Goal: Task Accomplishment & Management: Use online tool/utility

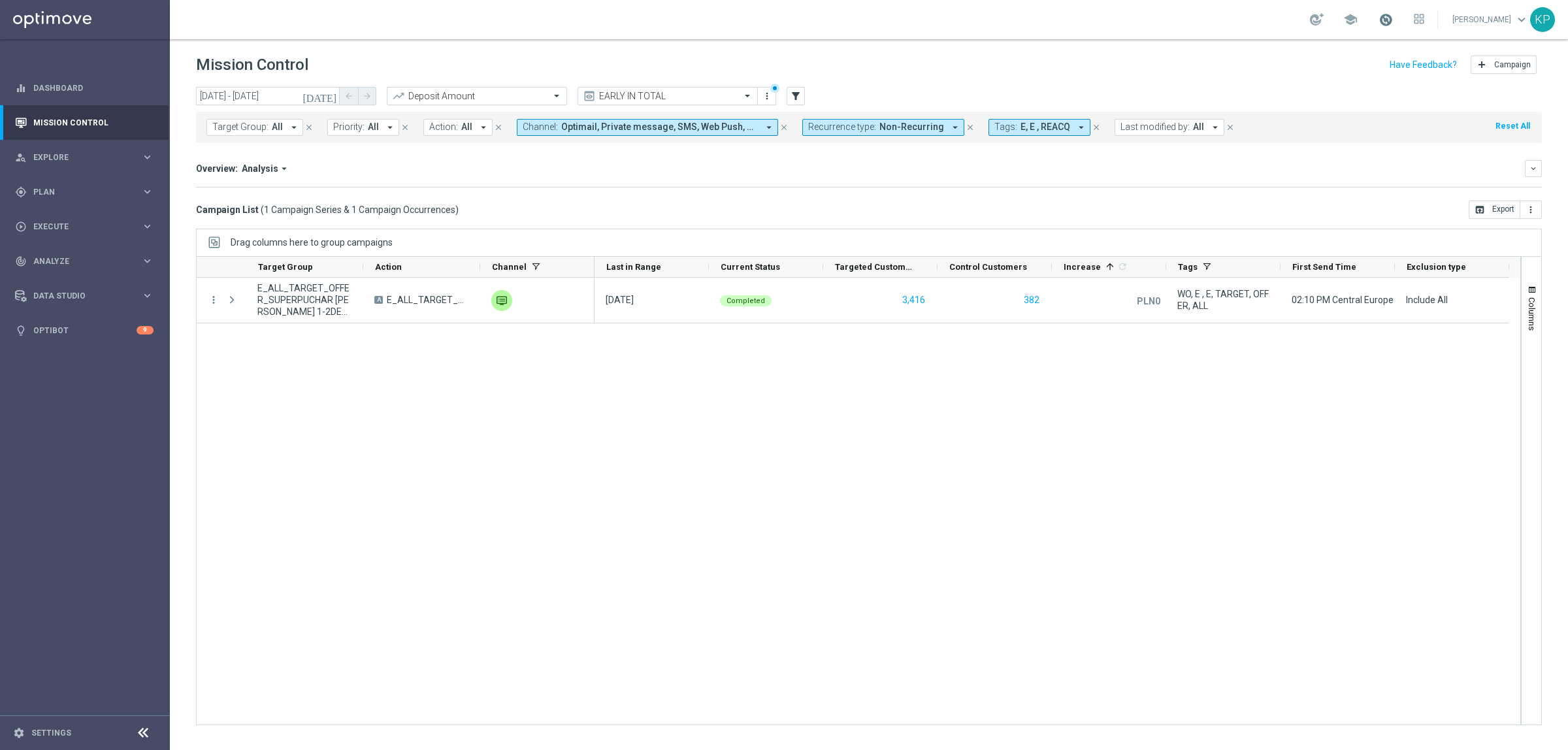
click at [1384, 18] on span at bounding box center [1386, 20] width 14 height 14
click at [995, 60] on div "Mission Control add Campaign" at bounding box center [869, 65] width 1346 height 26
click at [1385, 14] on span at bounding box center [1386, 20] width 14 height 14
click at [1105, 36] on div "school Last available data: 16 Aug 2025 Batch process in progress check_circle …" at bounding box center [869, 20] width 1398 height 39
click at [1384, 15] on span at bounding box center [1386, 20] width 14 height 14
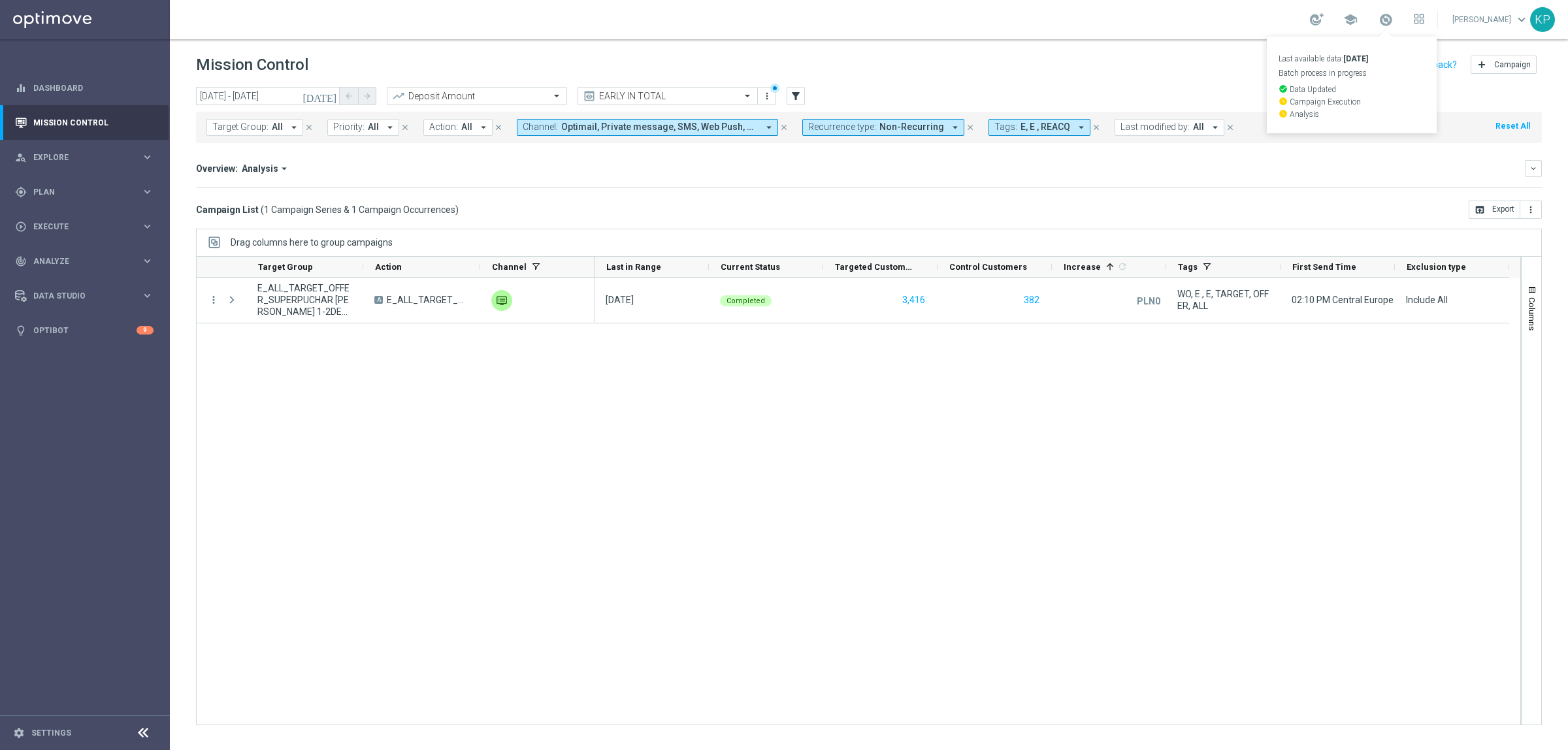
click at [1086, 41] on header "Mission Control add Campaign" at bounding box center [869, 63] width 1398 height 48
click at [333, 96] on icon "[DATE]" at bounding box center [320, 96] width 35 height 12
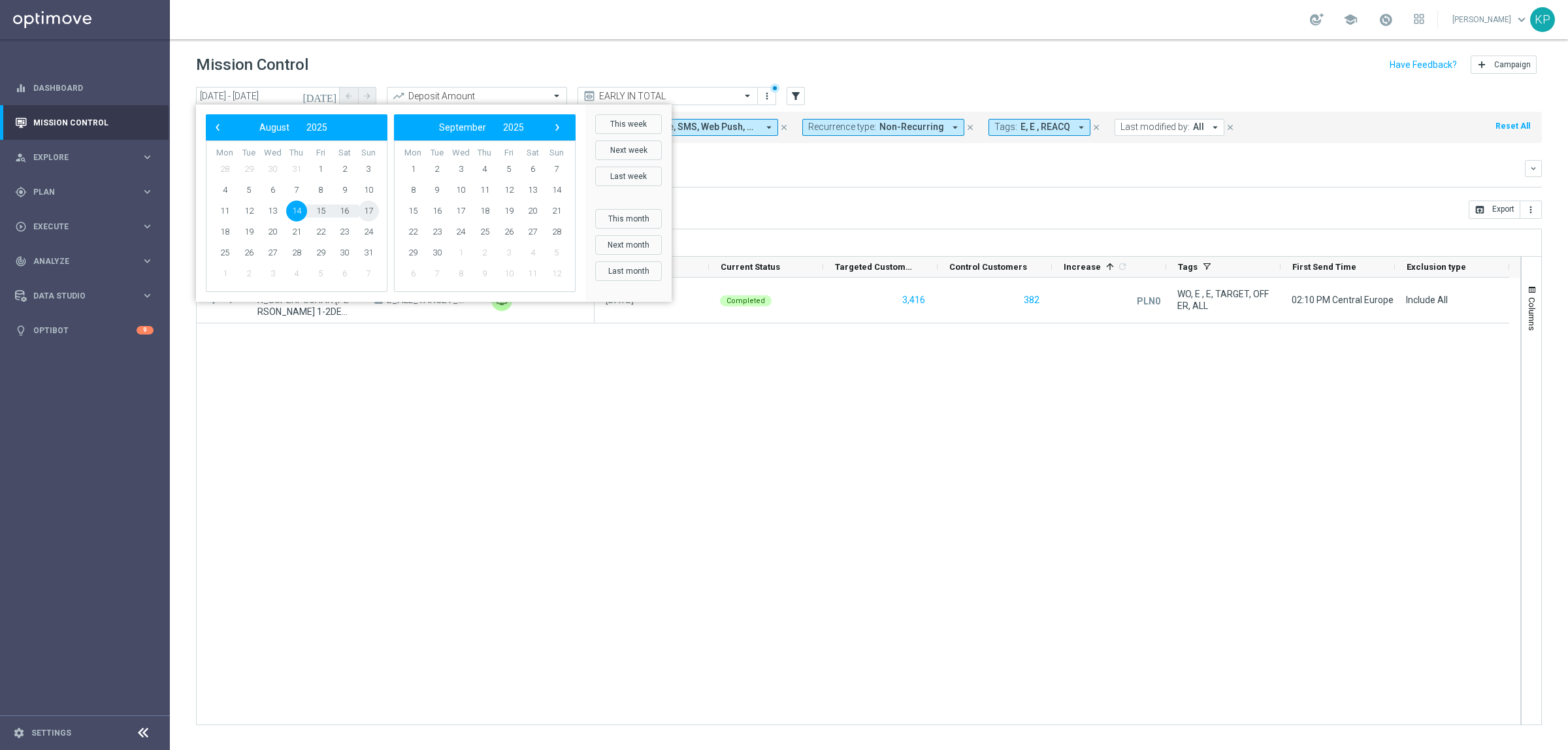
click at [371, 205] on span "17" at bounding box center [369, 211] width 21 height 21
type input "14 Aug 2025 - 17 Aug 2025"
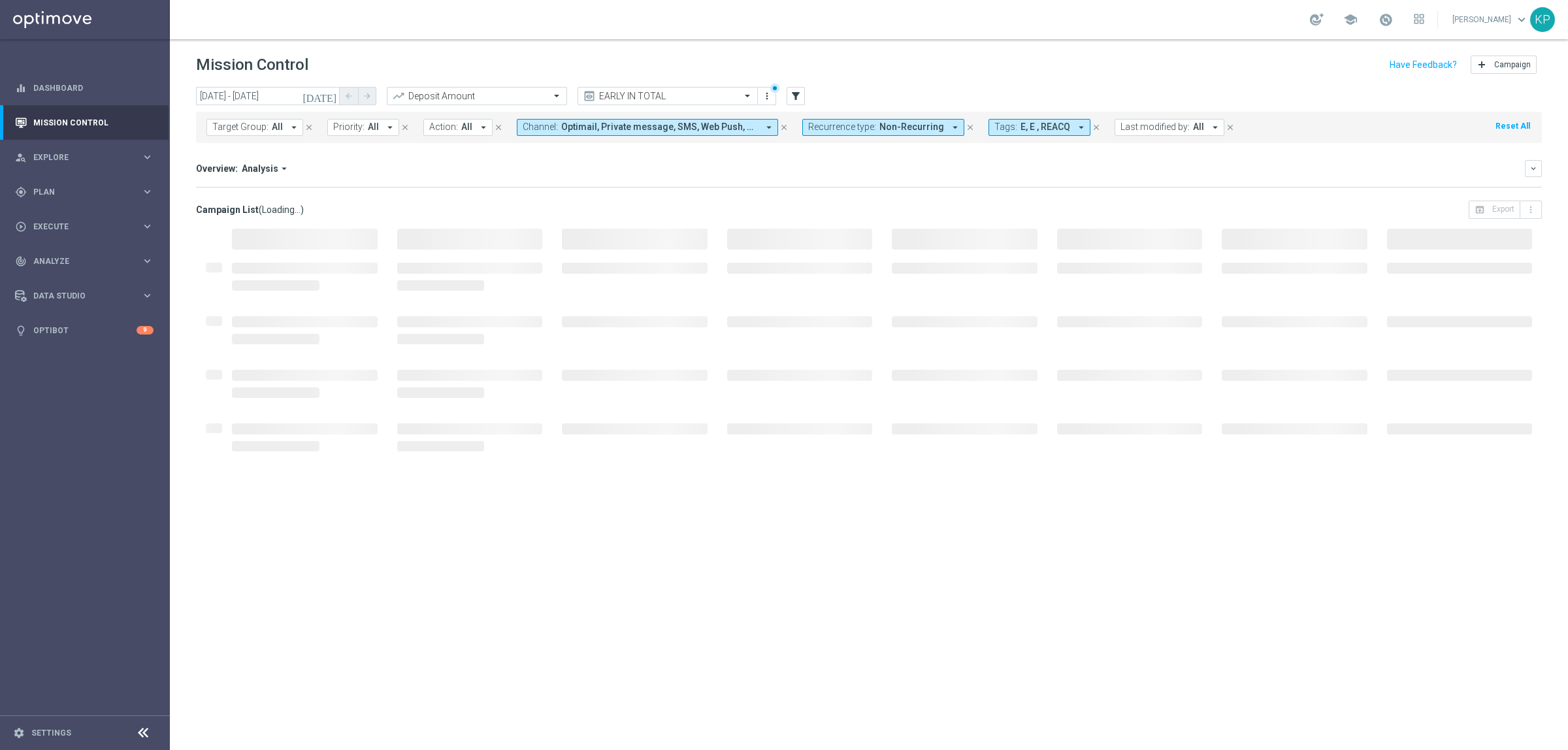
click at [799, 173] on div "Overview: Analysis arrow_drop_down" at bounding box center [861, 169] width 1329 height 12
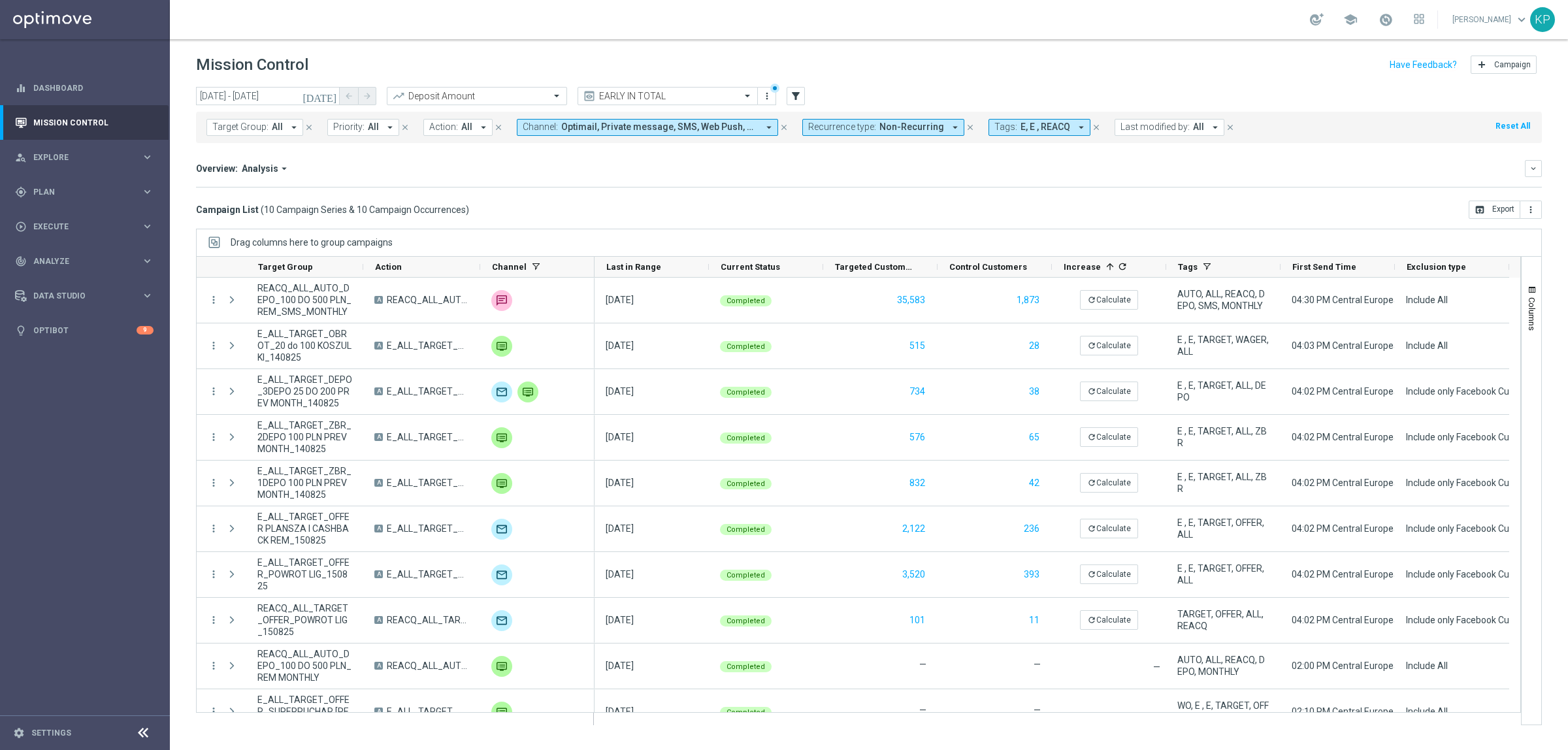
drag, startPoint x: 368, startPoint y: 37, endPoint x: 315, endPoint y: 16, distance: 57.0
click at [368, 37] on div "school Krystian Potoczny keyboard_arrow_down KP" at bounding box center [869, 20] width 1398 height 39
click at [1116, 270] on span "refresh" at bounding box center [1121, 267] width 12 height 14
drag, startPoint x: 920, startPoint y: 213, endPoint x: 1176, endPoint y: 470, distance: 362.7
click at [920, 213] on div "Campaign List ( 10 Campaign Series & 10 Campaign Occurrences ) open_in_browser …" at bounding box center [869, 210] width 1346 height 18
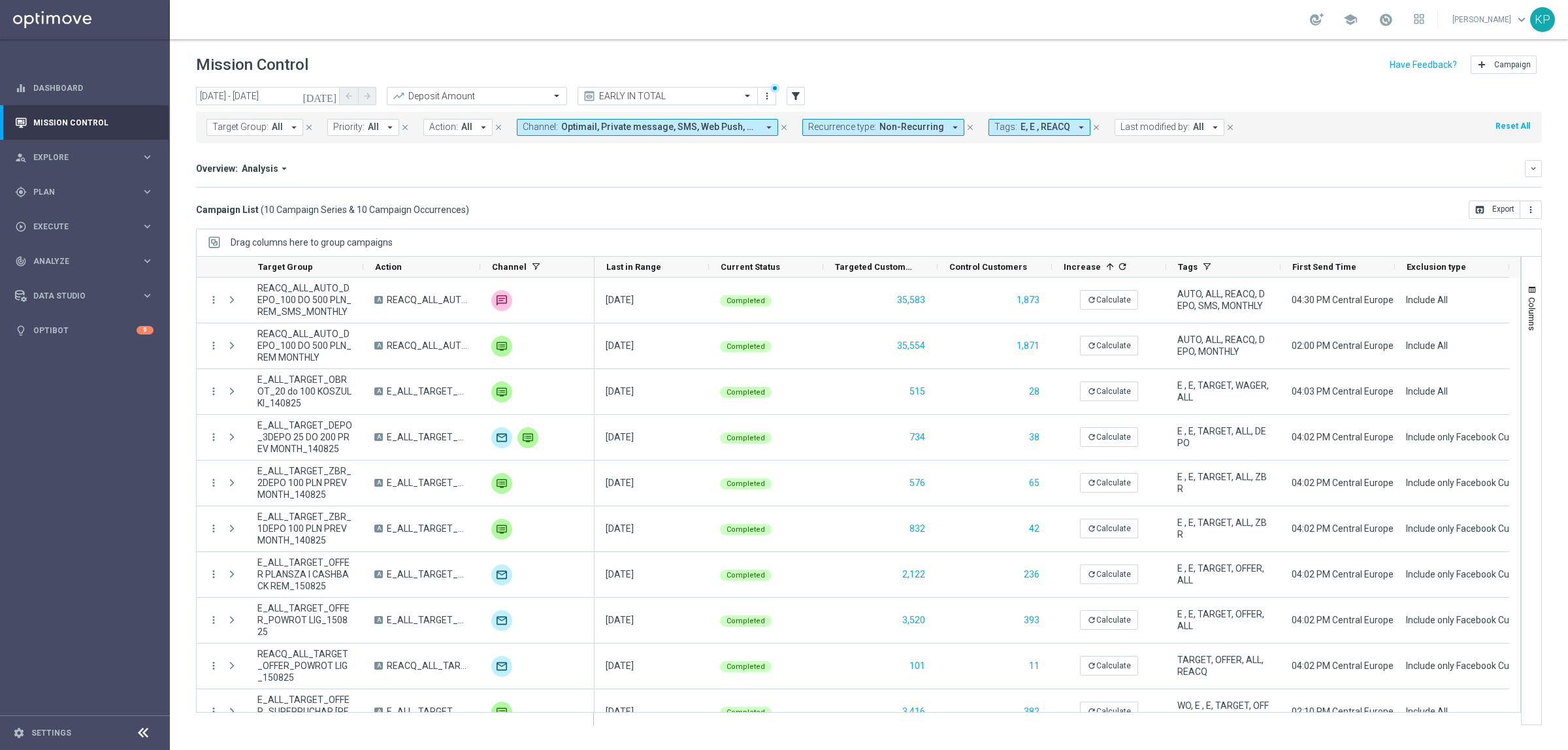
click at [394, 63] on div "Mission Control add Campaign" at bounding box center [869, 65] width 1346 height 26
click at [1378, 24] on span at bounding box center [1386, 20] width 14 height 14
click at [1158, 47] on header "Mission Control add Campaign" at bounding box center [869, 63] width 1398 height 48
click at [1118, 271] on icon "refresh" at bounding box center [1123, 267] width 10 height 10
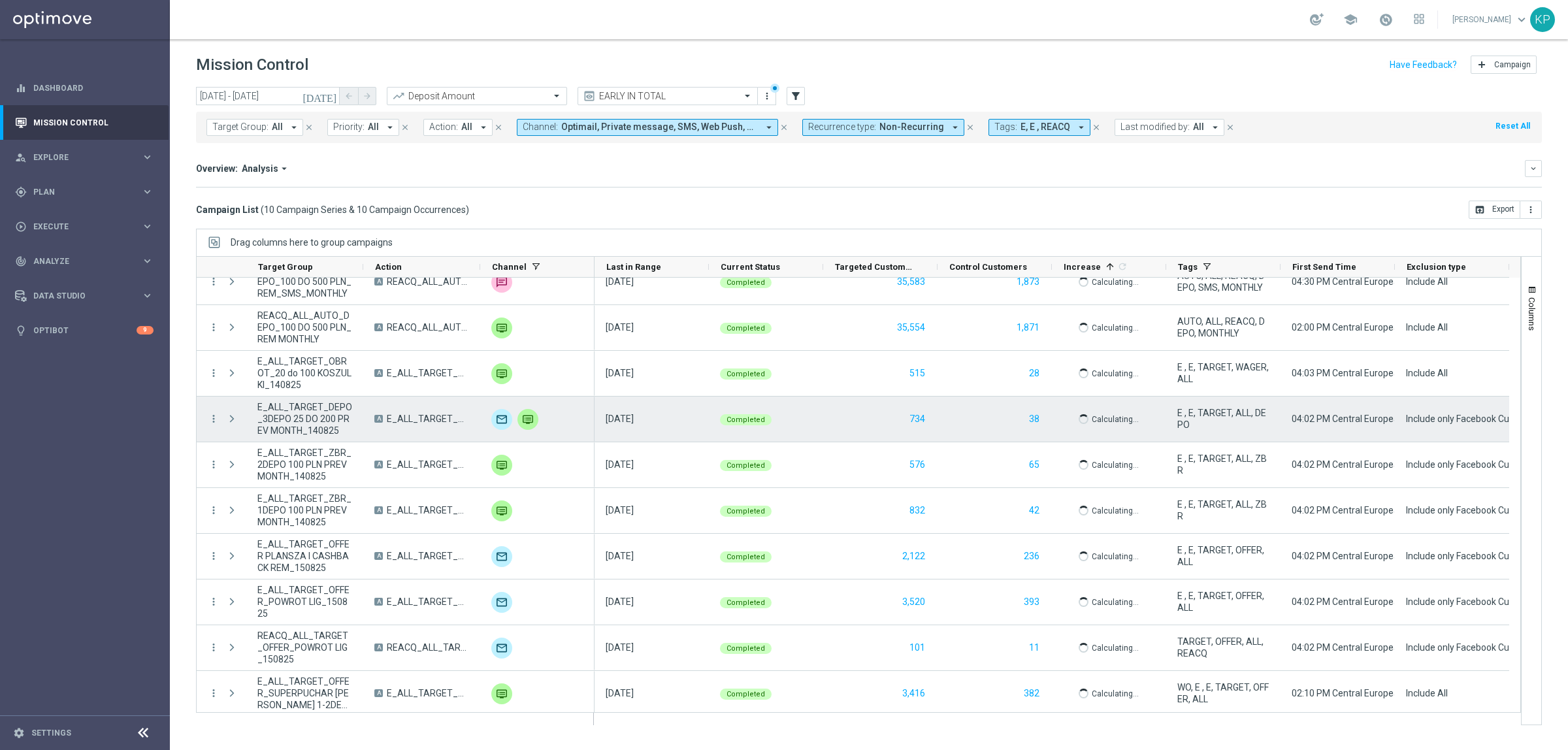
scroll to position [24, 0]
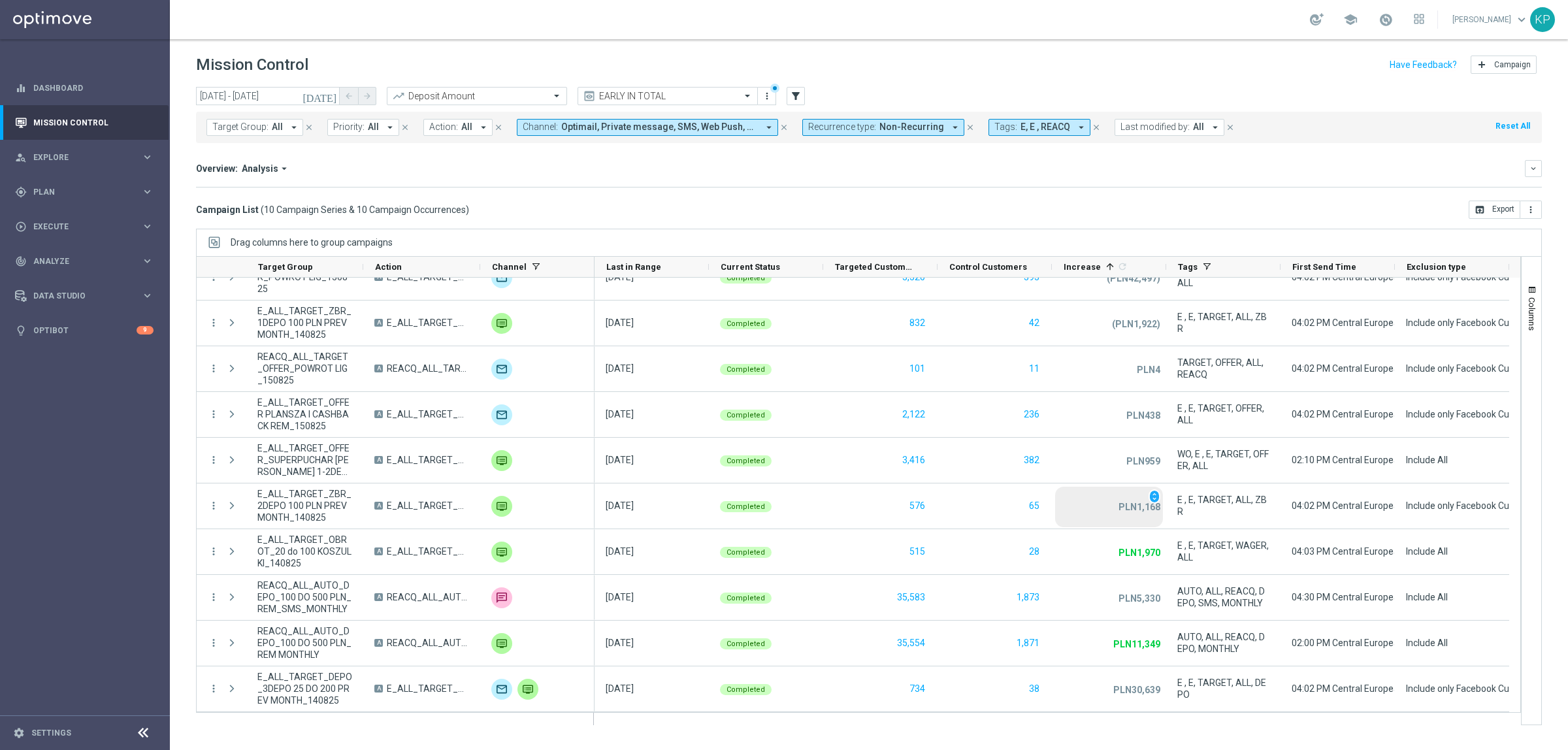
click at [1371, 154] on mini-dashboard "Overview: Analysis arrow_drop_down keyboard_arrow_down Increase In Deposit Amou…" at bounding box center [869, 172] width 1346 height 58
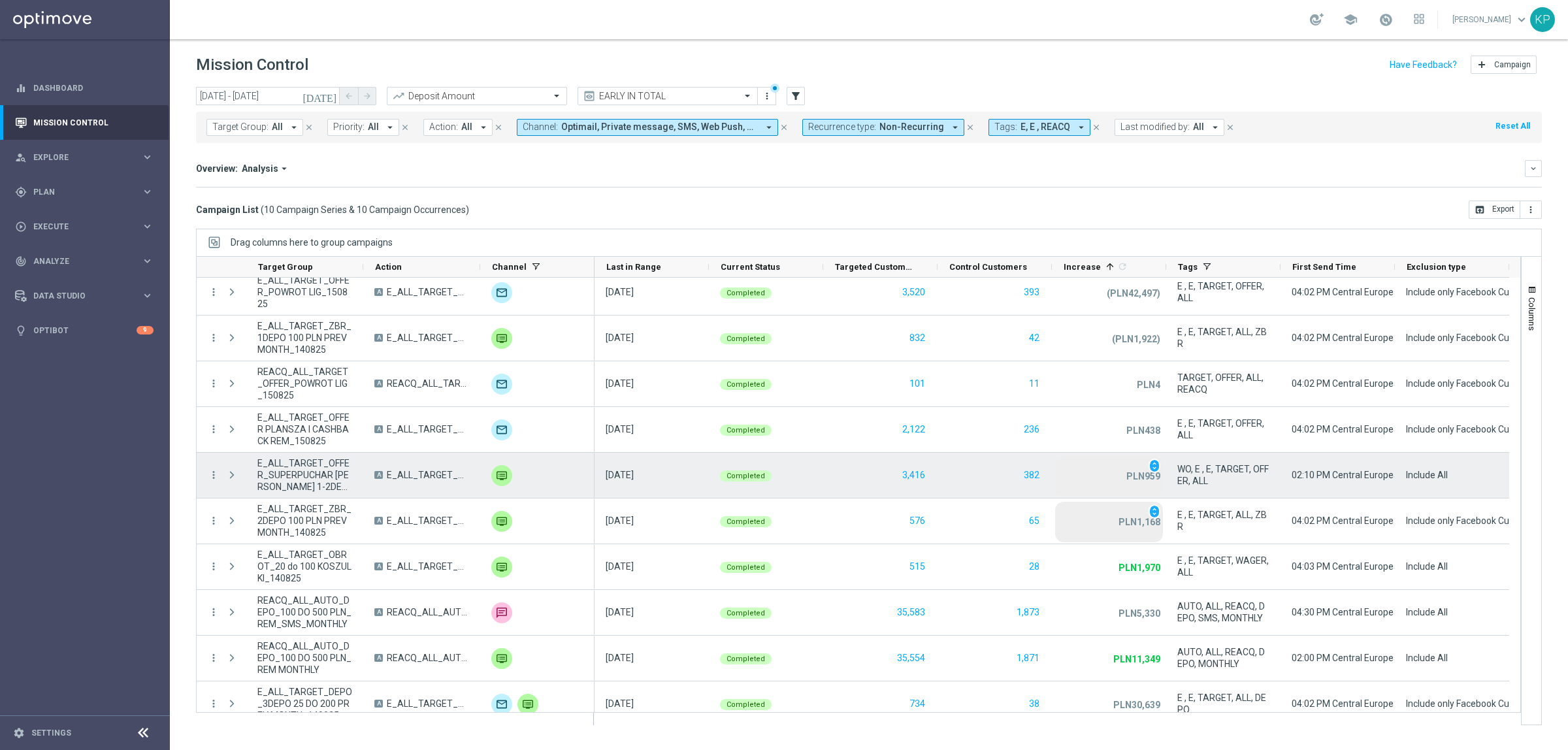
scroll to position [0, 0]
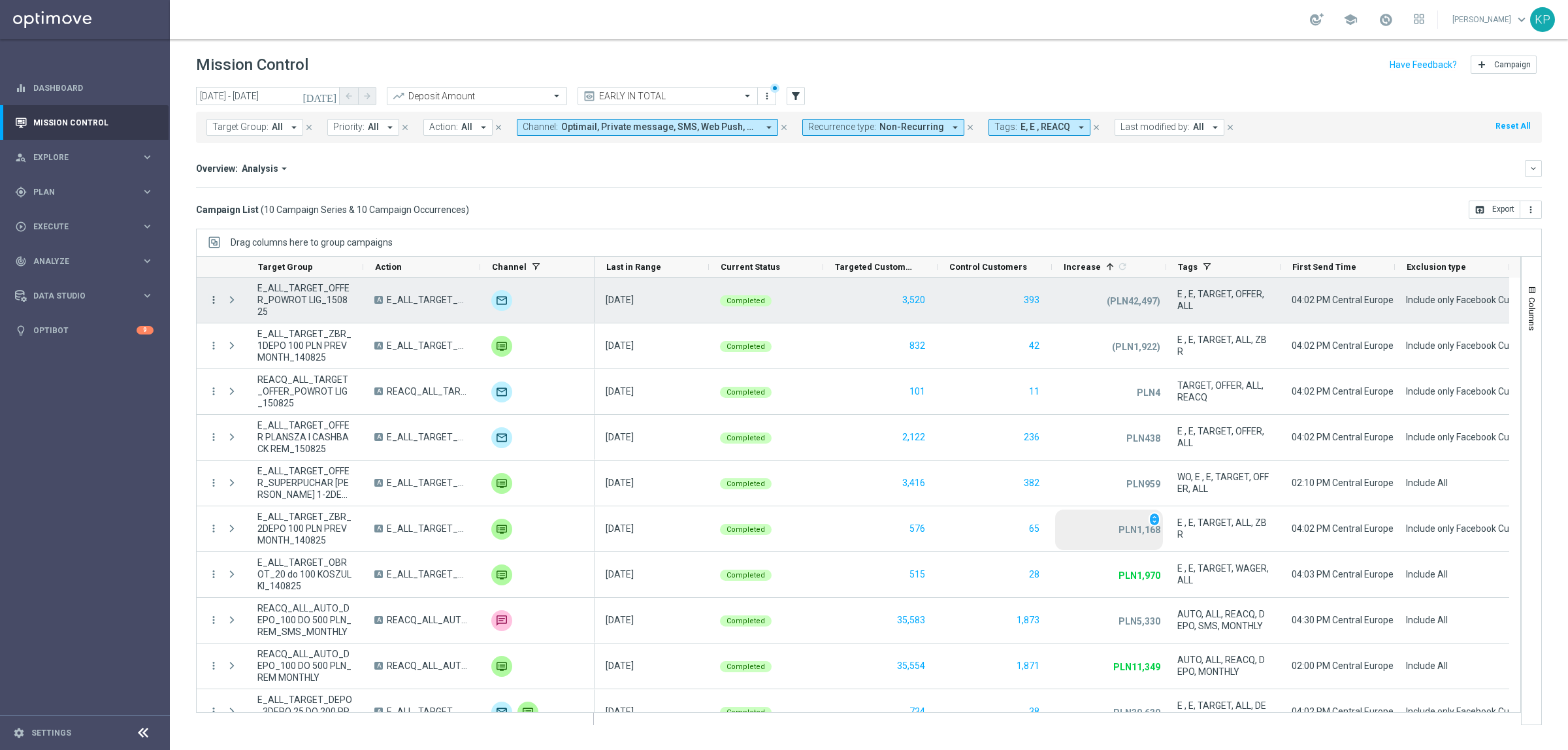
click at [213, 303] on icon "more_vert" at bounding box center [214, 300] width 12 height 12
click at [248, 315] on div "list Campaign Details" at bounding box center [293, 309] width 147 height 18
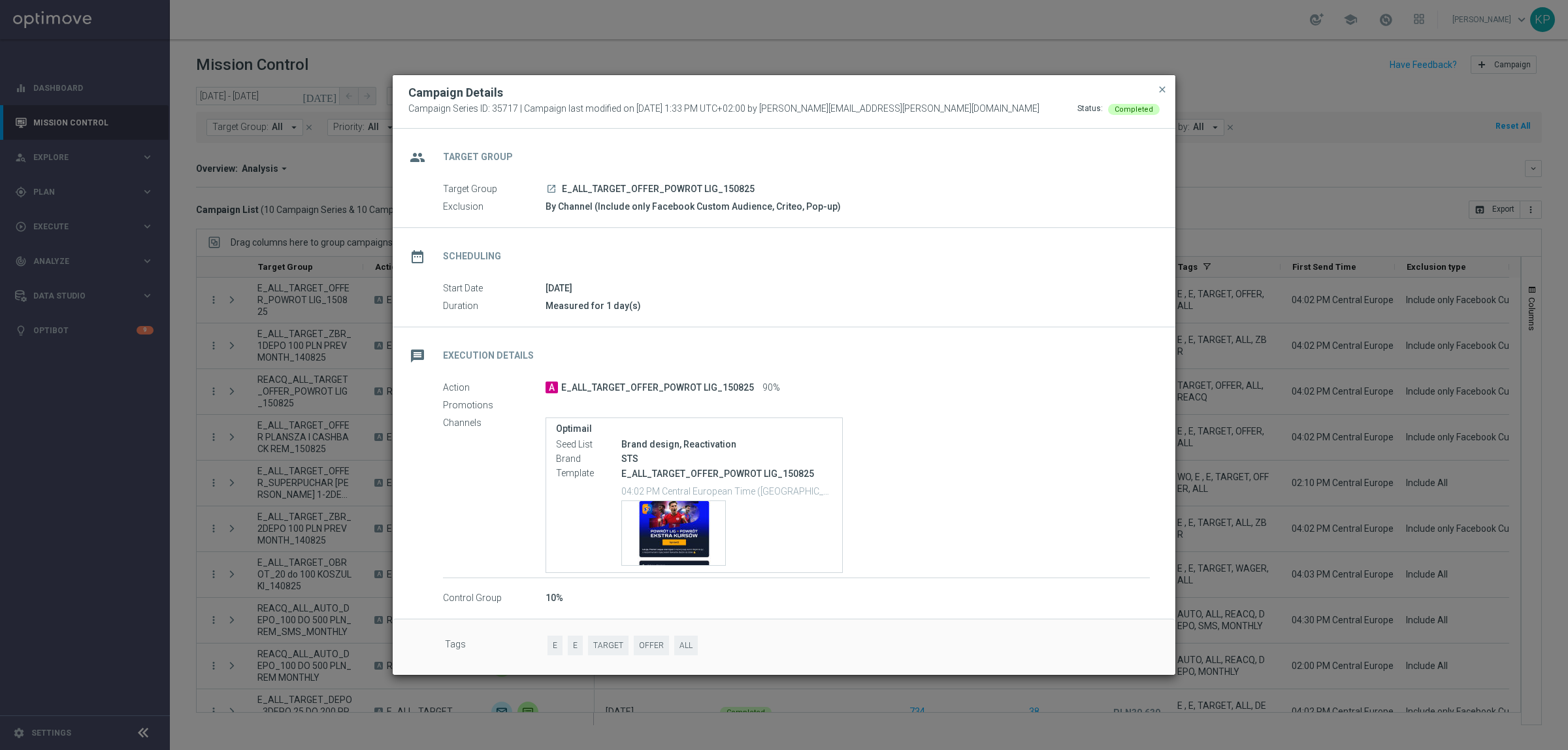
click at [1168, 85] on div "Campaign Details" at bounding box center [783, 93] width 771 height 16
click at [1157, 86] on span "close" at bounding box center [1162, 90] width 10 height 10
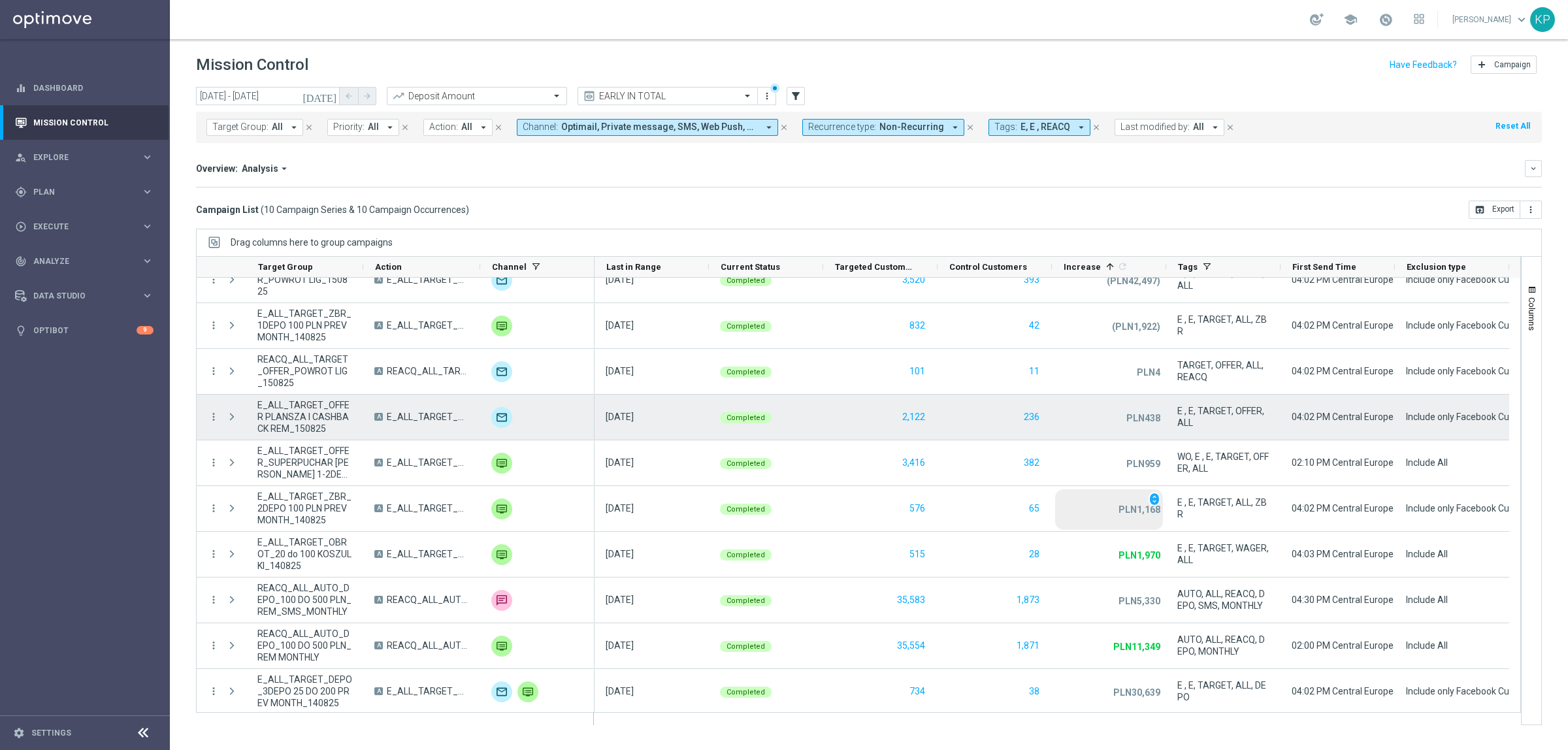
scroll to position [24, 0]
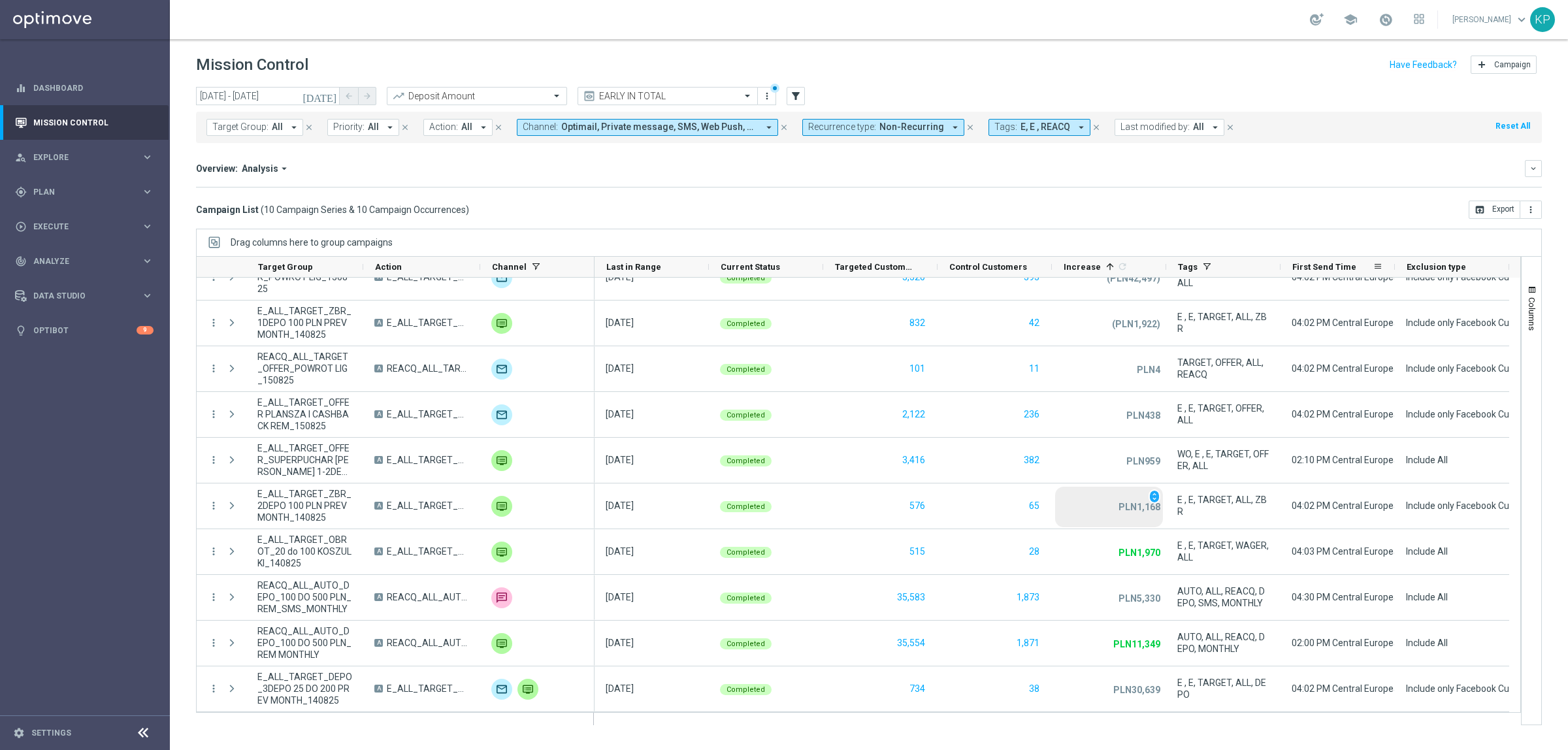
click at [1350, 207] on div "Campaign List ( 10 Campaign Series & 10 Campaign Occurrences ) open_in_browser …" at bounding box center [869, 210] width 1346 height 18
click at [1148, 28] on div "school Krystian Potoczny keyboard_arrow_down KP" at bounding box center [869, 20] width 1398 height 39
click at [923, 187] on div "Increase In Deposit Amount refresh PLN13.32K Credible PLN0.37 Per Customer (PLN…" at bounding box center [869, 187] width 1346 height 1
drag, startPoint x: 1329, startPoint y: 185, endPoint x: 1329, endPoint y: 175, distance: 10.0
click at [1329, 185] on div "Overview: Analysis arrow_drop_down keyboard_arrow_down Increase In Deposit Amou…" at bounding box center [869, 174] width 1346 height 27
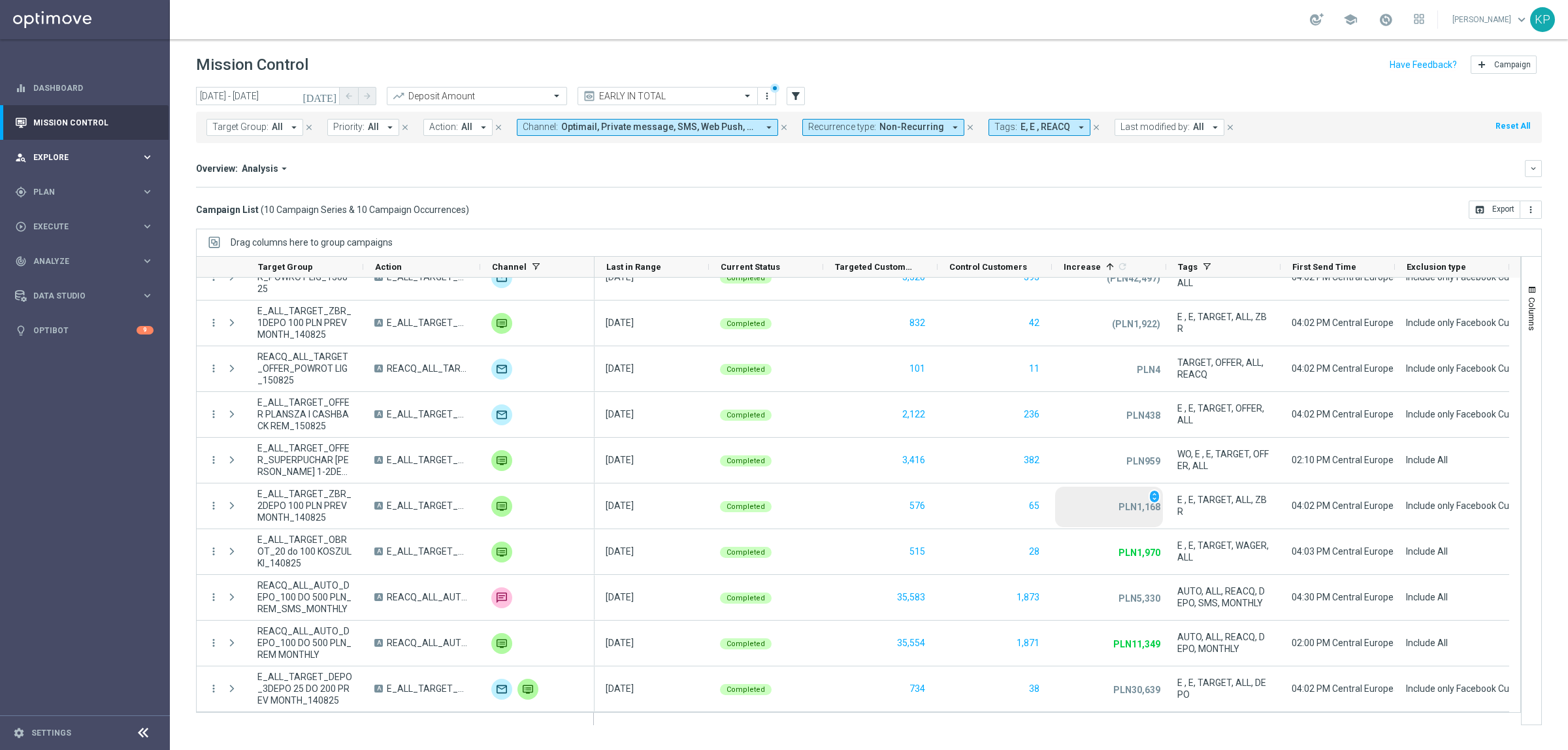
click at [134, 161] on span "Explore" at bounding box center [87, 158] width 108 height 8
click at [112, 180] on link "Customer Explorer" at bounding box center [85, 184] width 102 height 10
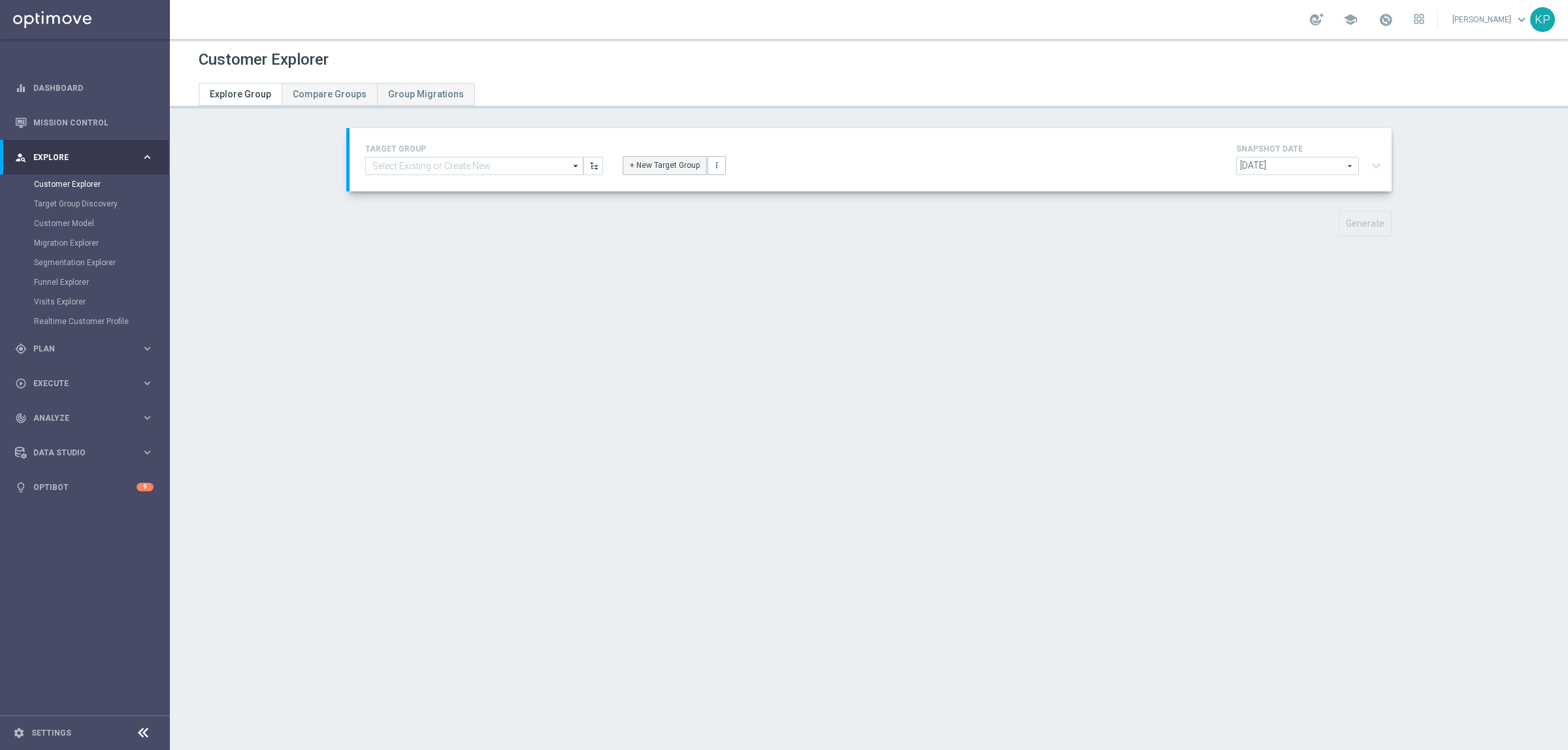
click at [655, 156] on button "+ New Target Group" at bounding box center [664, 165] width 84 height 18
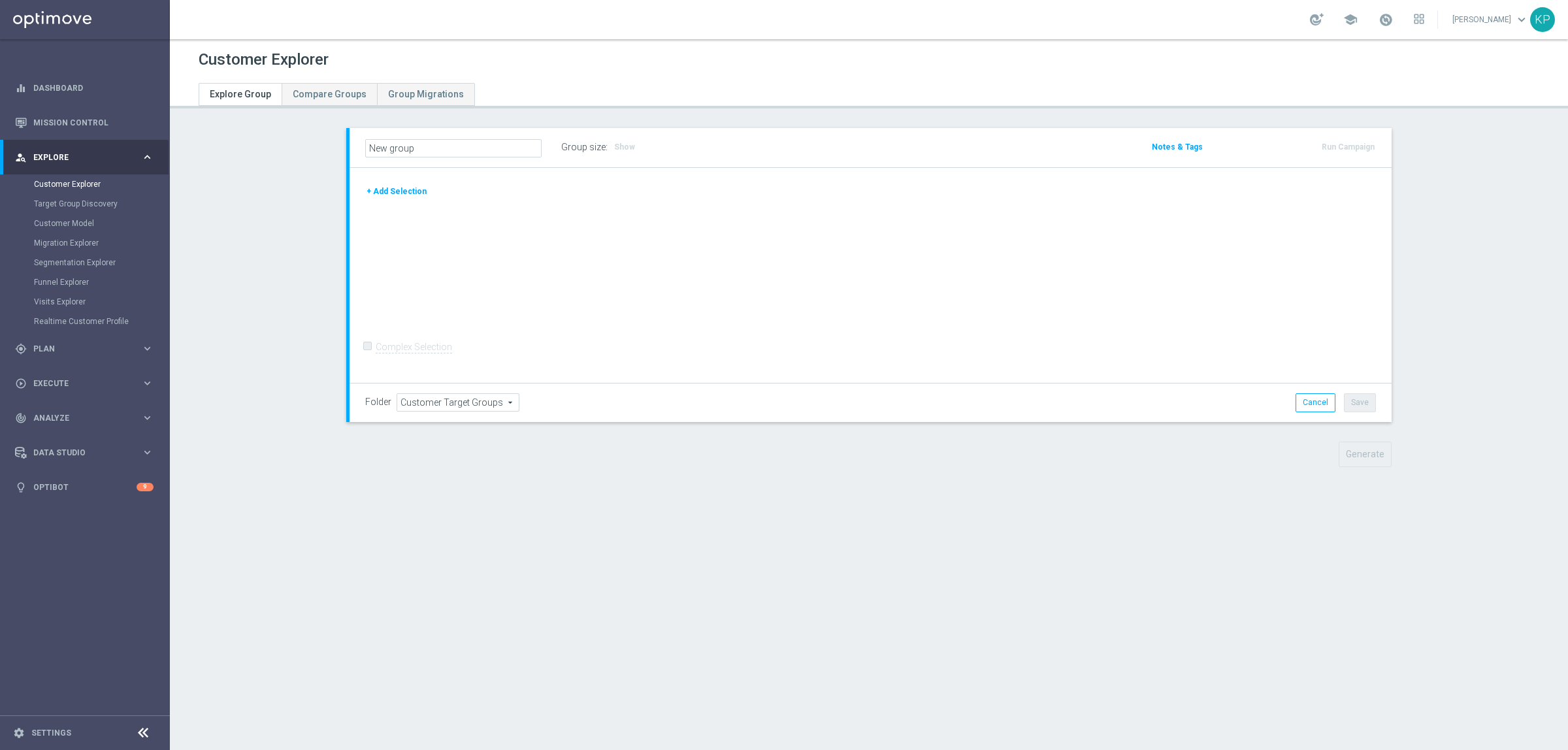
click at [407, 190] on button "+ Add Selection" at bounding box center [397, 192] width 63 height 14
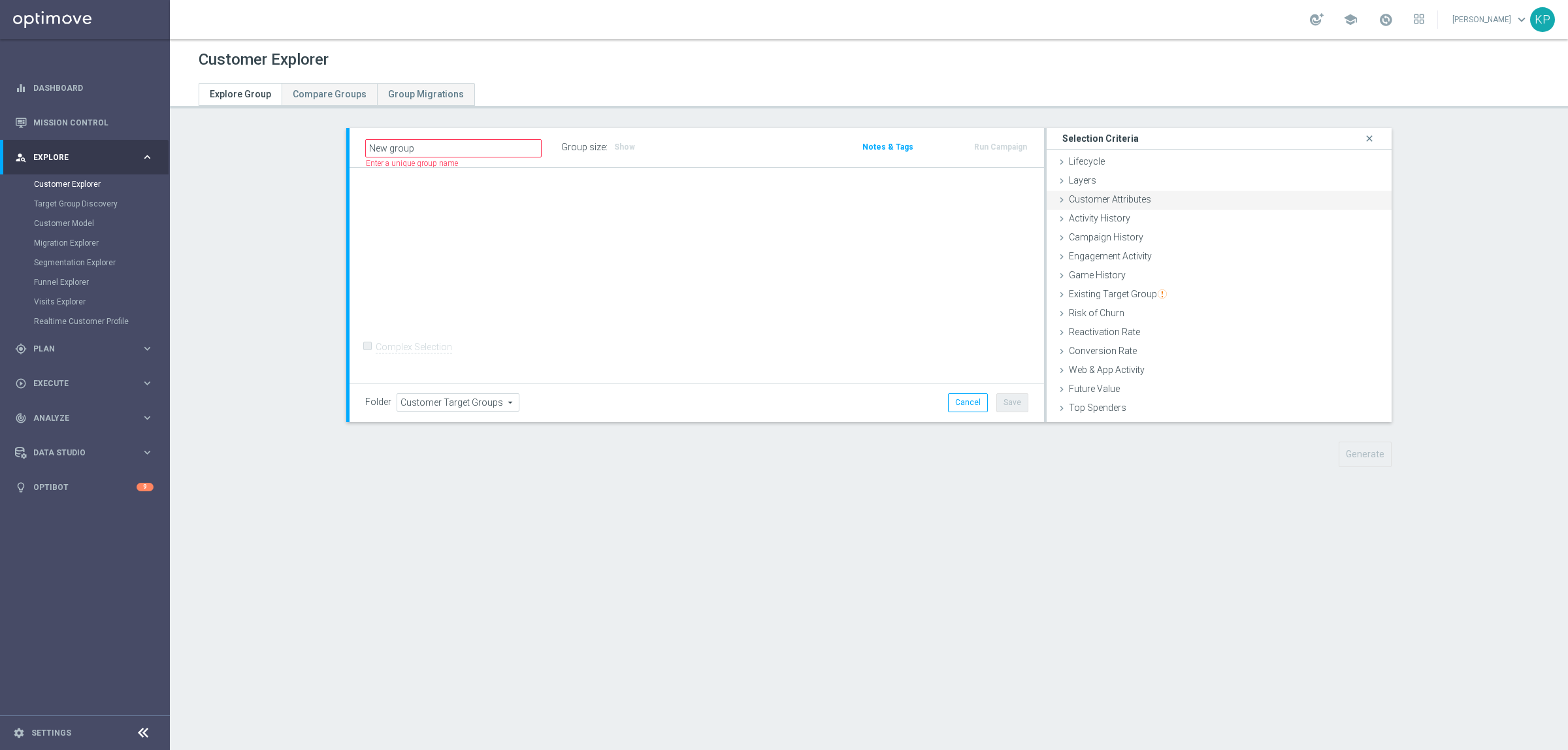
click at [1122, 196] on span "Customer Attributes" at bounding box center [1110, 199] width 82 height 10
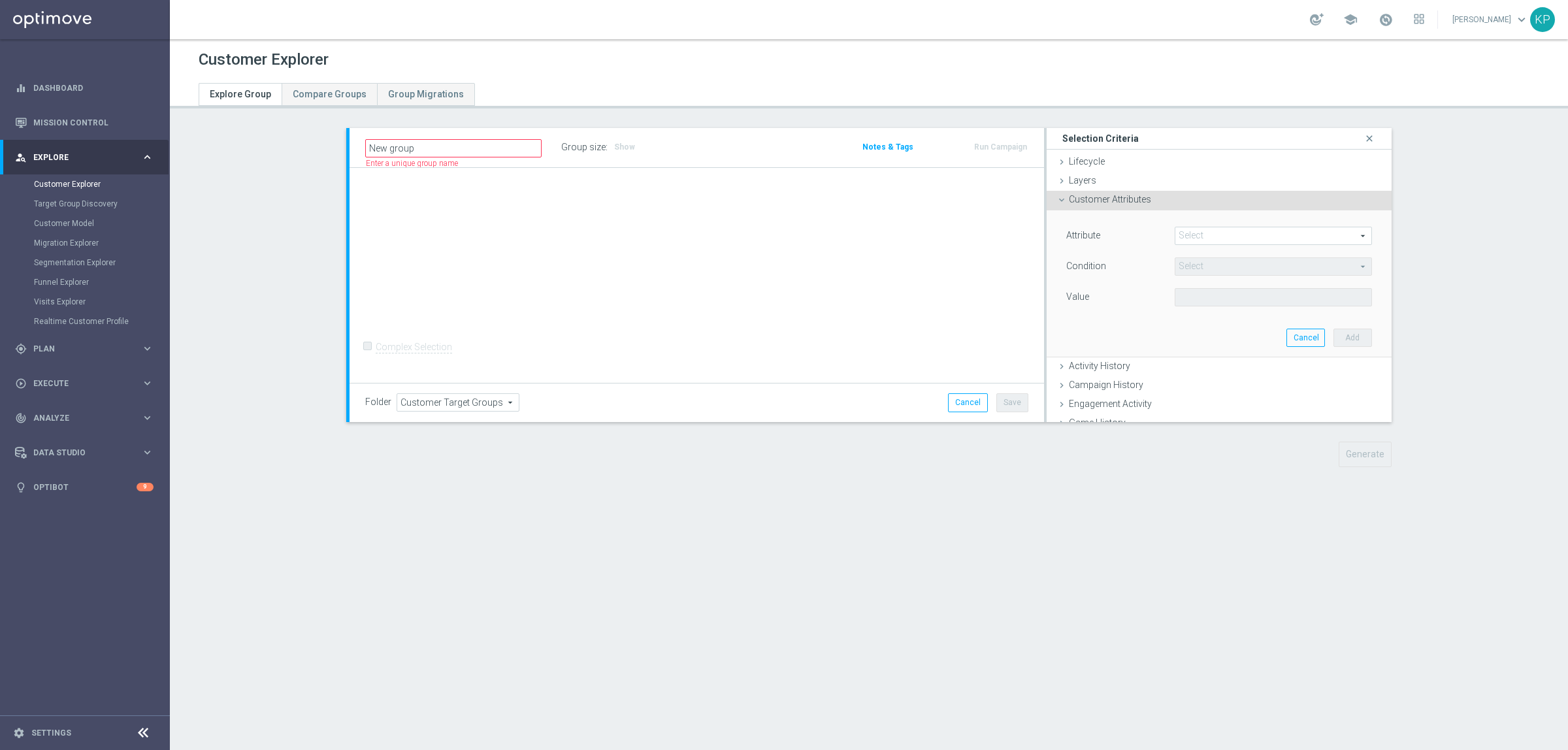
drag, startPoint x: 1157, startPoint y: 224, endPoint x: 1177, endPoint y: 232, distance: 21.5
click at [1176, 232] on div "Attribute Select arrow_drop_down search Condition Select arrow_drop_down search…" at bounding box center [1219, 284] width 326 height 146
click at [1184, 233] on span at bounding box center [1273, 236] width 196 height 17
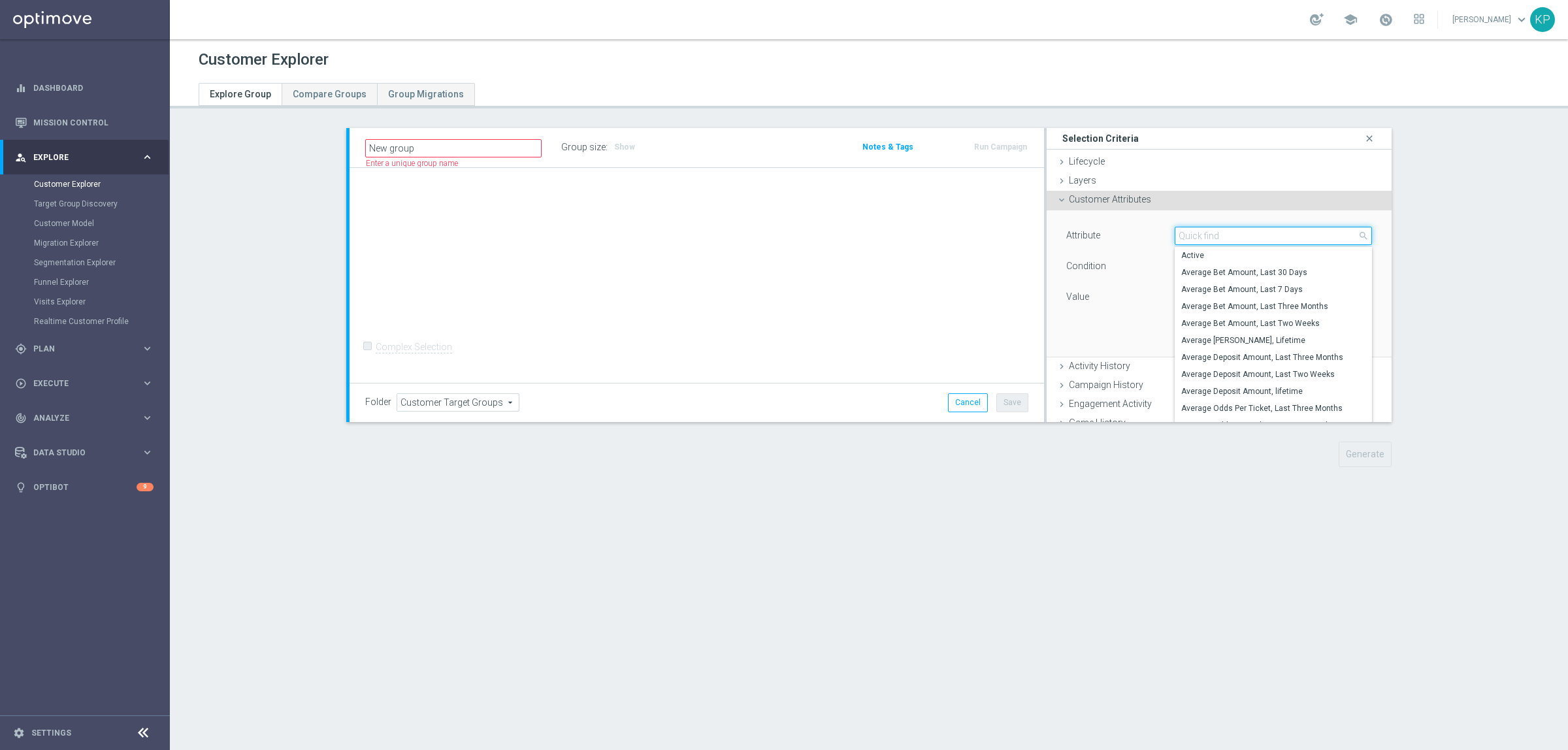
click at [1184, 233] on input "search" at bounding box center [1273, 236] width 197 height 18
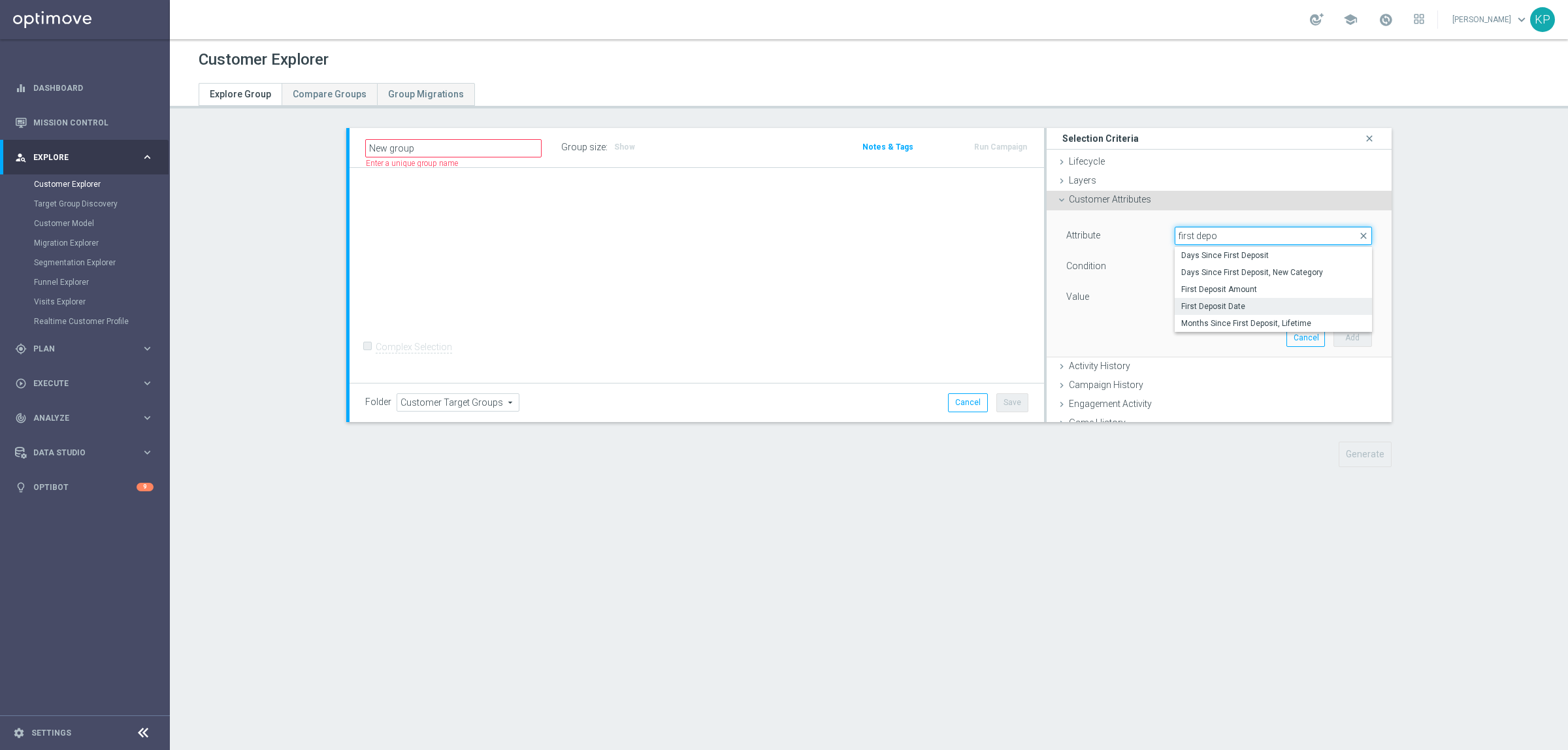
type input "first depo"
click at [1223, 308] on span "First Deposit Date" at bounding box center [1273, 307] width 184 height 10
type input "First Deposit Date"
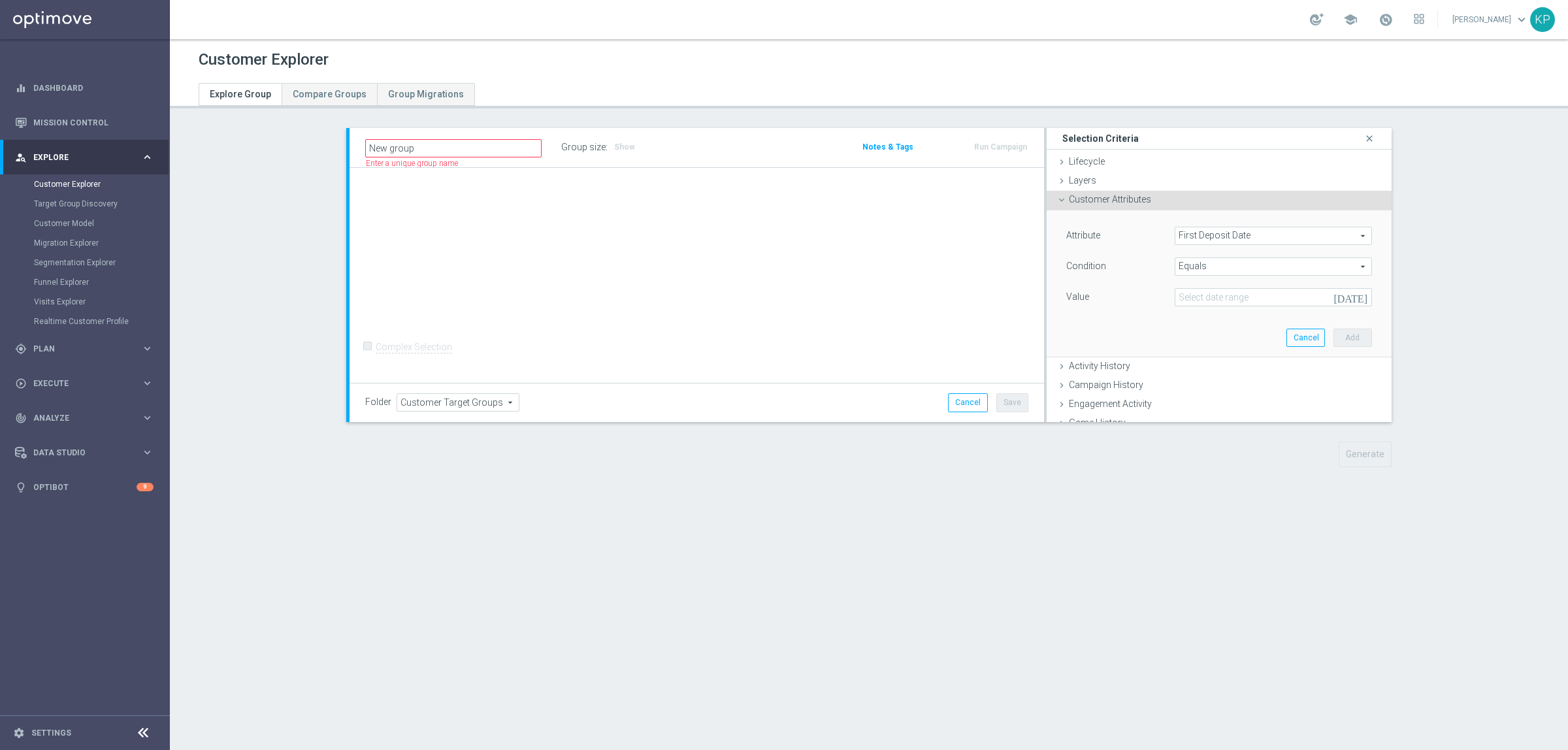
click at [1214, 266] on span "Equals" at bounding box center [1273, 267] width 196 height 17
click at [1212, 267] on input "search" at bounding box center [1273, 267] width 197 height 18
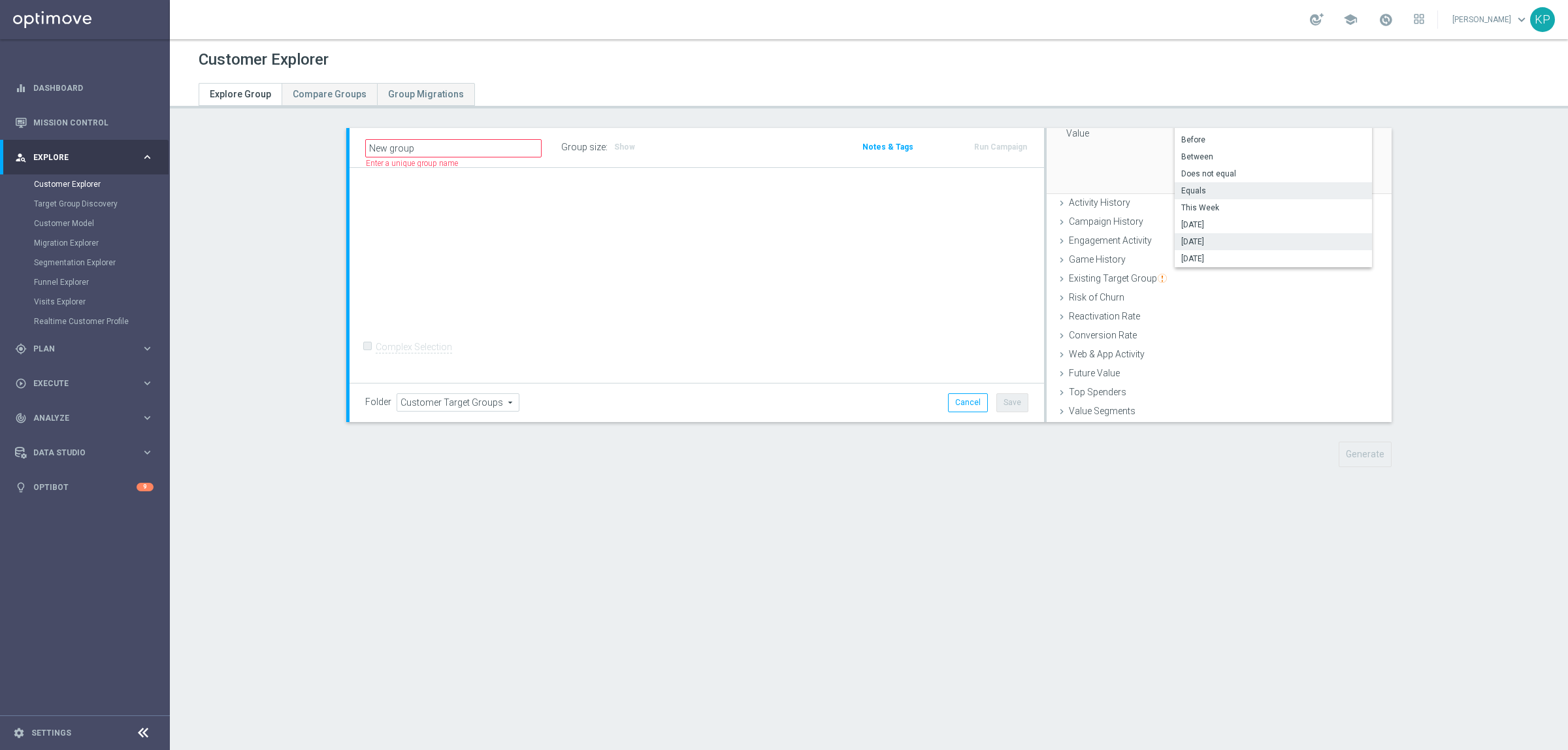
scroll to position [82, 0]
click at [1209, 239] on span "Between" at bounding box center [1273, 239] width 184 height 10
type input "Between"
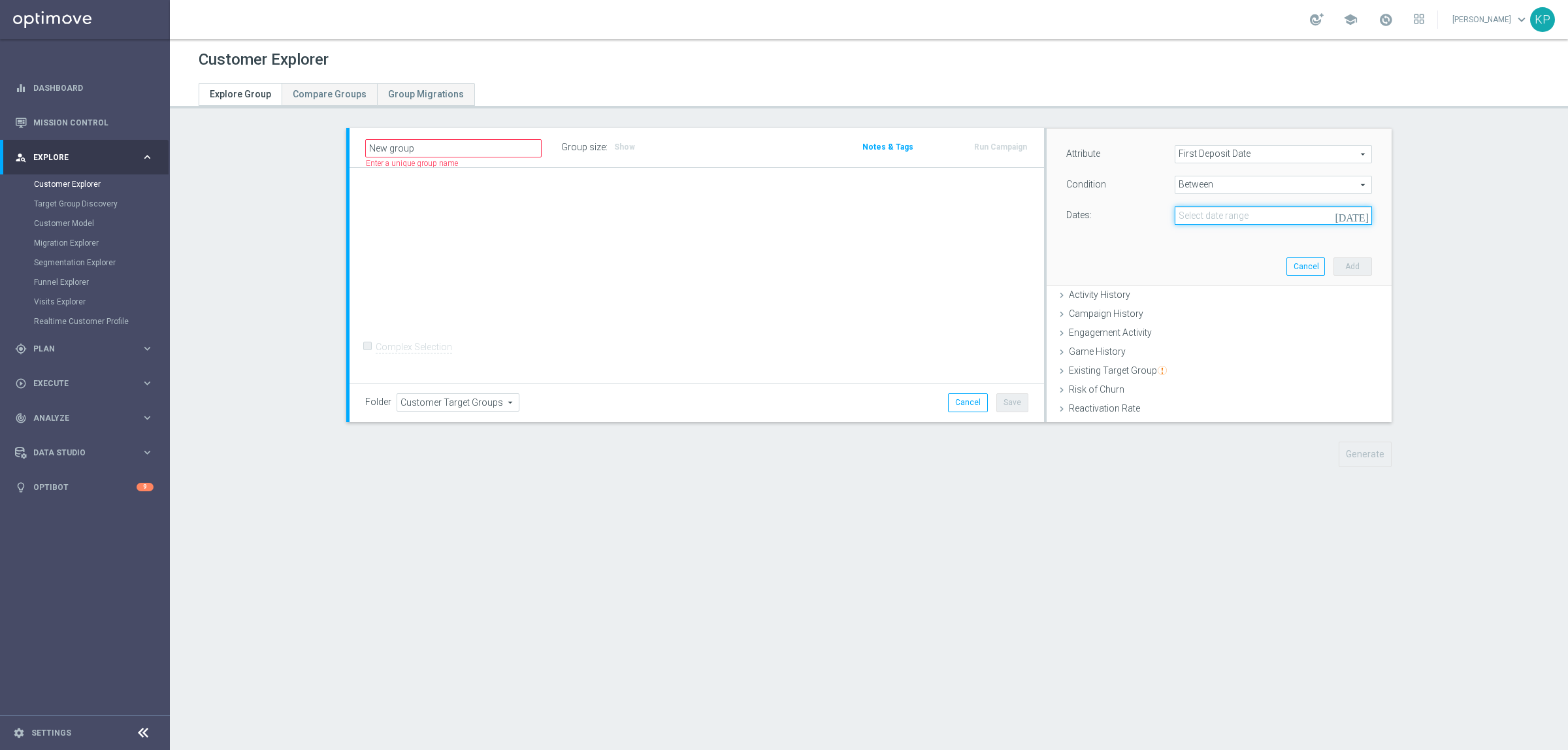
click at [1217, 211] on input at bounding box center [1273, 216] width 197 height 18
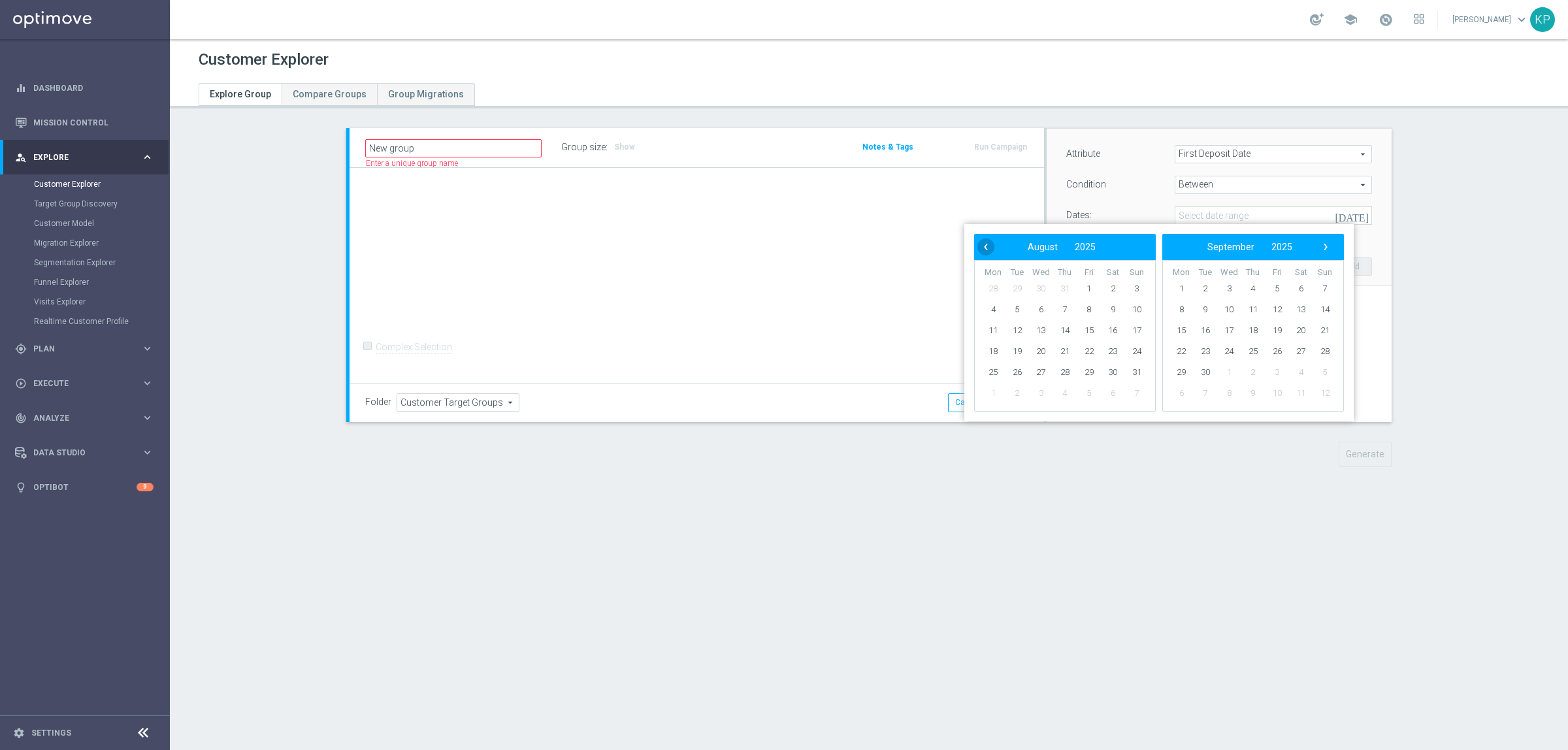
click at [978, 248] on span "‹" at bounding box center [986, 247] width 17 height 17
click at [1019, 283] on span "1" at bounding box center [1017, 289] width 21 height 21
click at [1063, 371] on span "31" at bounding box center [1065, 373] width 21 height 21
type input "01 Jul 2025 - 31 Jul 2025"
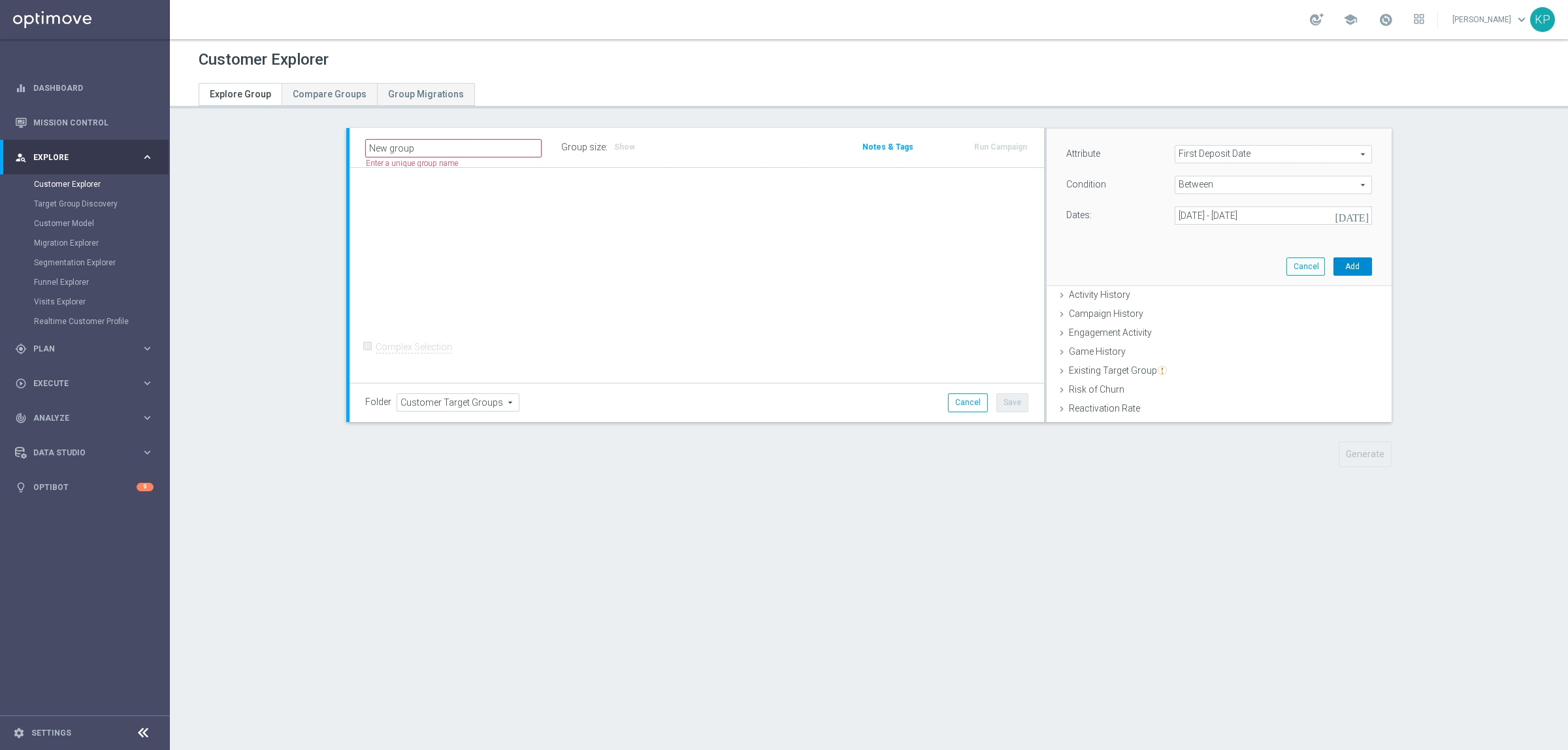
click at [1339, 262] on button "Add" at bounding box center [1352, 267] width 39 height 18
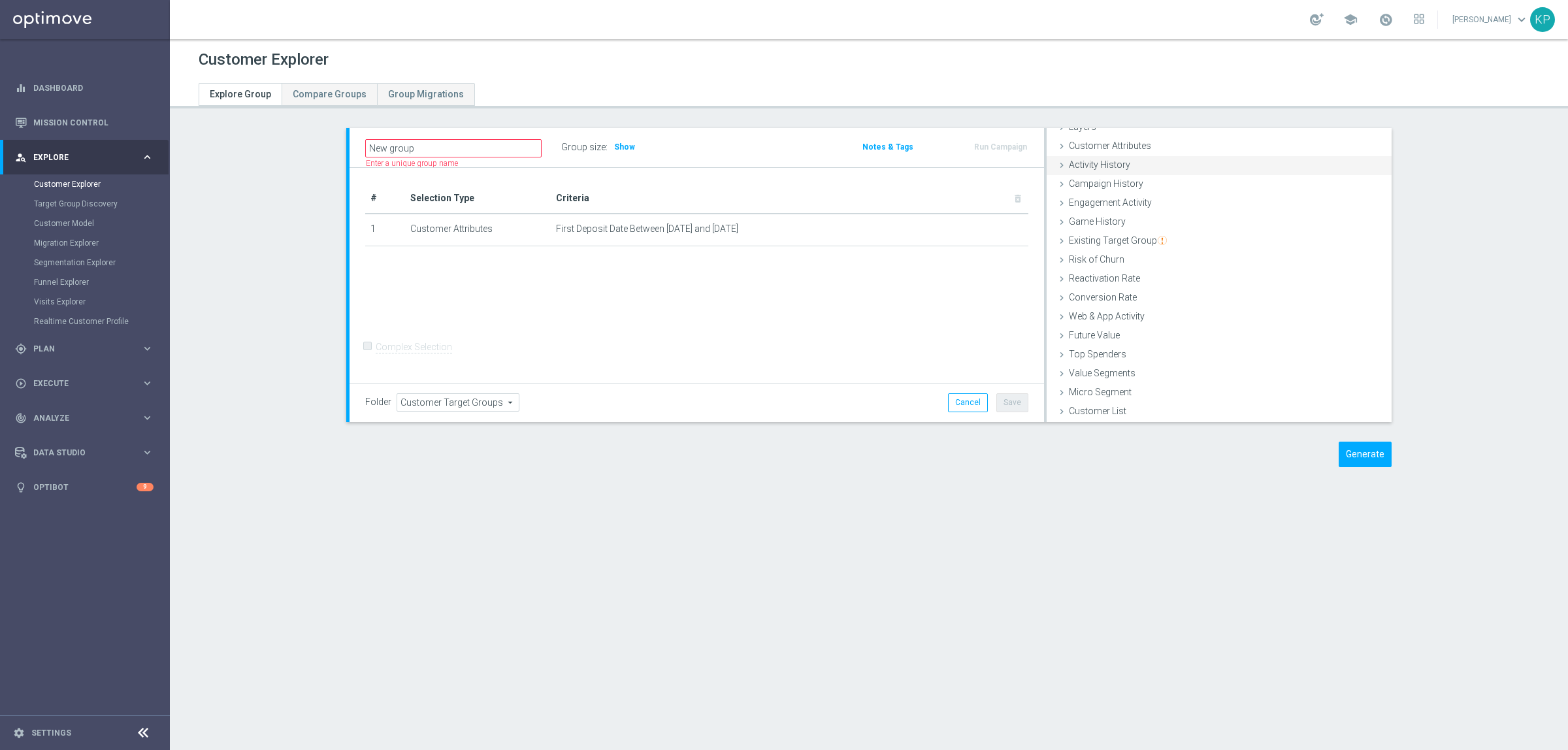
scroll to position [0, 0]
click at [1165, 188] on div "Layers done" at bounding box center [1219, 182] width 345 height 20
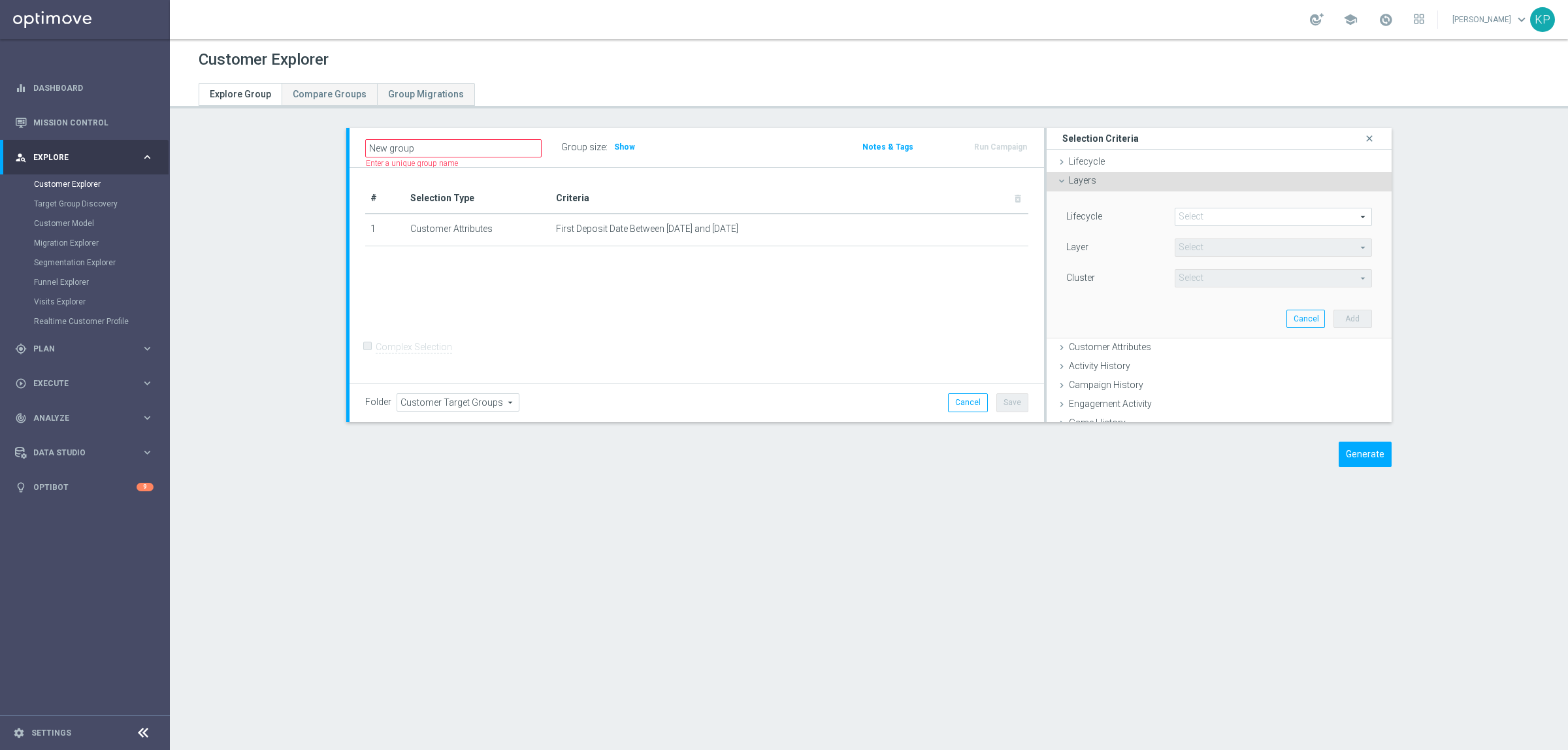
click at [1191, 211] on span at bounding box center [1273, 217] width 196 height 17
click at [1161, 184] on div "Layers done" at bounding box center [1219, 182] width 345 height 20
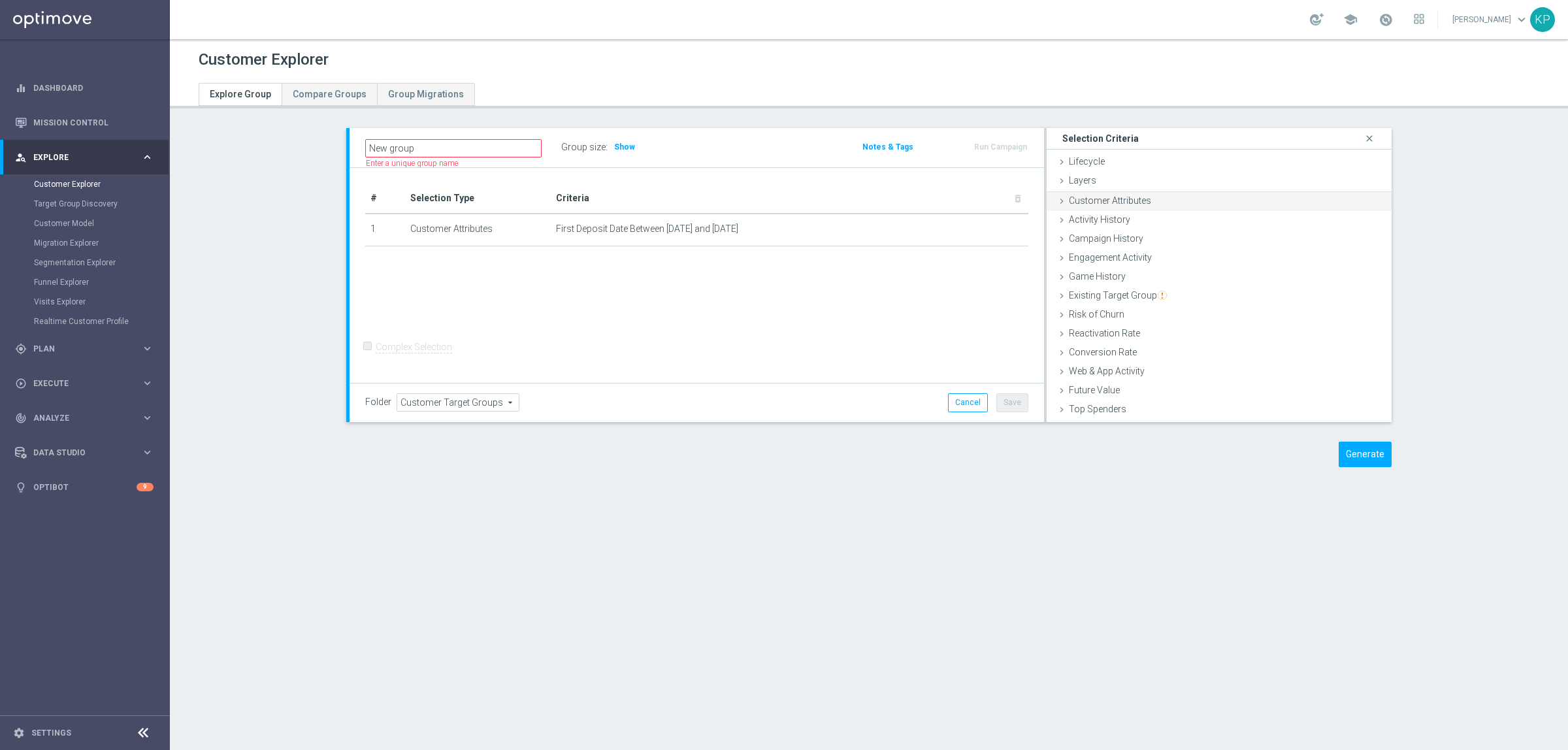
click at [1150, 208] on div "Customer Attributes done selection saved" at bounding box center [1219, 202] width 345 height 20
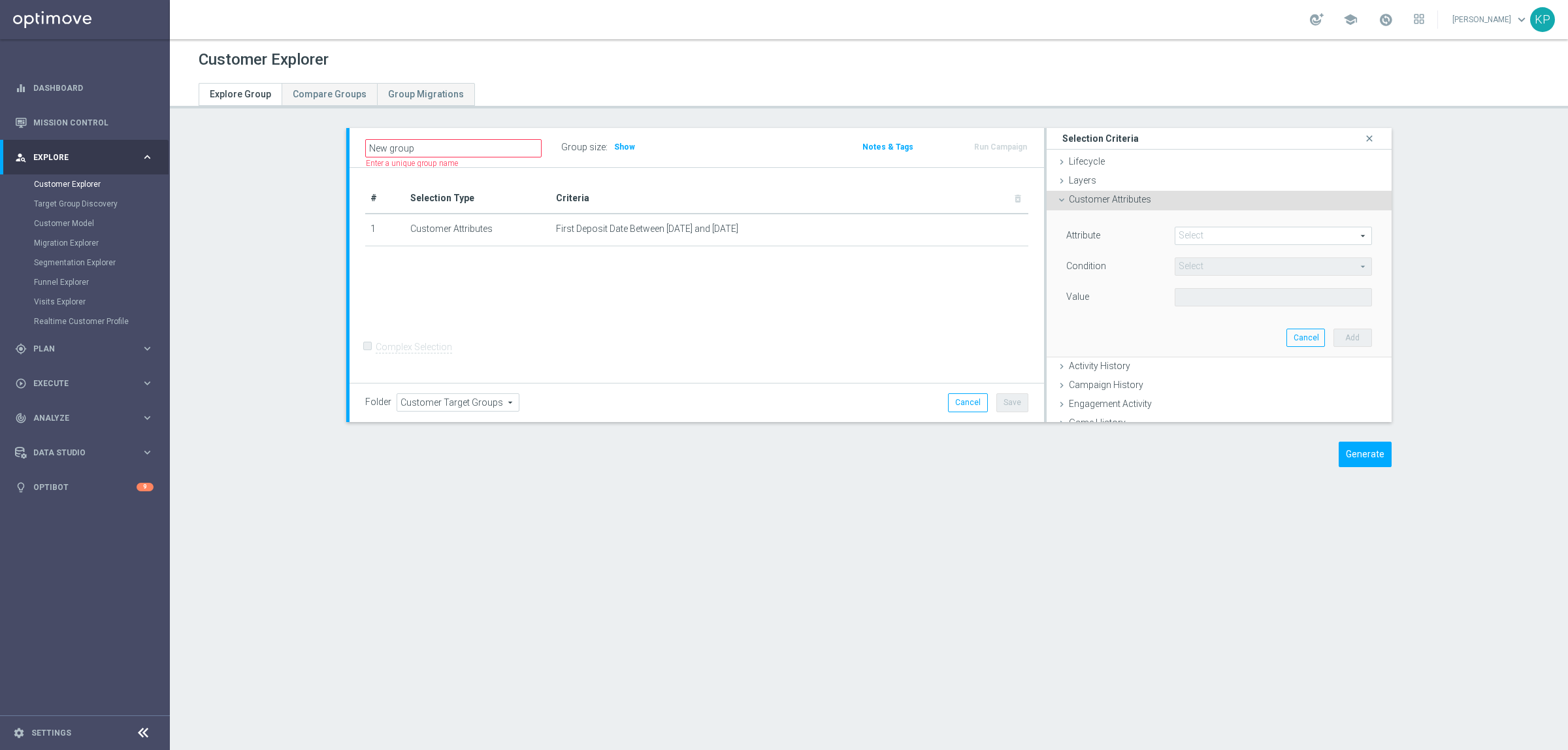
click at [1202, 233] on span at bounding box center [1273, 236] width 196 height 17
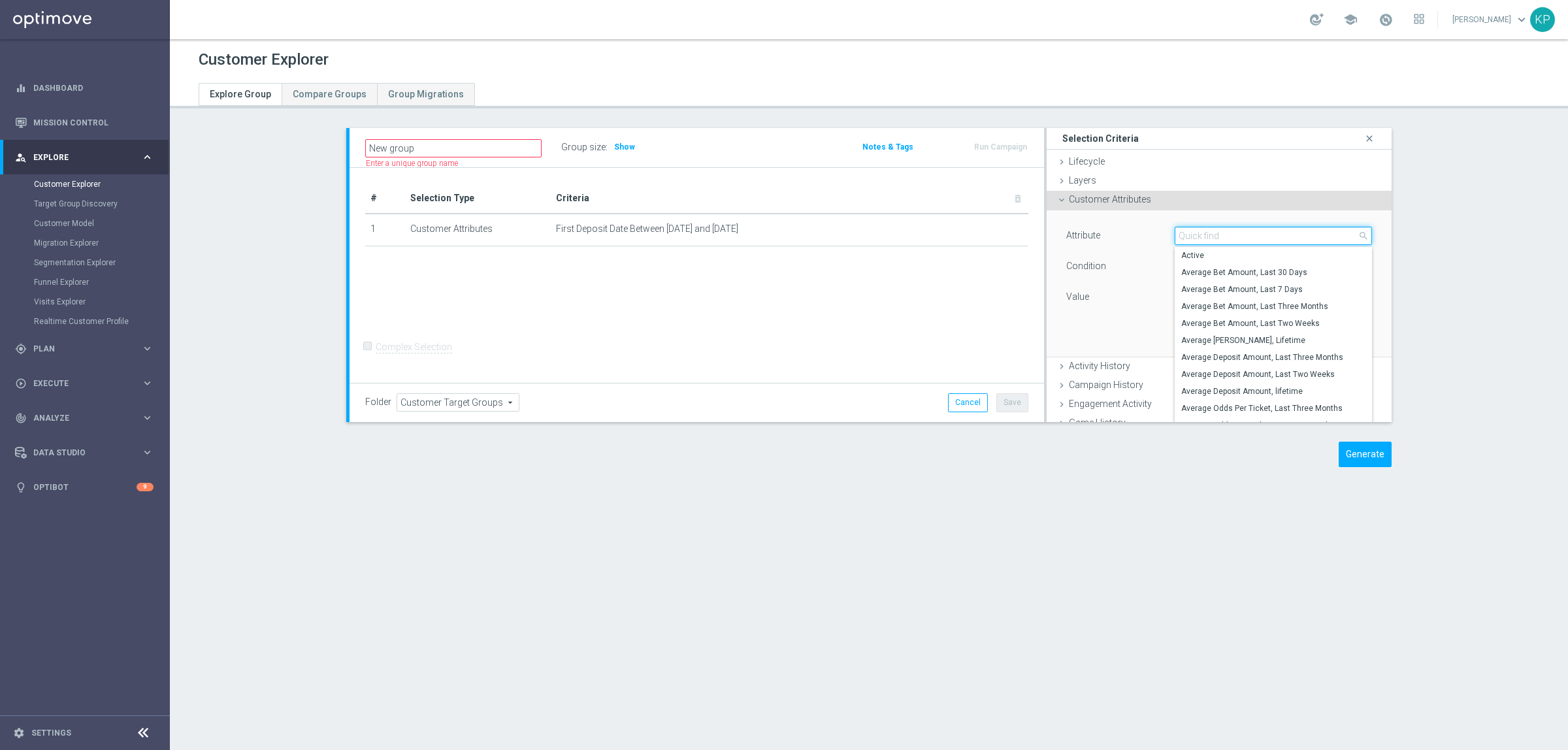
click at [1202, 233] on input "search" at bounding box center [1273, 236] width 197 height 18
type input "days si"
click at [1226, 299] on label "Days Since First Deposit" at bounding box center [1273, 307] width 197 height 17
type input "Days Since First Deposit"
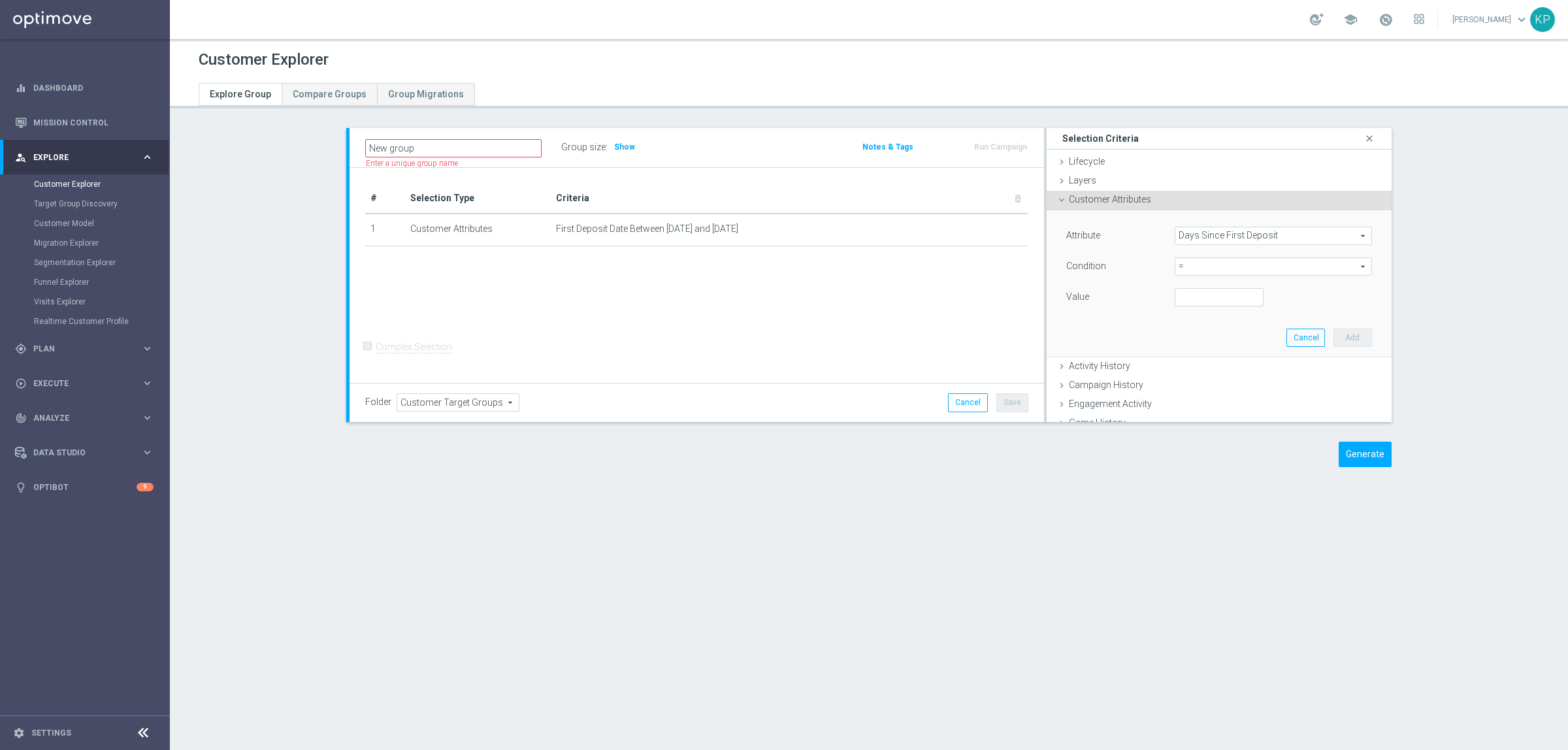
click at [1217, 272] on span "=" at bounding box center [1273, 267] width 196 height 17
click at [1195, 385] on span "between" at bounding box center [1273, 388] width 184 height 10
type input "between"
click at [1189, 305] on input "number" at bounding box center [1219, 298] width 89 height 18
type input "1"
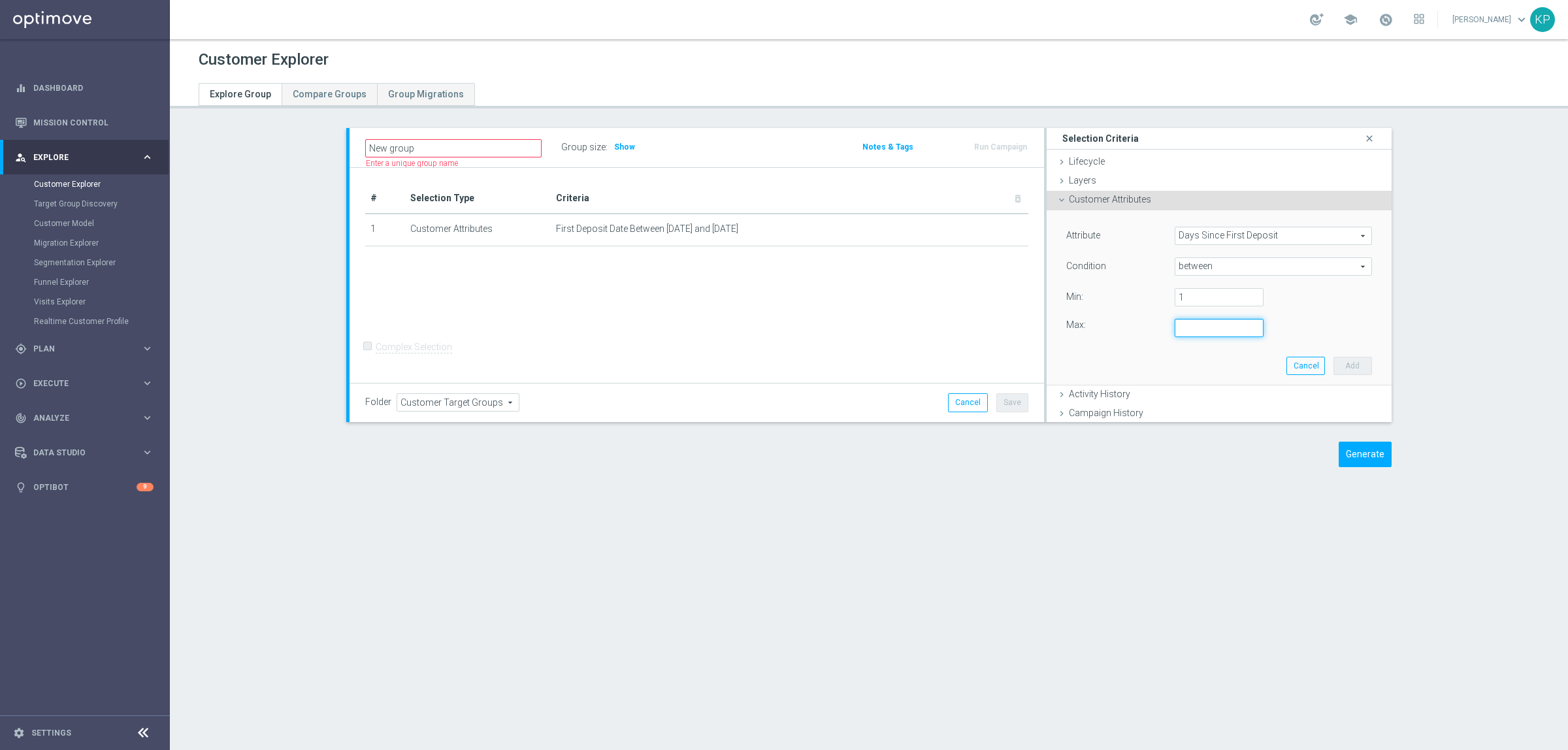
click at [1187, 335] on input "number" at bounding box center [1219, 328] width 89 height 18
type input "30"
click at [1333, 358] on button "Add" at bounding box center [1352, 366] width 39 height 18
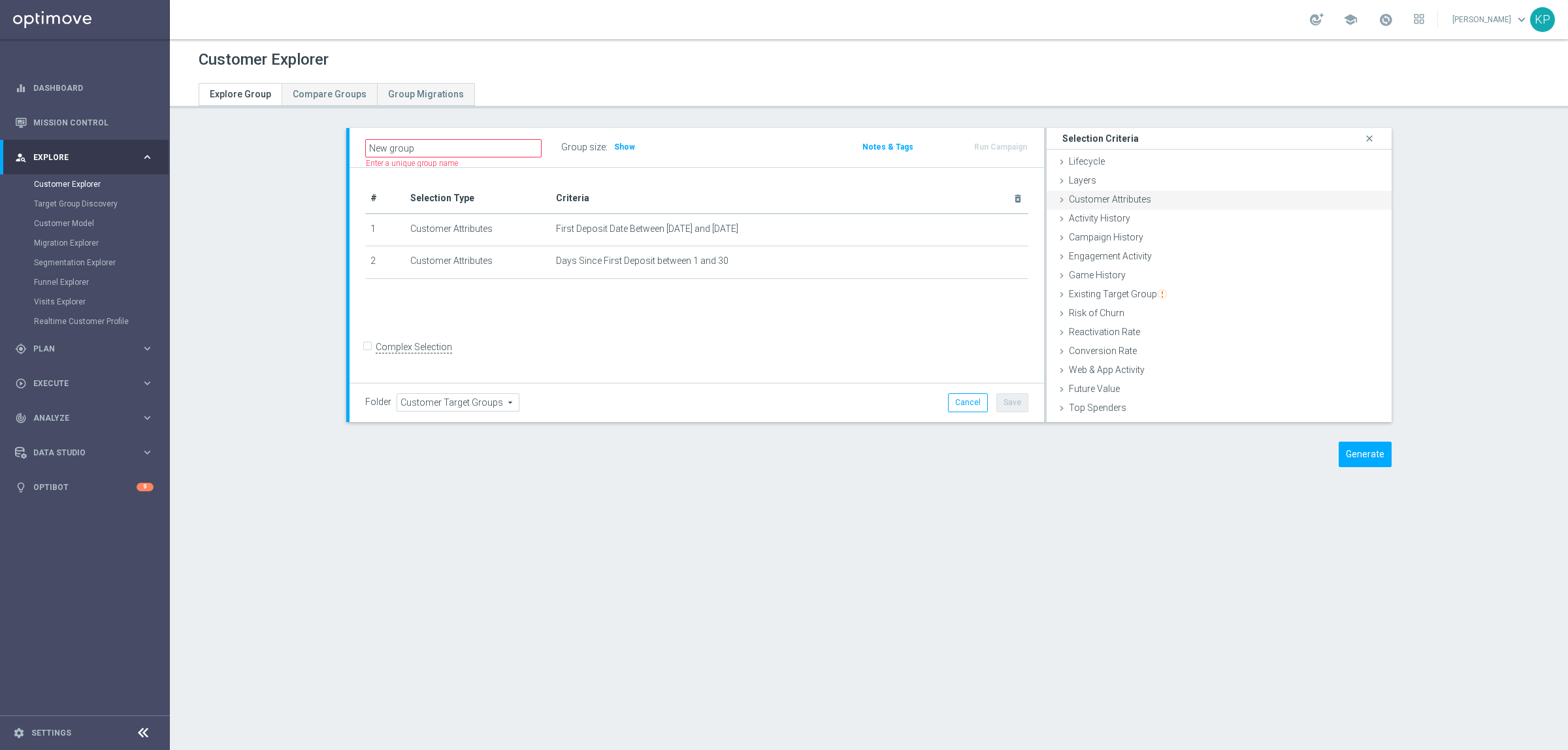
click at [1172, 197] on div "Customer Attributes done selection saved" at bounding box center [1219, 201] width 345 height 20
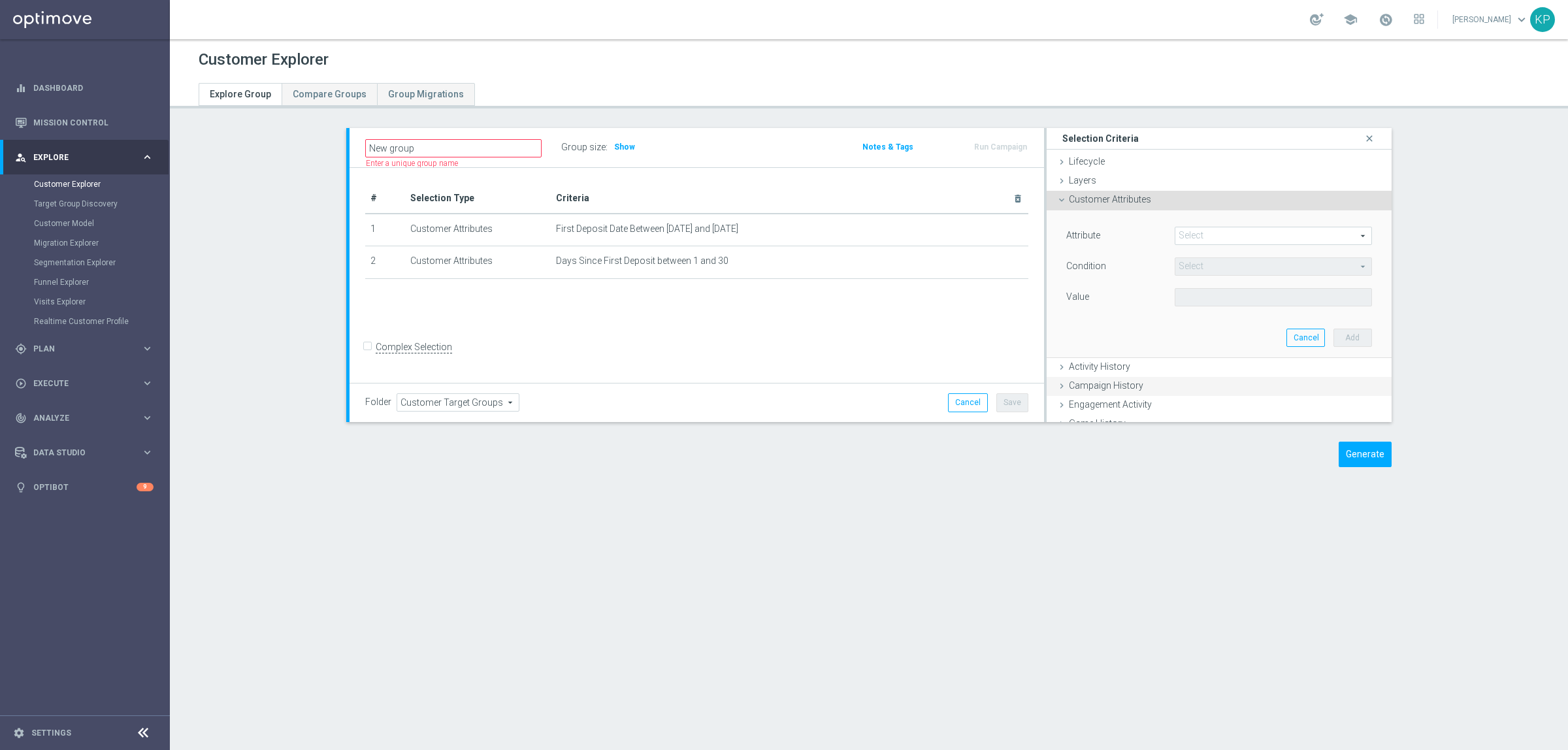
click at [1196, 242] on span at bounding box center [1273, 236] width 196 height 17
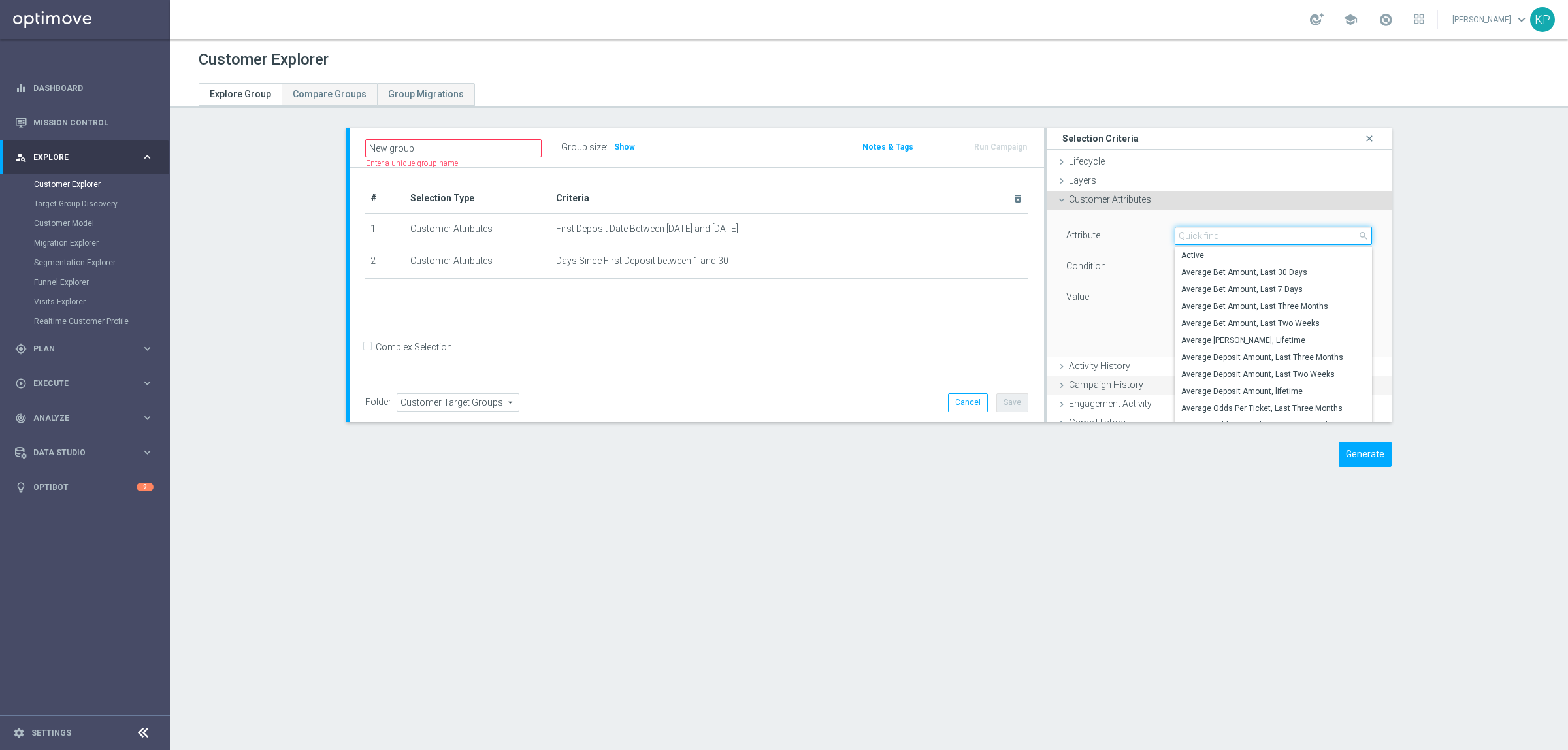
click at [1196, 242] on input "search" at bounding box center [1273, 236] width 197 height 18
type input "ex"
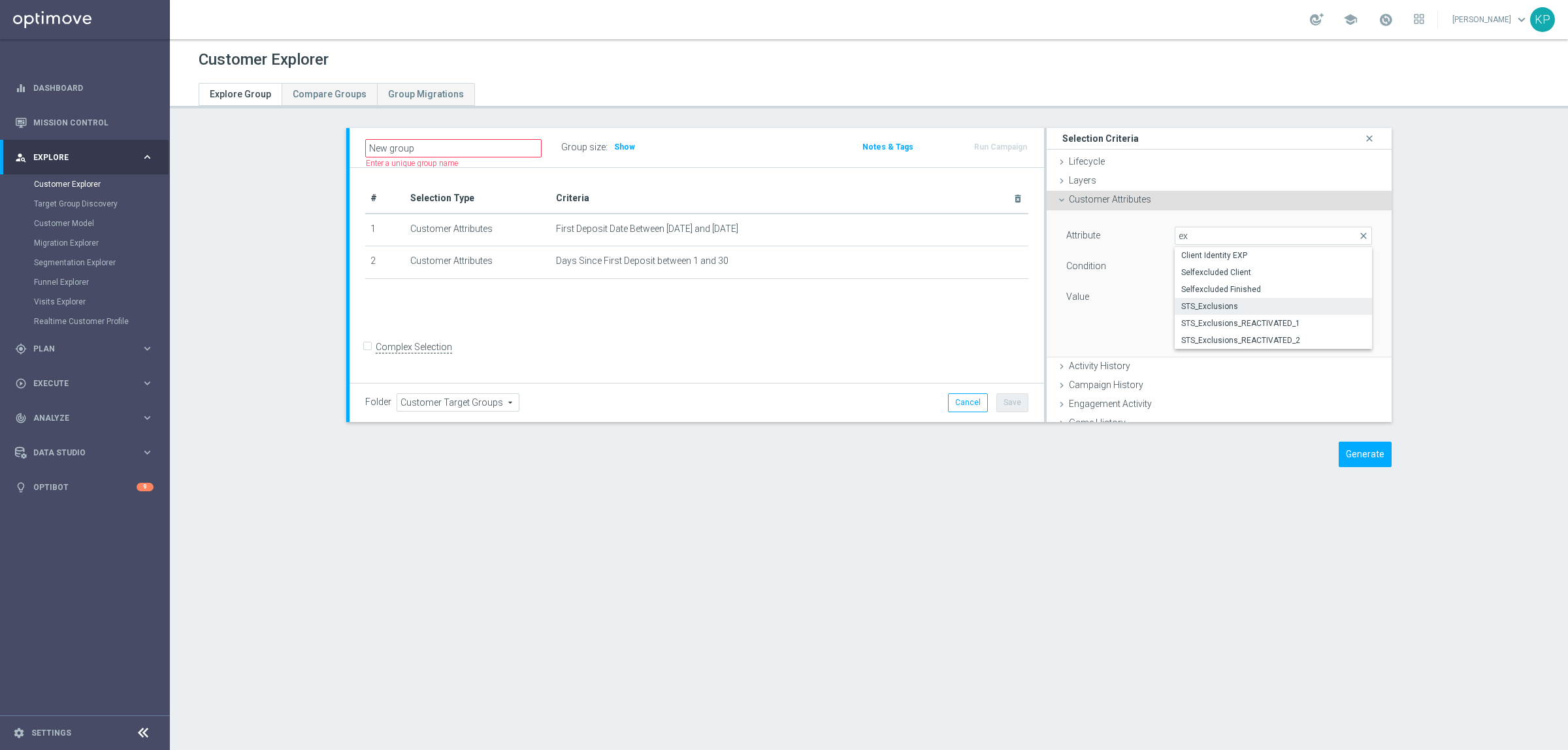
click at [1250, 306] on span "STS_Exclusions" at bounding box center [1273, 307] width 184 height 10
type input "STS_Exclusions"
type input "Equals"
click at [1238, 294] on span at bounding box center [1273, 298] width 196 height 17
click at [1218, 245] on div "Attribute Select arrow_drop_down search" at bounding box center [1219, 237] width 326 height 21
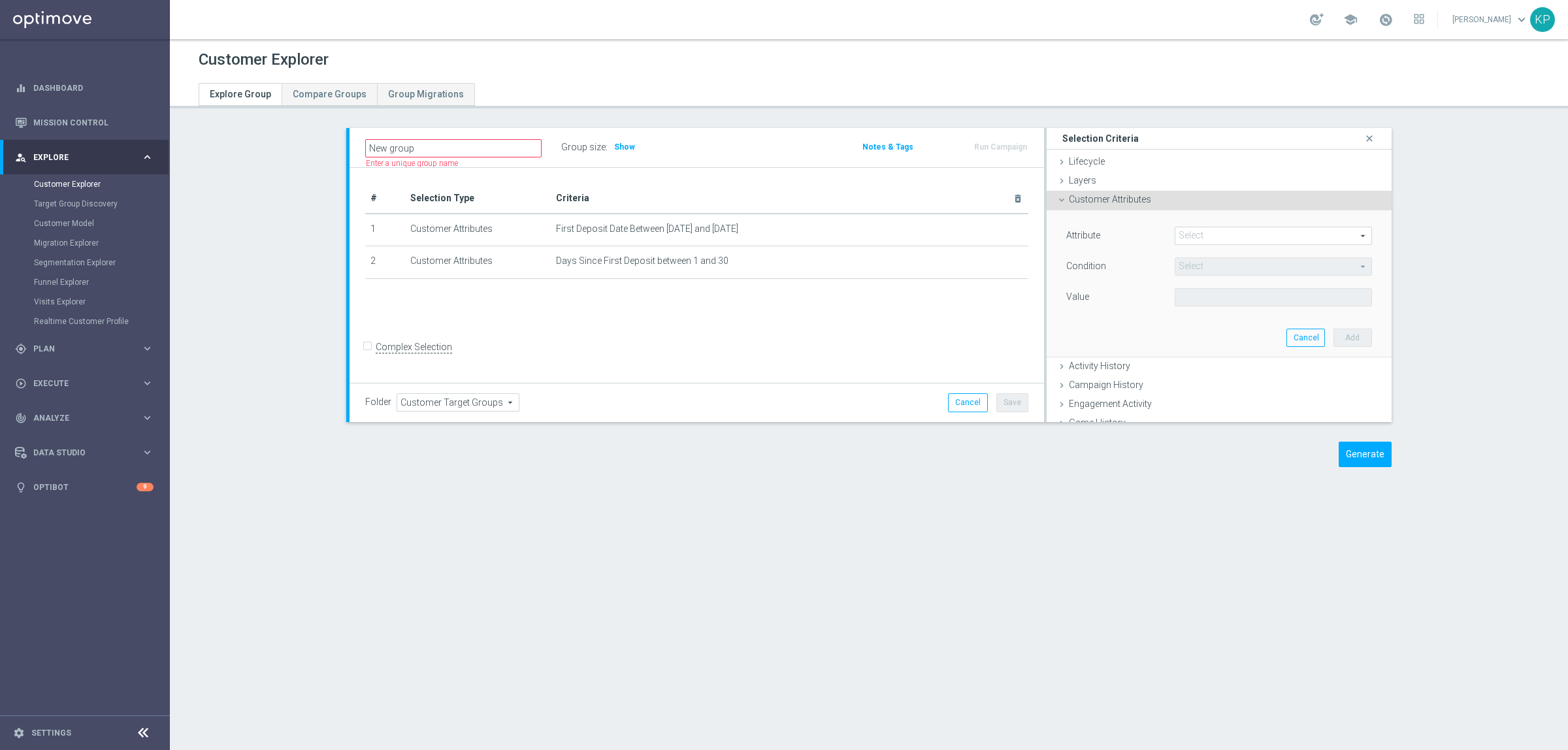
click at [1216, 240] on span at bounding box center [1273, 236] width 196 height 17
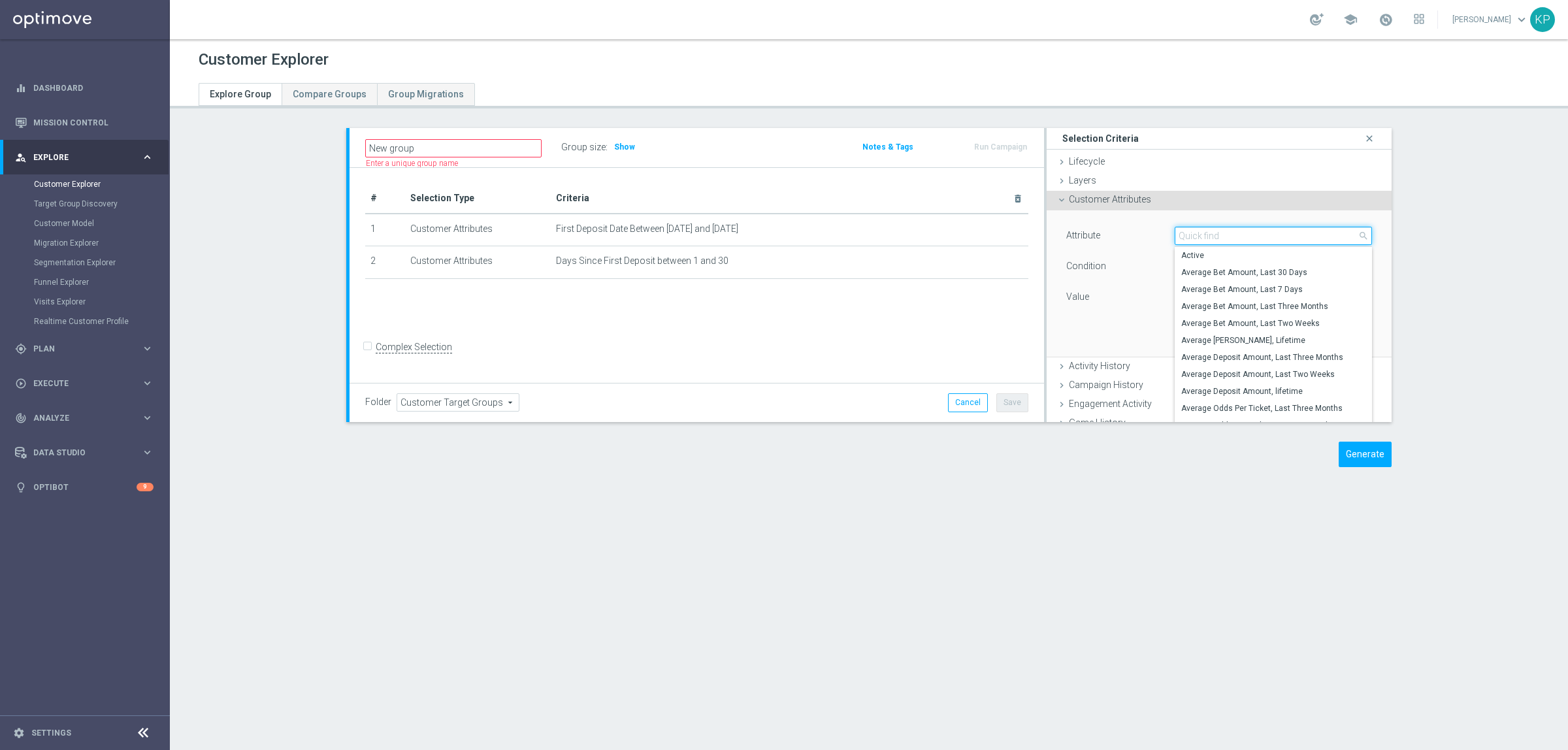
click at [1216, 240] on input "search" at bounding box center [1273, 236] width 197 height 18
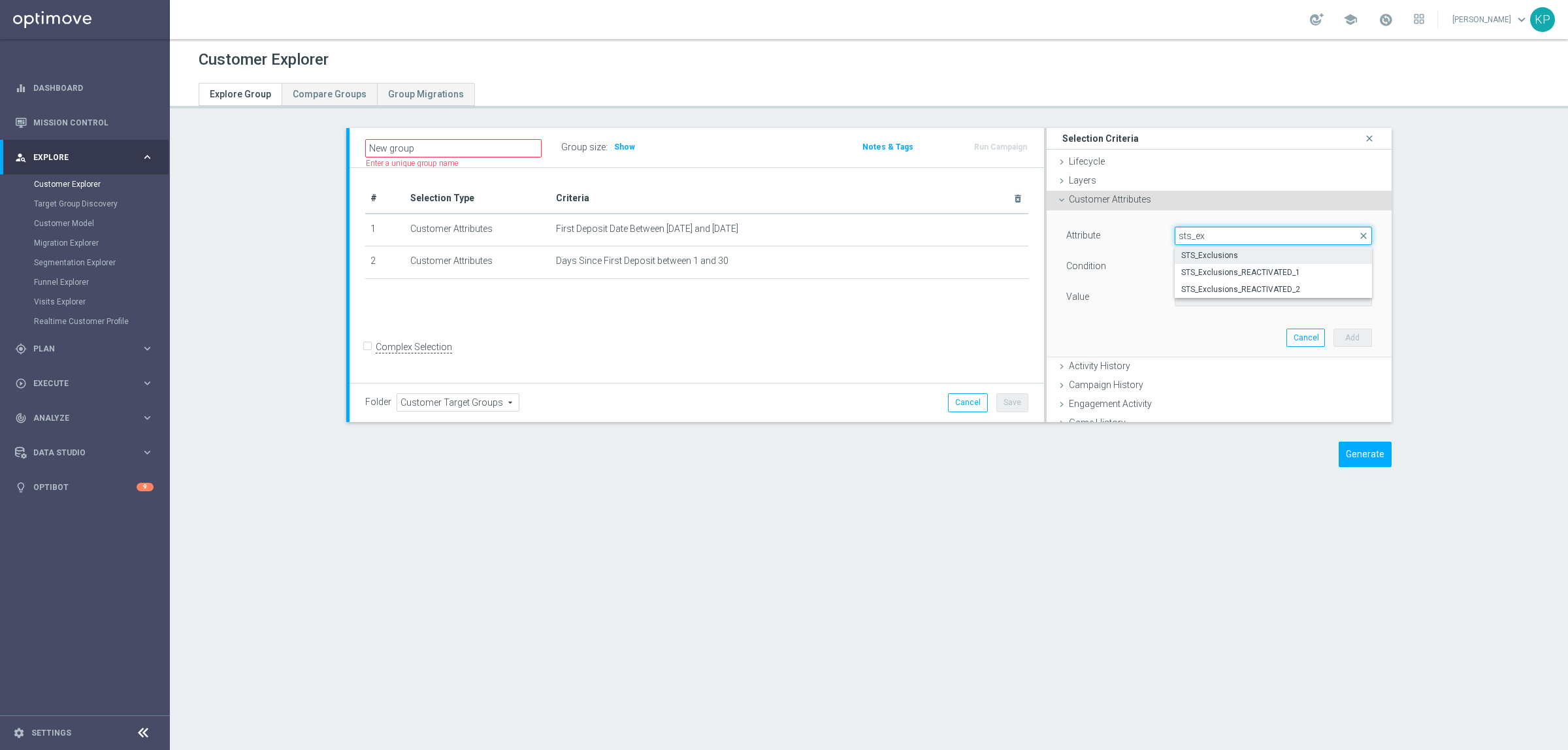
type input "sts_ex"
click at [1235, 253] on span "STS_Exclusions" at bounding box center [1273, 256] width 184 height 10
type input "STS_Exclusions"
type input "Equals"
click at [1213, 293] on span at bounding box center [1273, 298] width 196 height 17
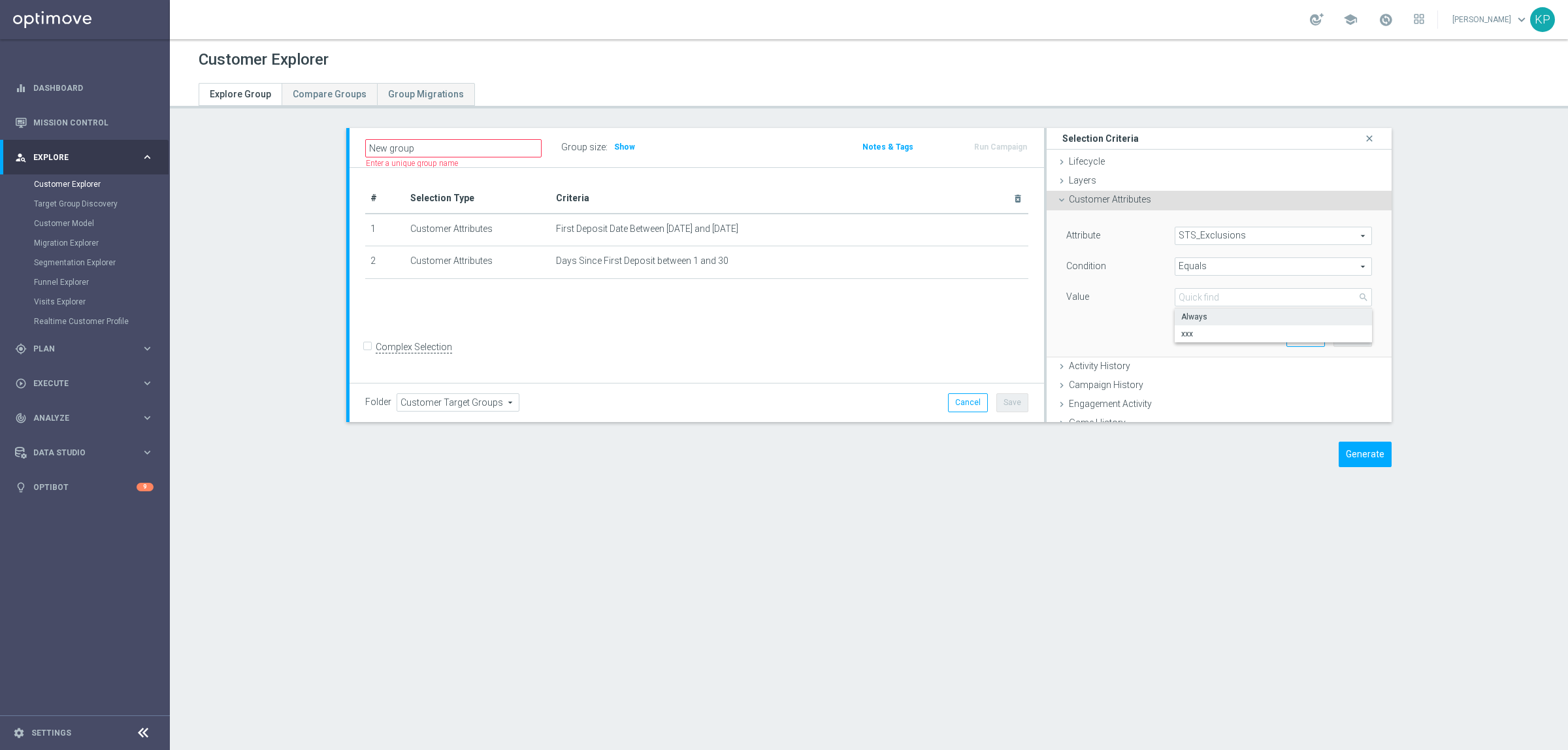
click at [1210, 315] on span "Always" at bounding box center [1273, 317] width 184 height 10
type input "Always"
click at [1333, 337] on button "Add" at bounding box center [1352, 338] width 39 height 18
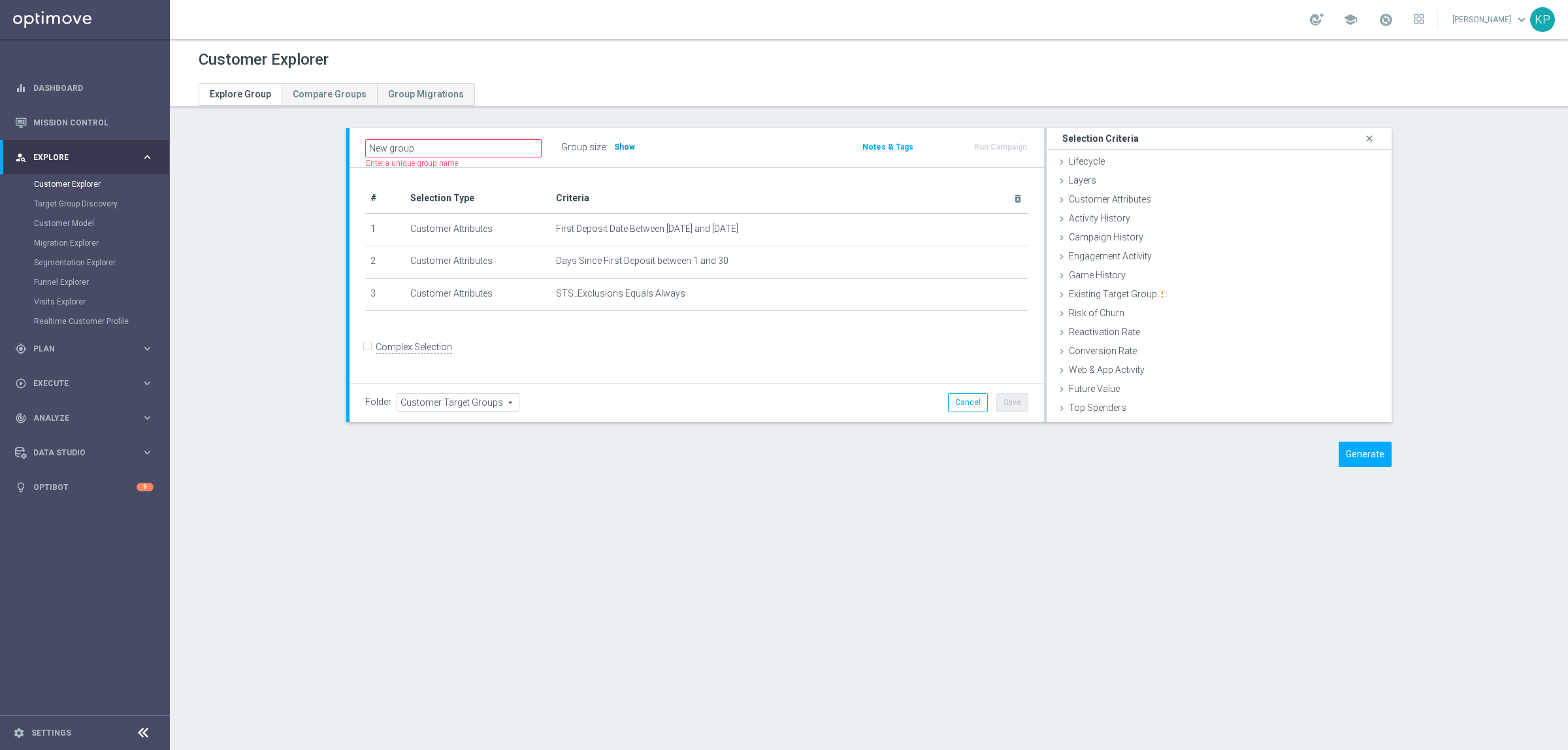
click at [617, 143] on span "Show" at bounding box center [624, 147] width 21 height 9
click at [700, 191] on th "Criteria delete_forever" at bounding box center [789, 199] width 477 height 30
click at [1057, 204] on icon at bounding box center [1062, 200] width 10 height 10
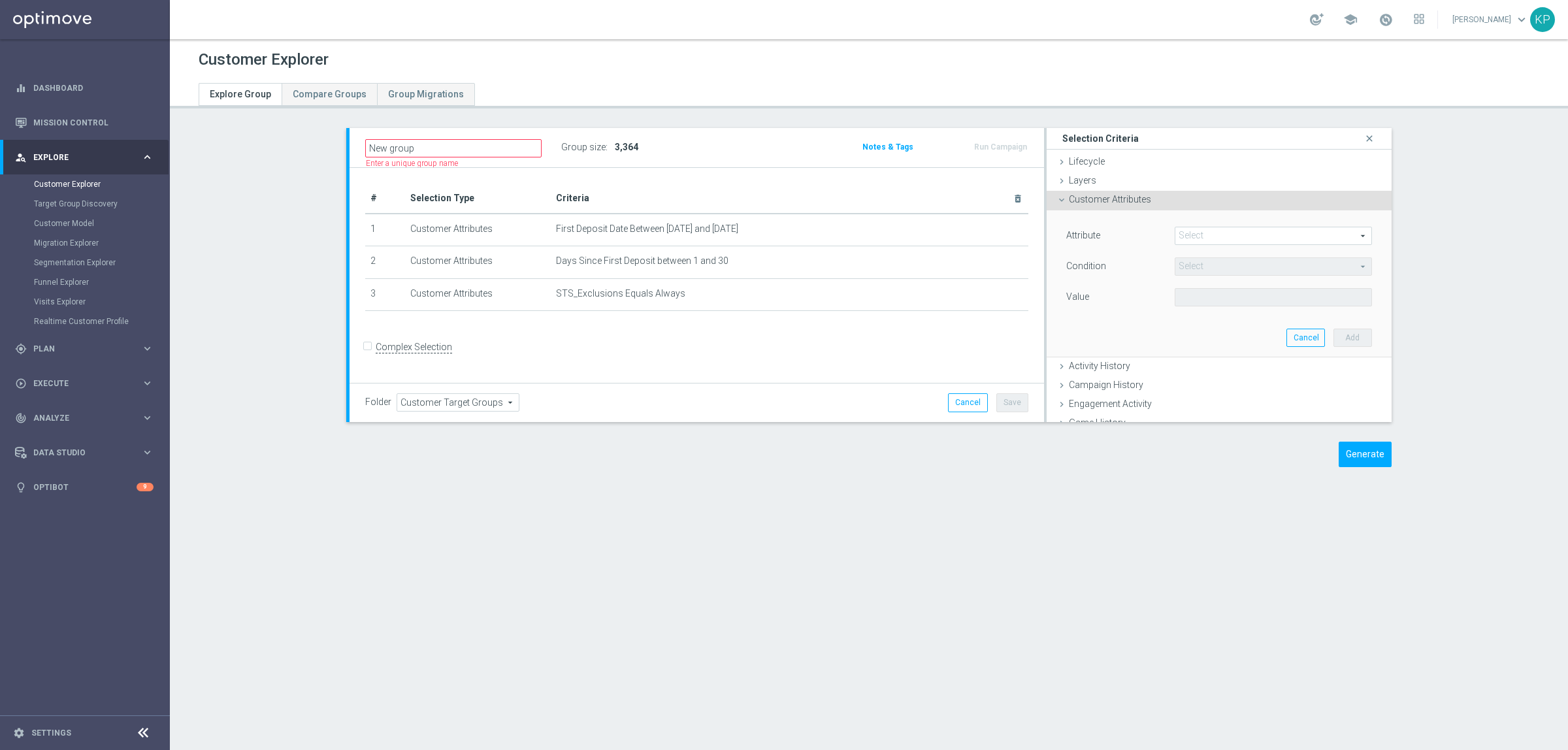
click at [1165, 234] on div "Select arrow_drop_down search" at bounding box center [1273, 236] width 217 height 18
click at [1177, 236] on span at bounding box center [1273, 236] width 196 height 17
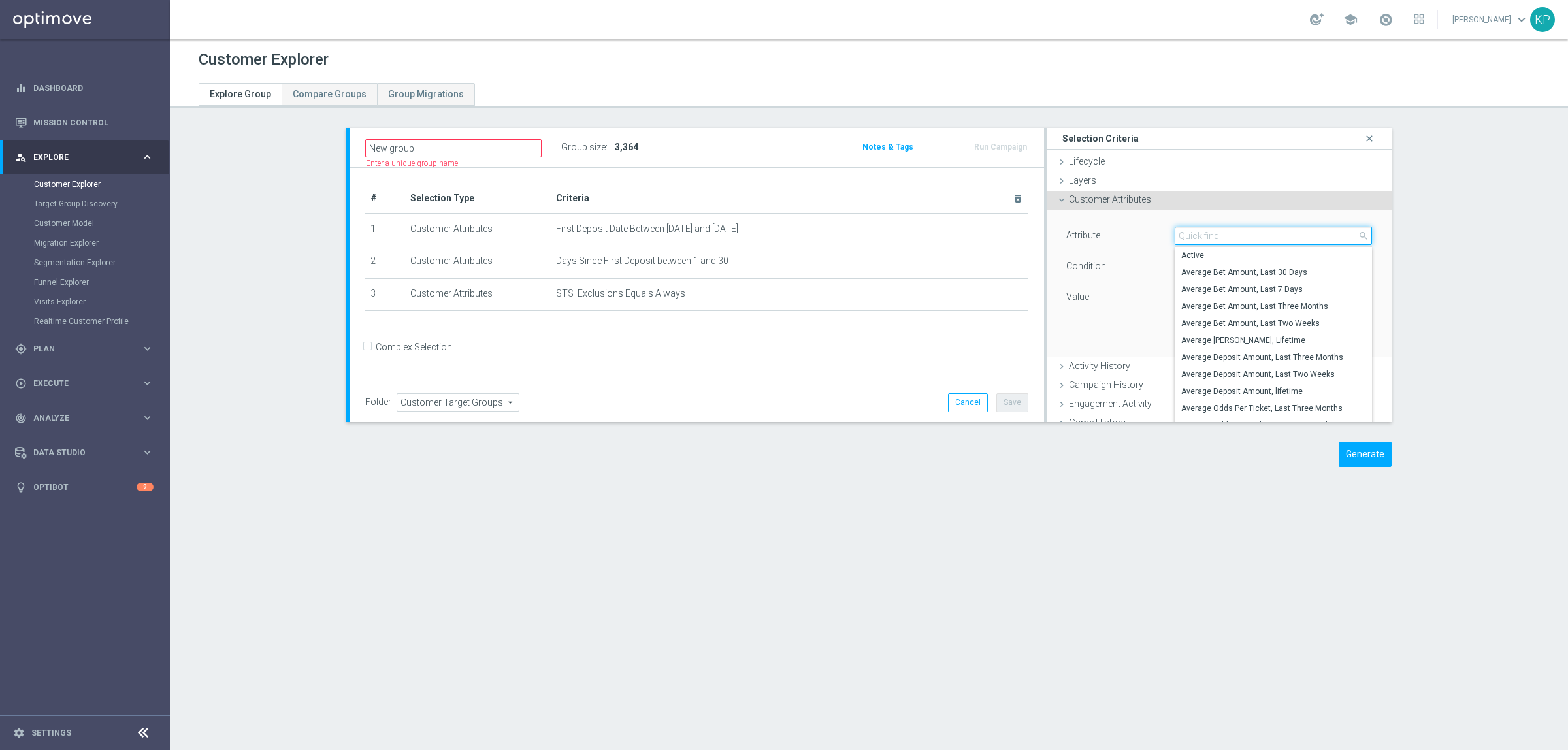
click at [1178, 236] on input "search" at bounding box center [1273, 236] width 197 height 18
click at [1180, 239] on input "search" at bounding box center [1273, 236] width 197 height 18
click at [1195, 243] on input "search" at bounding box center [1273, 236] width 197 height 18
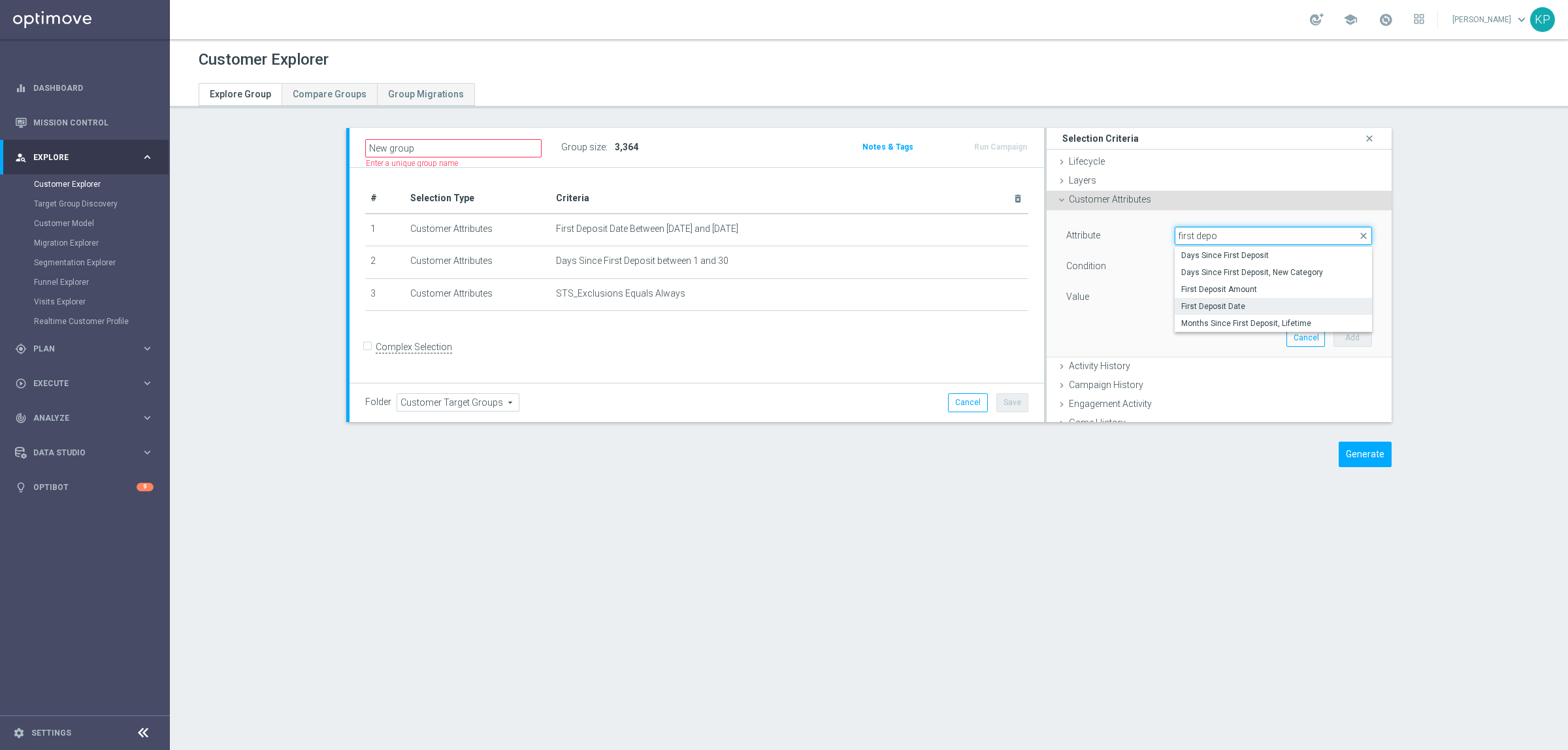
type input "first depo"
click at [1233, 306] on span "First Deposit Date" at bounding box center [1273, 307] width 184 height 10
type input "First Deposit Date"
type input "Equals"
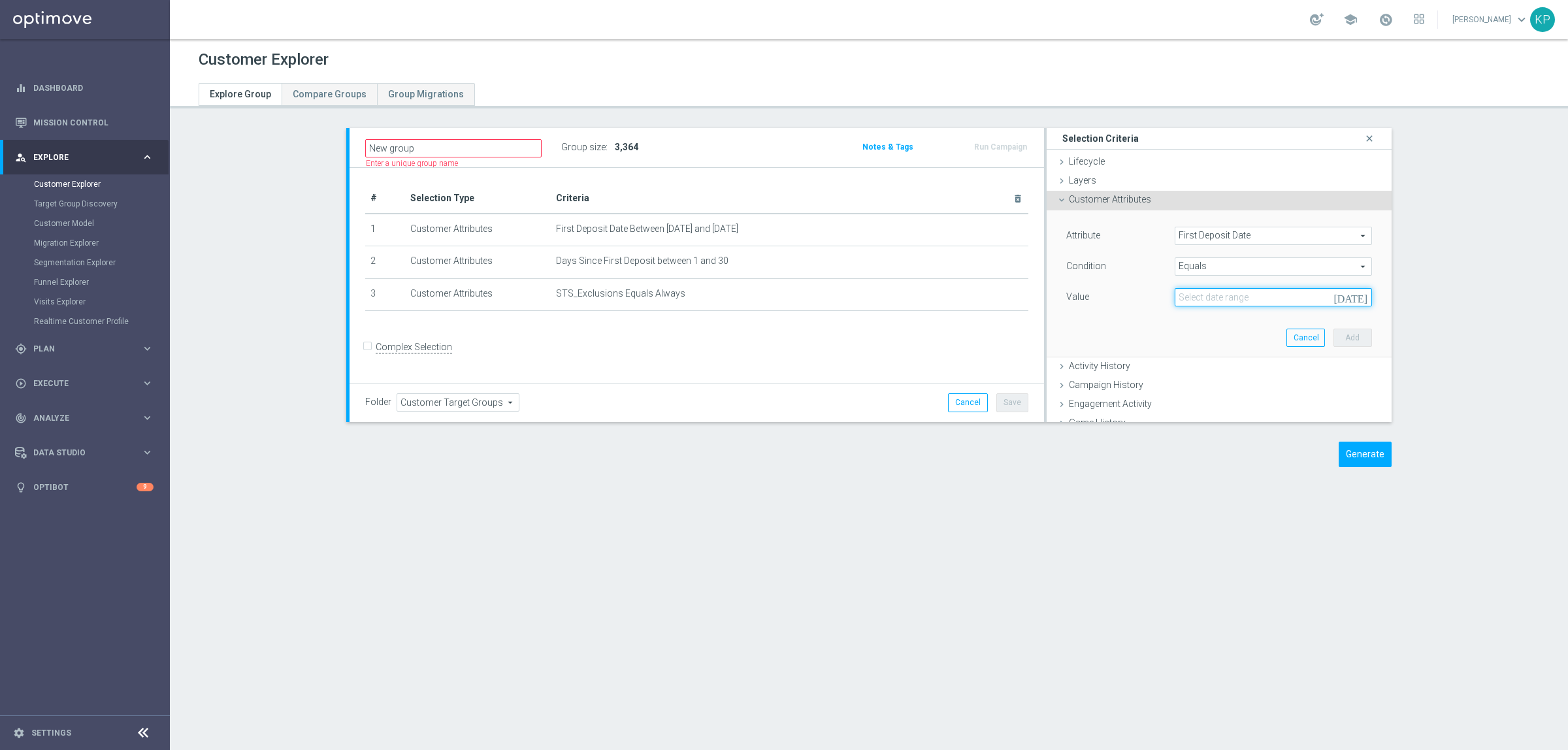
click at [1210, 295] on input at bounding box center [1273, 298] width 197 height 18
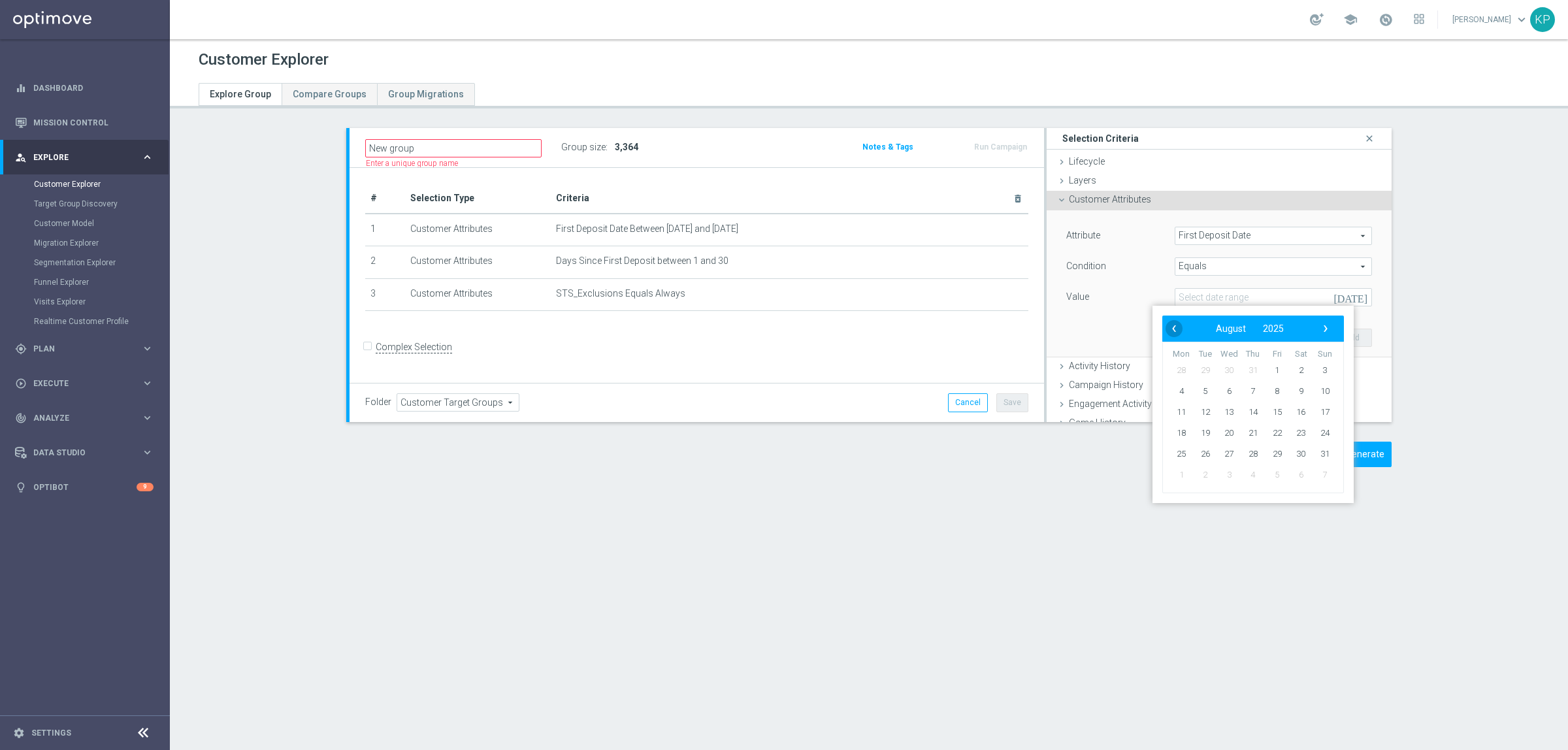
click at [1172, 329] on span "‹" at bounding box center [1174, 329] width 17 height 17
click at [1255, 410] on span "17" at bounding box center [1253, 412] width 21 height 21
type input "17 Jul 2025"
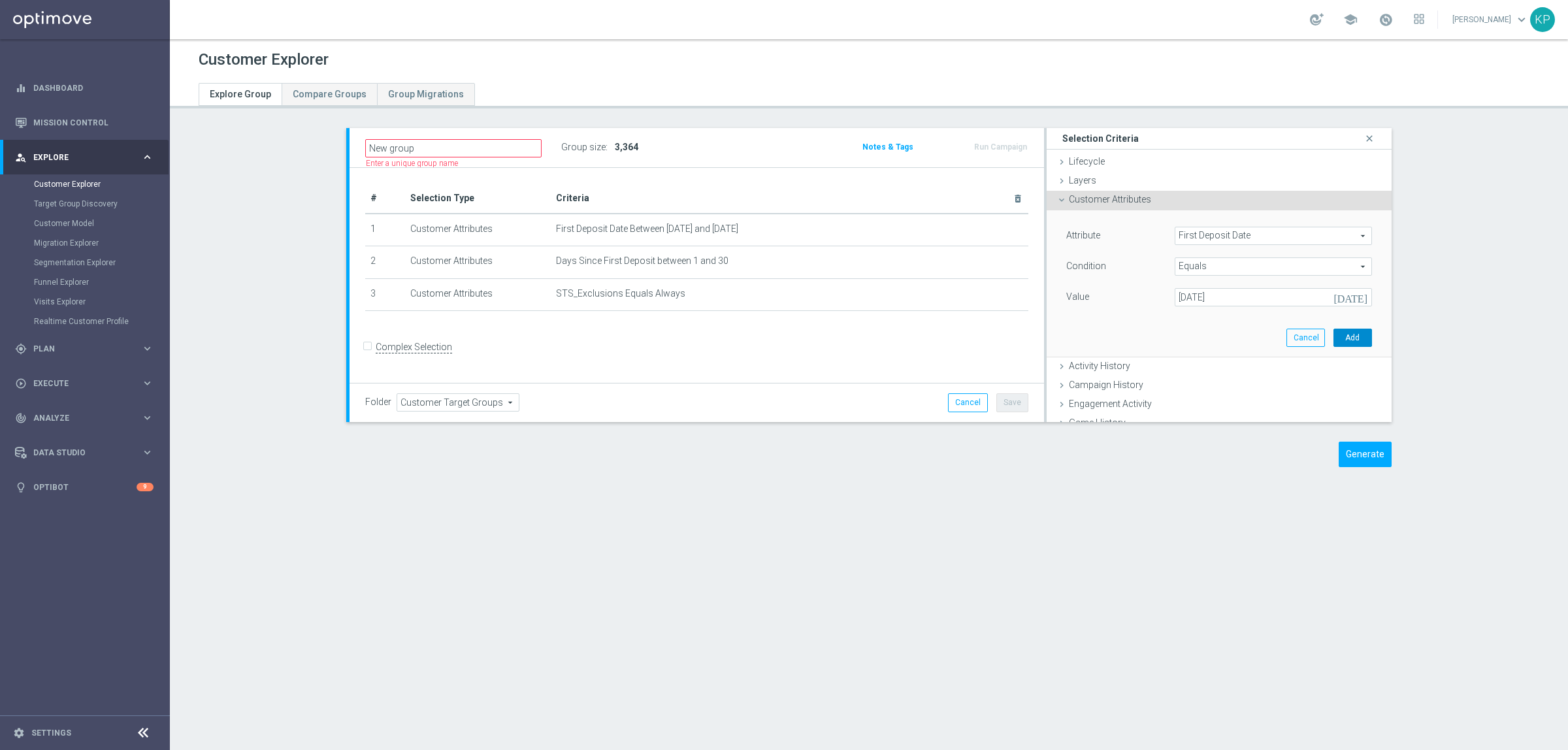
click at [1333, 338] on button "Add" at bounding box center [1352, 338] width 39 height 18
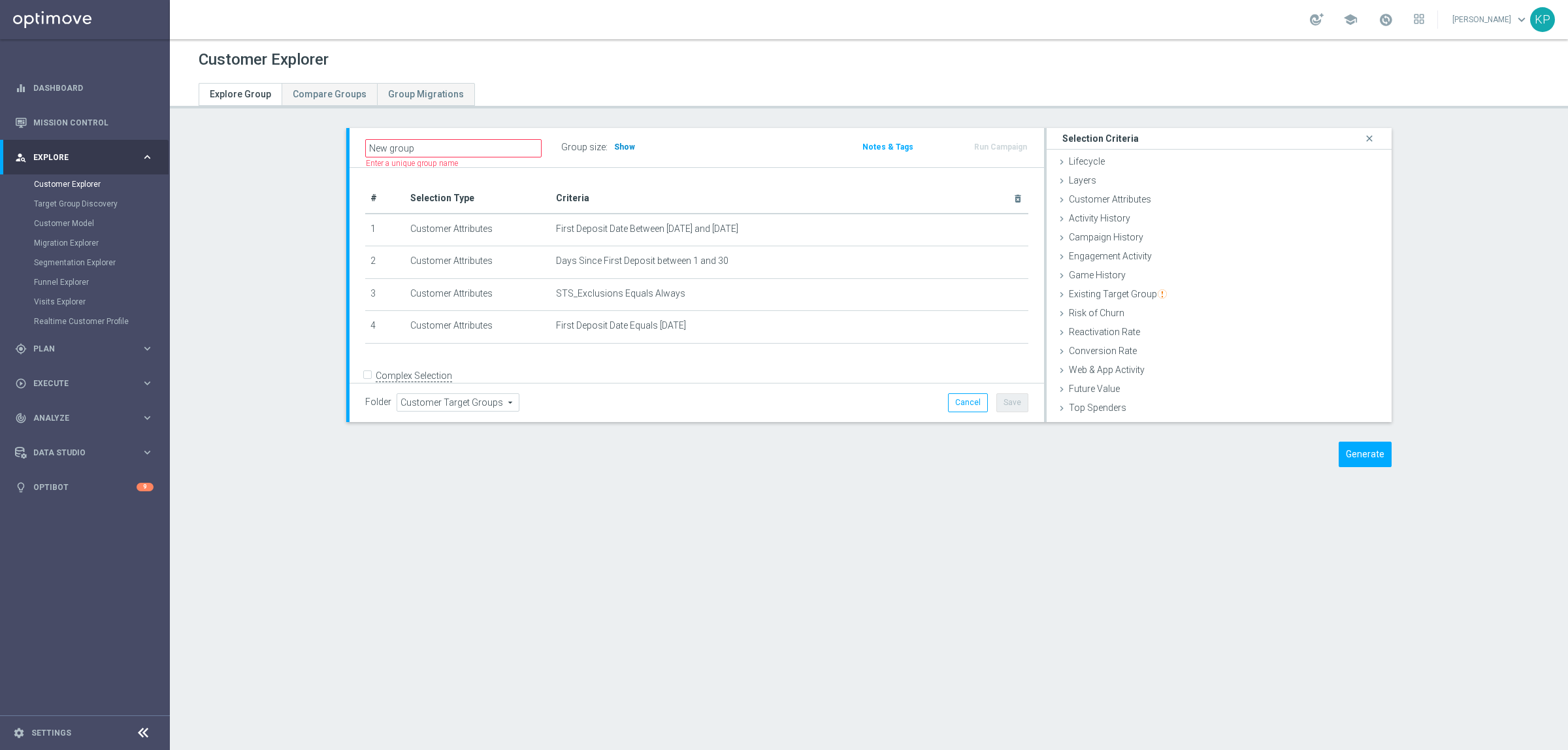
click at [622, 148] on span "Show" at bounding box center [624, 147] width 21 height 9
click at [732, 158] on div "New group Name length must be more than 2 characters Name length must be under …" at bounding box center [697, 148] width 694 height 39
click at [1002, 327] on icon "delete_forever" at bounding box center [1007, 326] width 10 height 10
click at [1078, 199] on span "Customer Attributes" at bounding box center [1110, 199] width 82 height 10
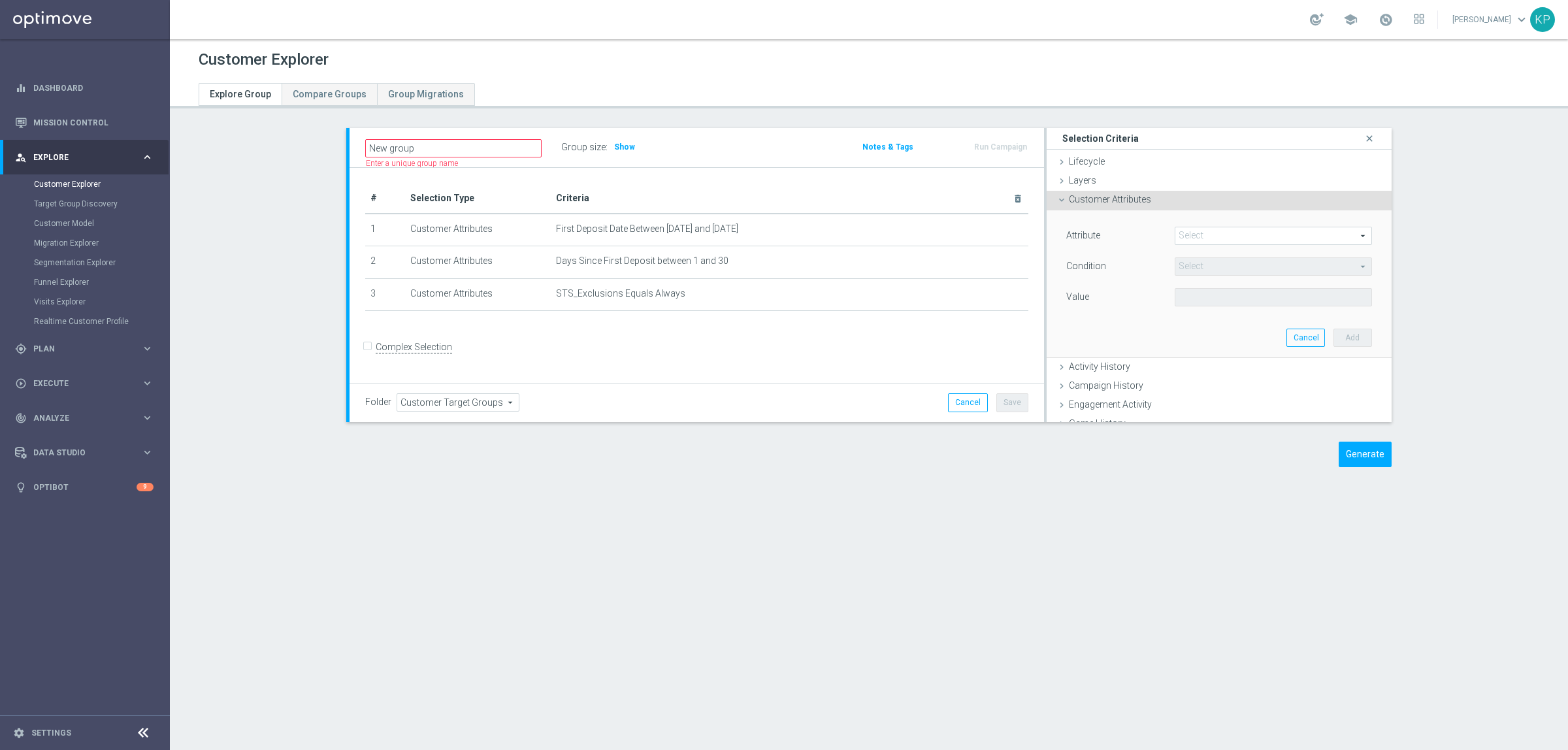
click at [1181, 237] on span at bounding box center [1273, 236] width 196 height 17
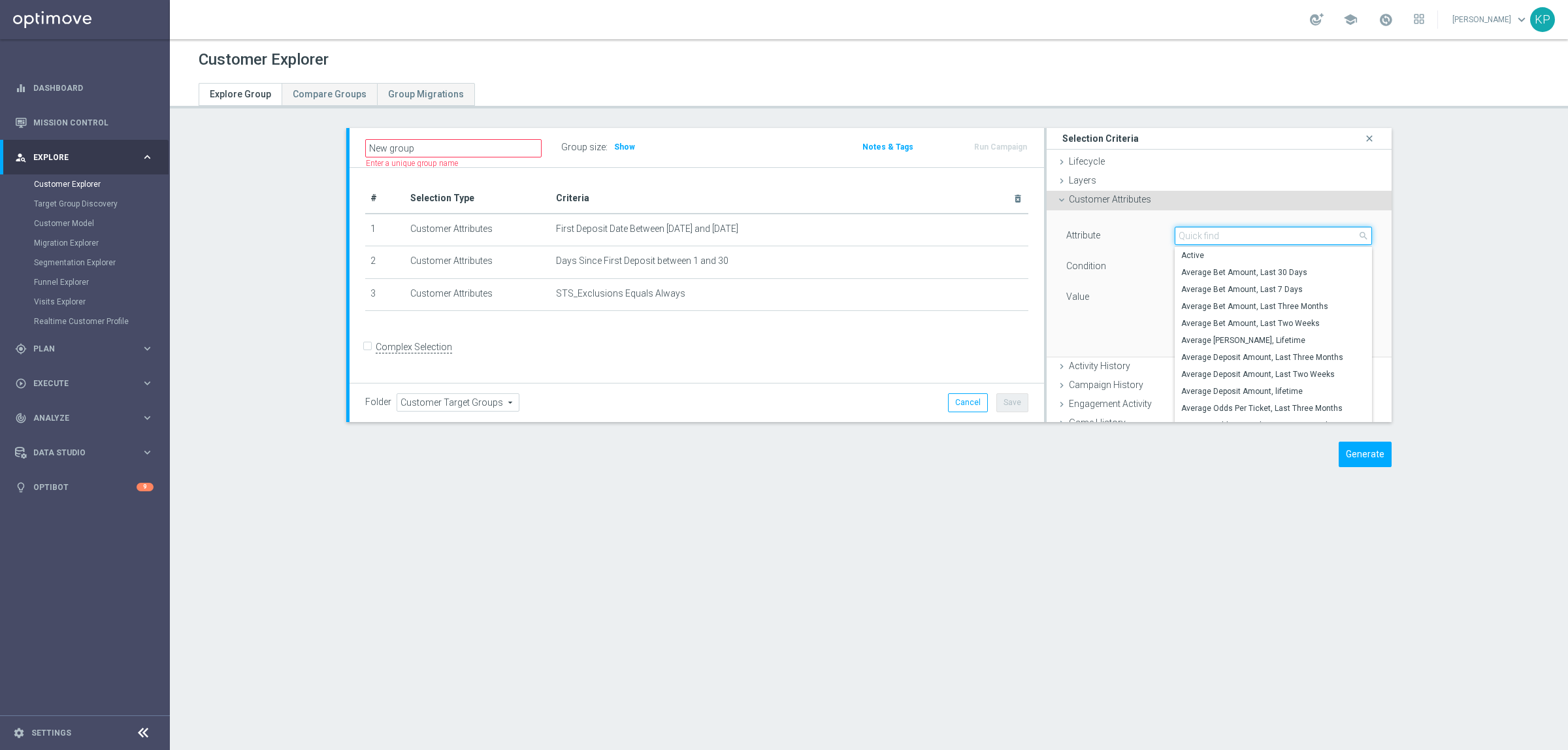
click at [1181, 237] on input "search" at bounding box center [1273, 236] width 197 height 18
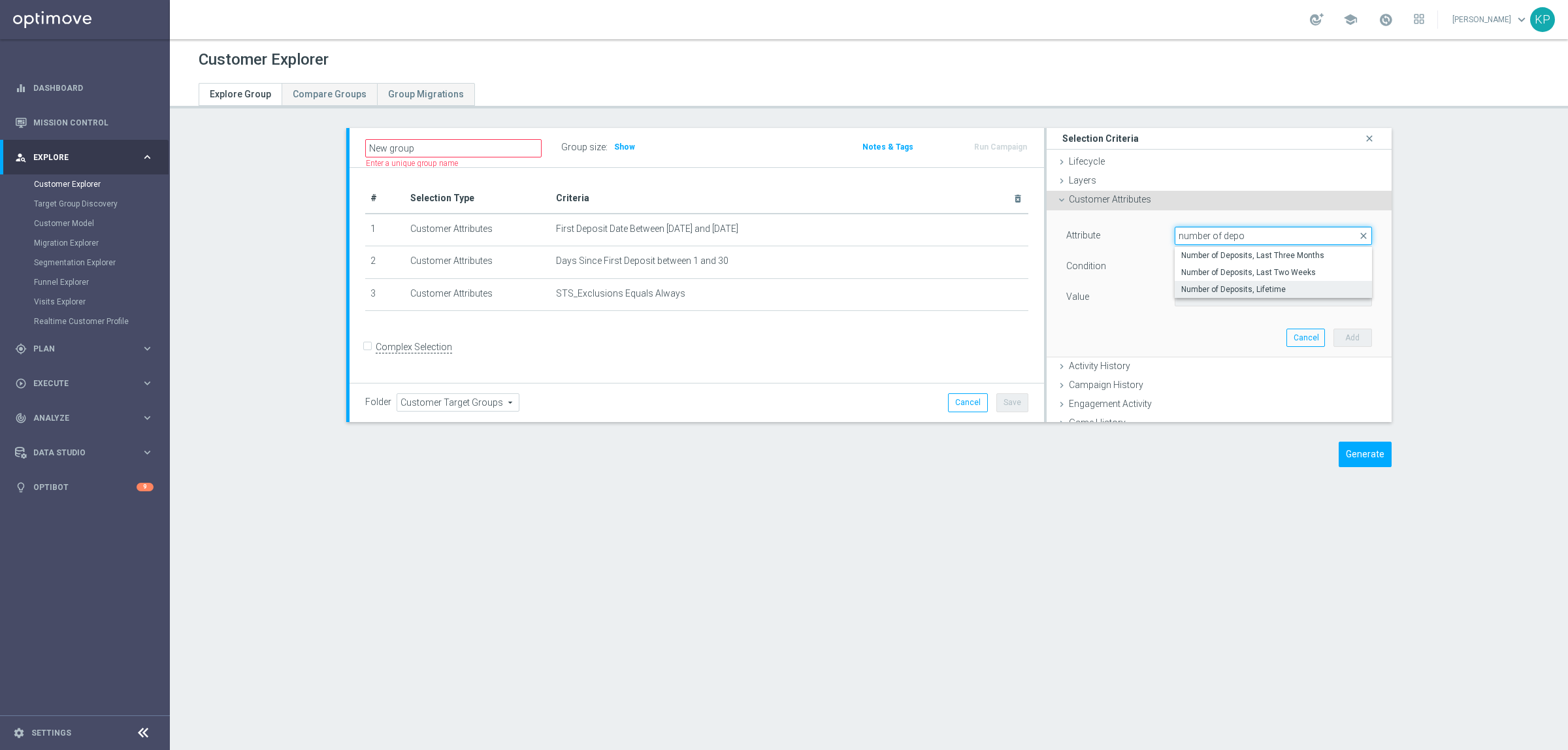
type input "number of depo"
click at [1201, 286] on span "Number of Deposits, Lifetime" at bounding box center [1273, 290] width 184 height 10
type input "Number of Deposits, Lifetime"
click at [1197, 268] on span "=" at bounding box center [1273, 267] width 196 height 17
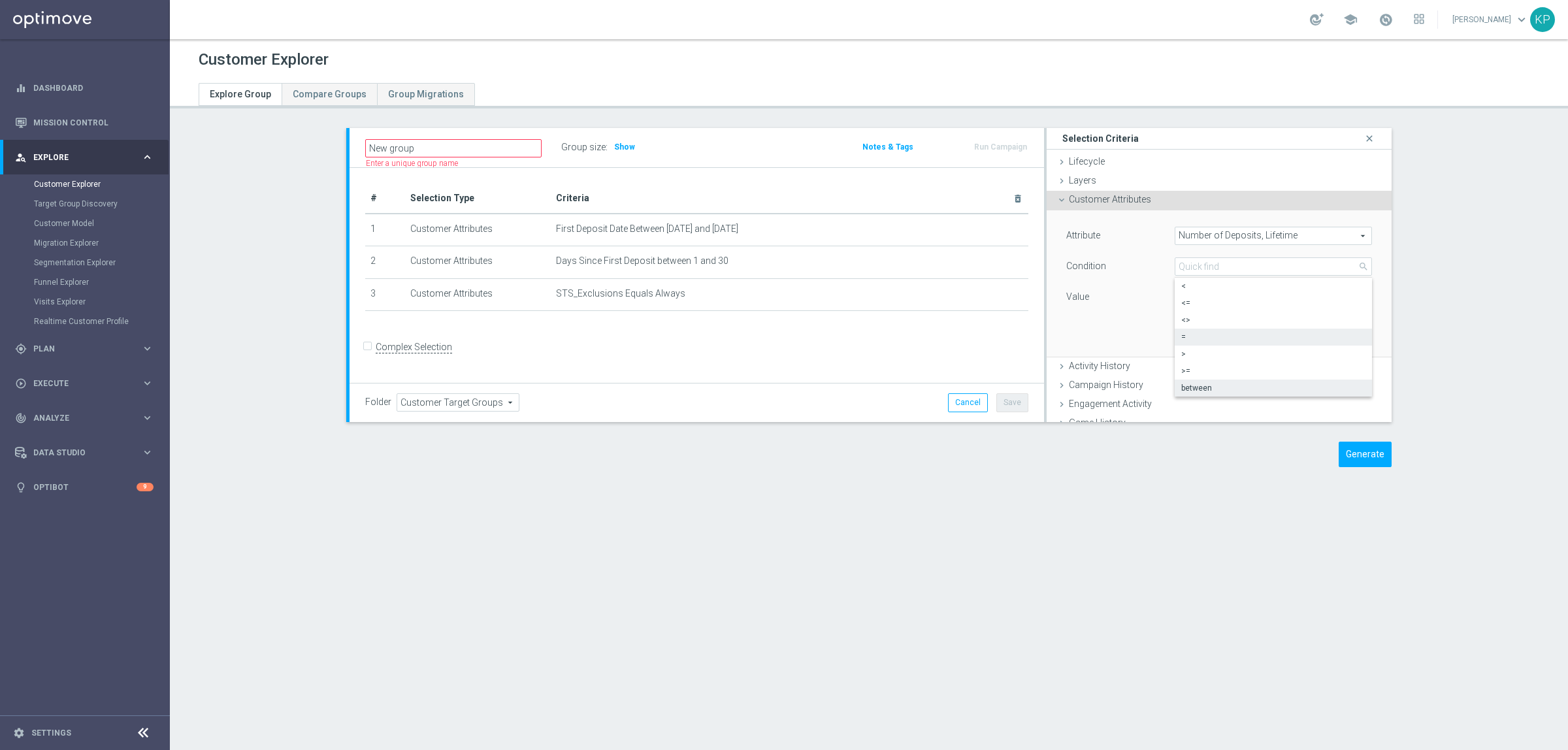
click at [1190, 383] on span "between" at bounding box center [1273, 388] width 184 height 10
type input "between"
click at [1187, 306] on input "number" at bounding box center [1219, 298] width 89 height 18
type input "1"
click at [1184, 327] on input "number" at bounding box center [1219, 328] width 89 height 18
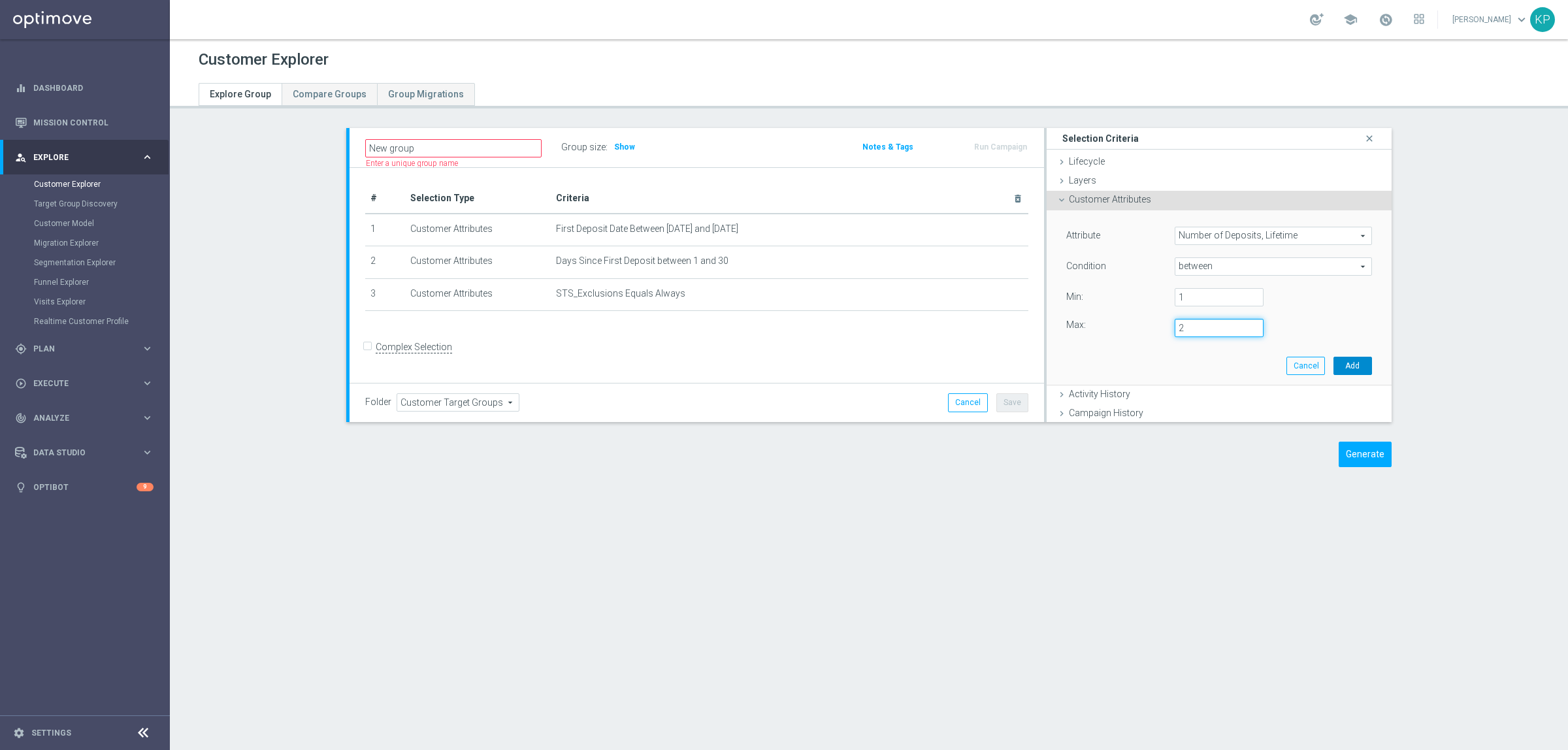
type input "2"
click at [1333, 365] on button "Add" at bounding box center [1352, 366] width 39 height 18
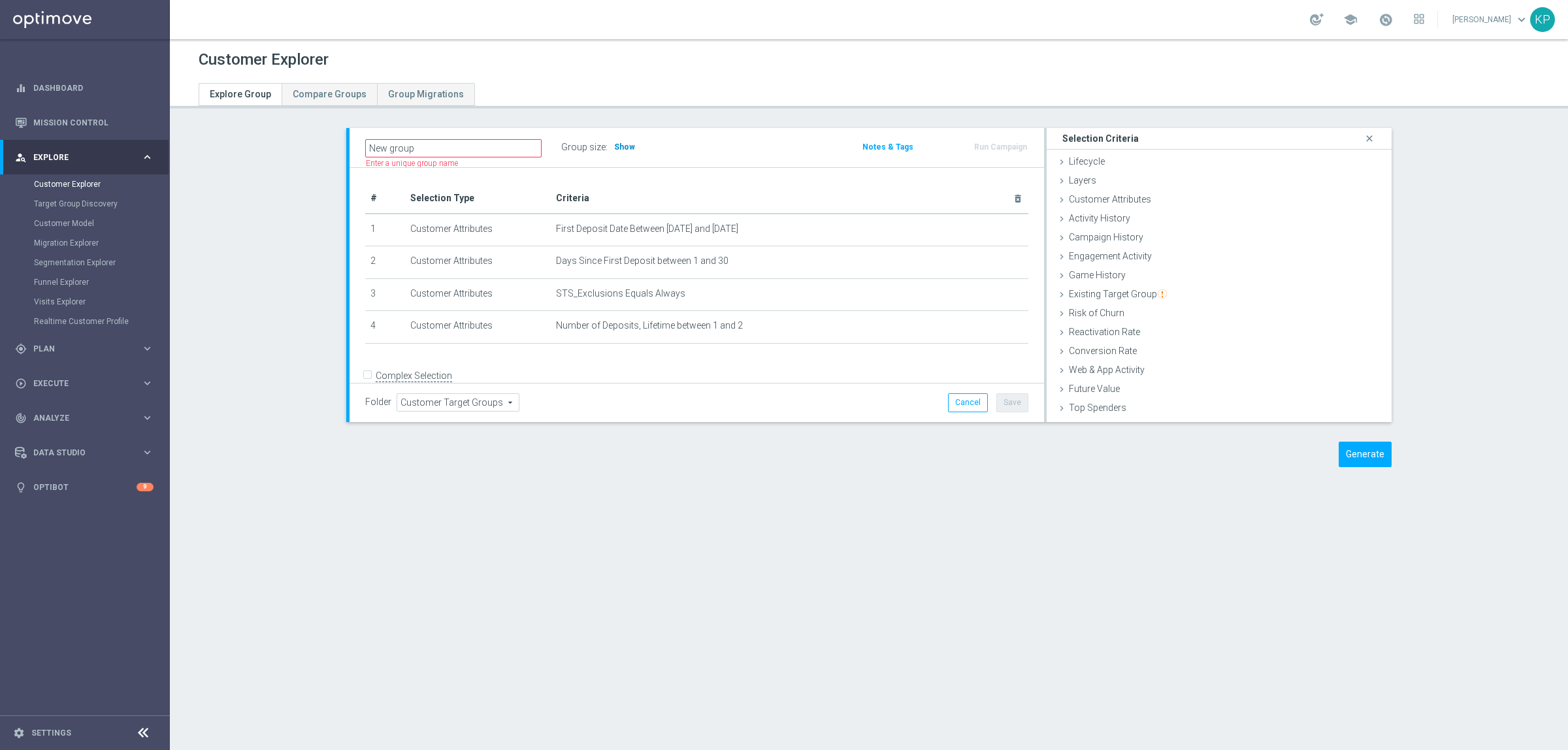
click at [618, 152] on h3 "Show" at bounding box center [624, 147] width 24 height 14
click at [1129, 195] on span "Customer Attributes" at bounding box center [1110, 199] width 82 height 10
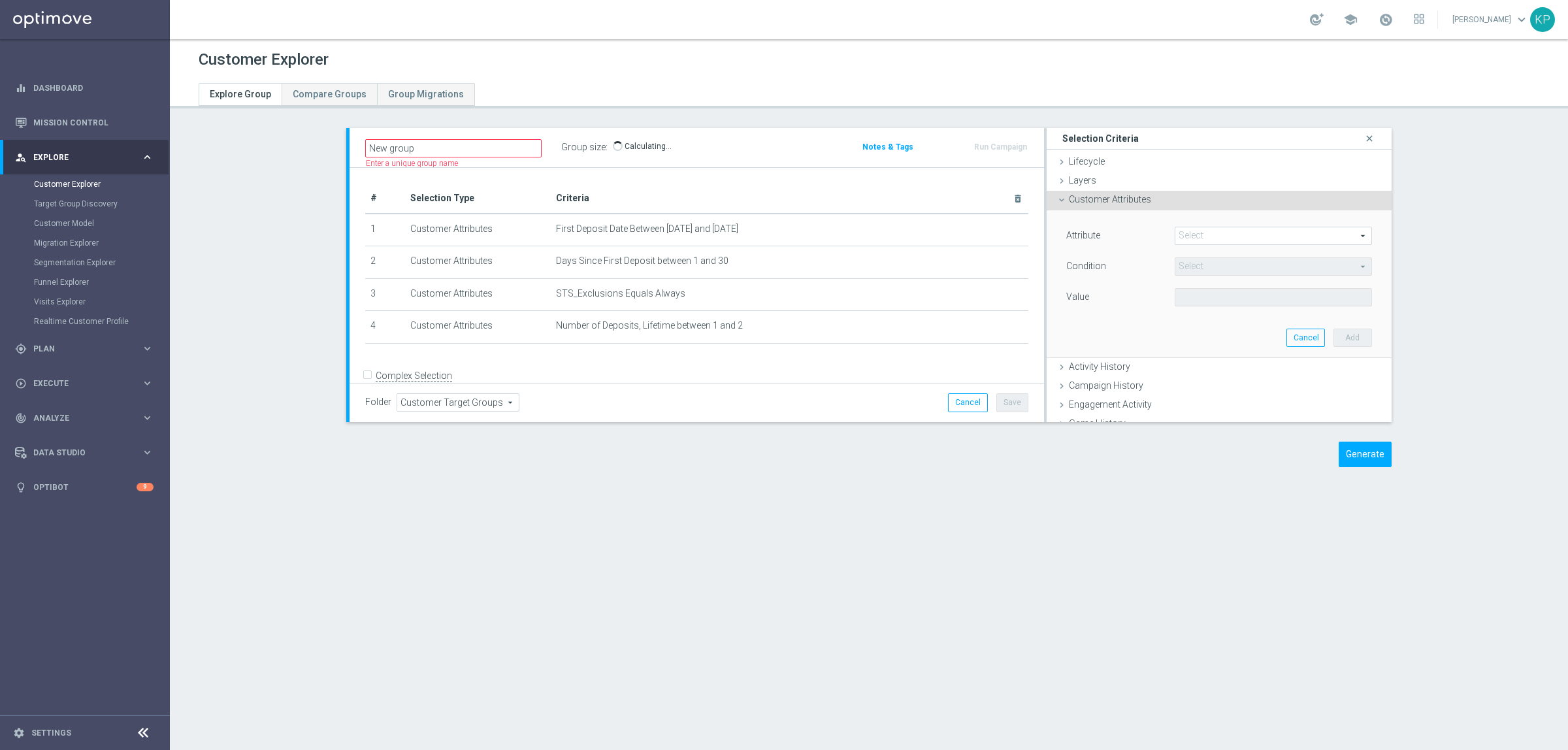
click at [1189, 227] on div "Select arrow_drop_down search" at bounding box center [1273, 236] width 197 height 18
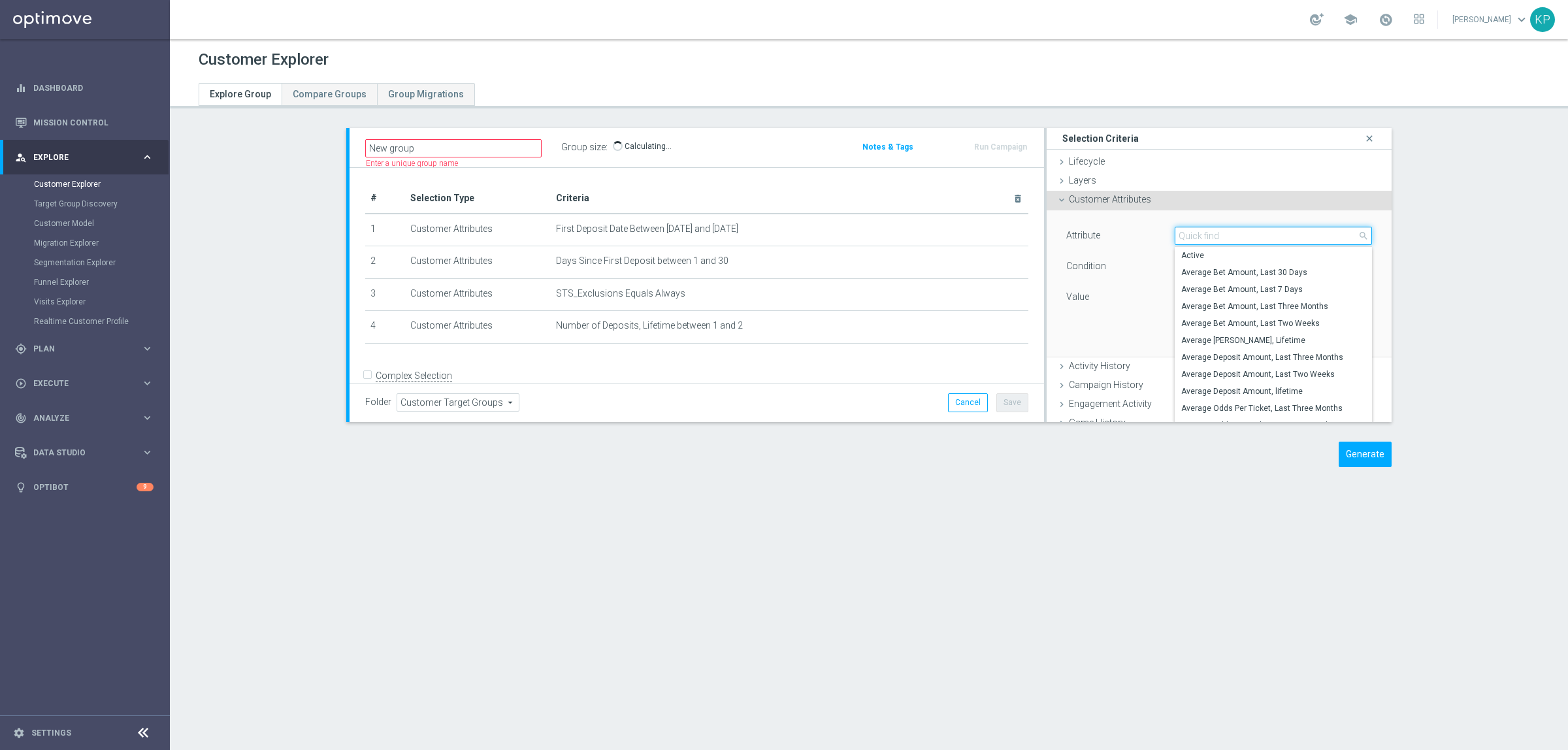
click at [1191, 228] on input "search" at bounding box center [1273, 236] width 197 height 18
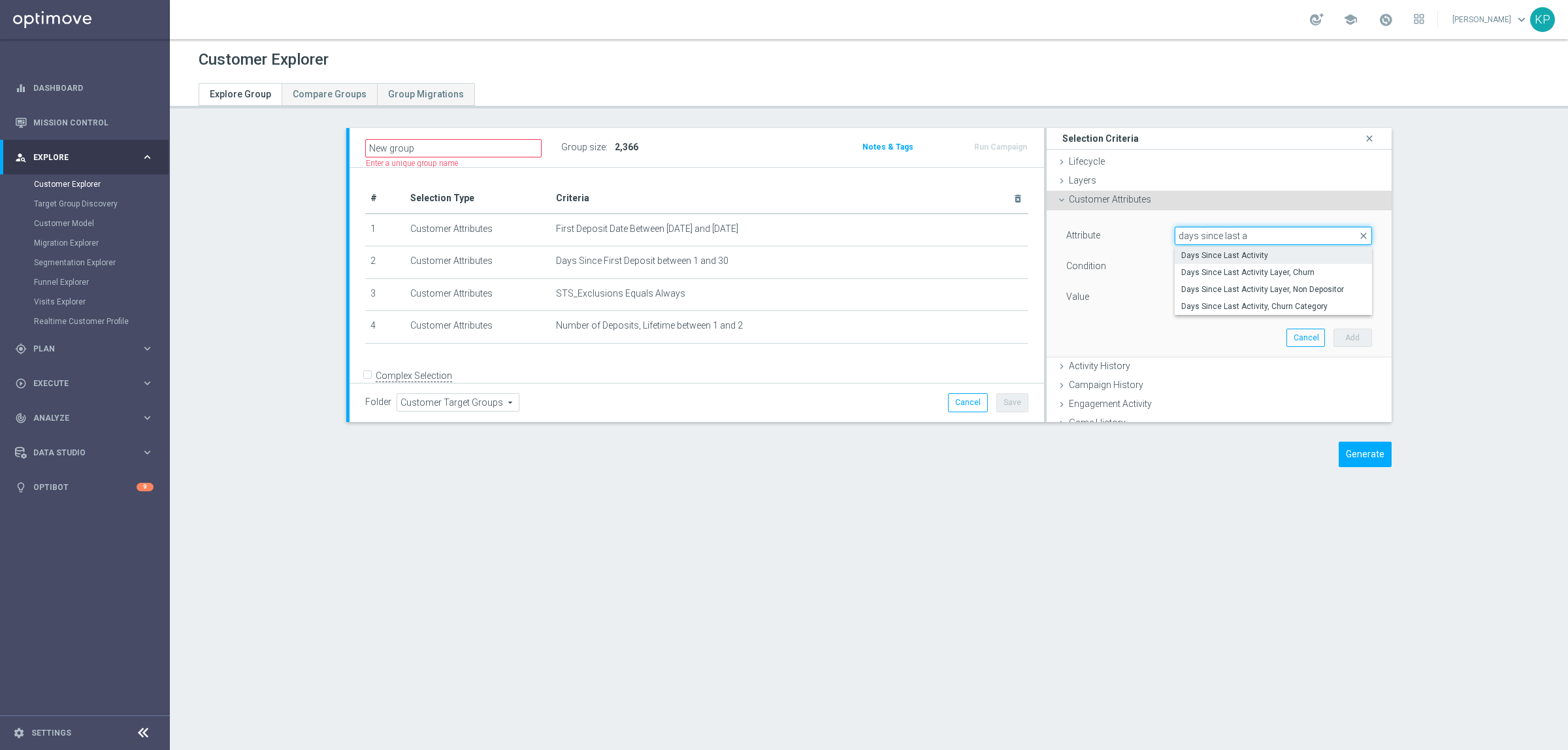
type input "days since last a"
click at [1196, 248] on label "Days Since Last Activity" at bounding box center [1273, 256] width 197 height 17
type input "Days Since Last Activity"
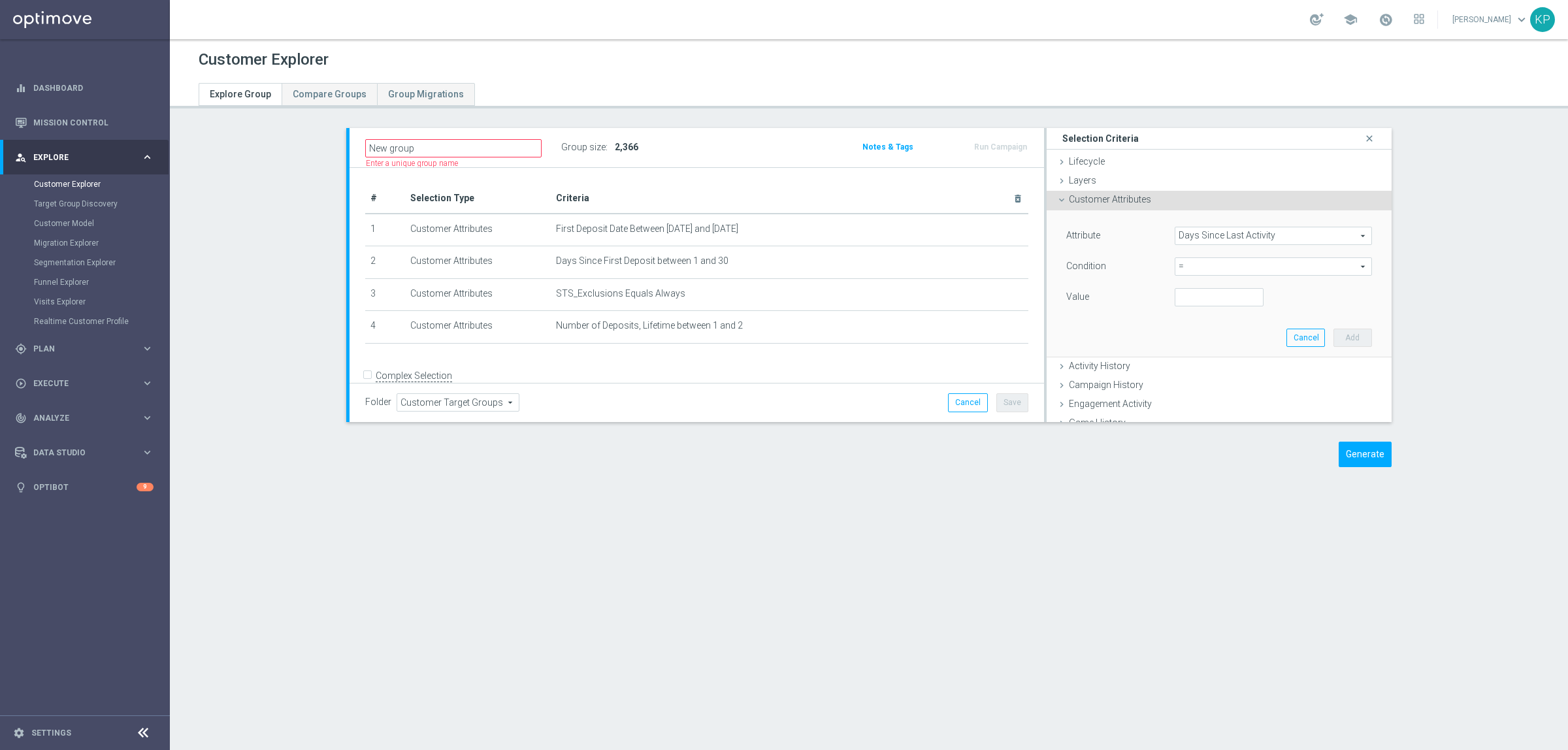
click at [1194, 268] on span "=" at bounding box center [1273, 267] width 196 height 17
click at [1189, 354] on span ">" at bounding box center [1273, 354] width 184 height 10
type input ">"
click at [1192, 308] on div "Value" at bounding box center [1219, 299] width 326 height 21
click at [1189, 302] on input "number" at bounding box center [1219, 298] width 89 height 18
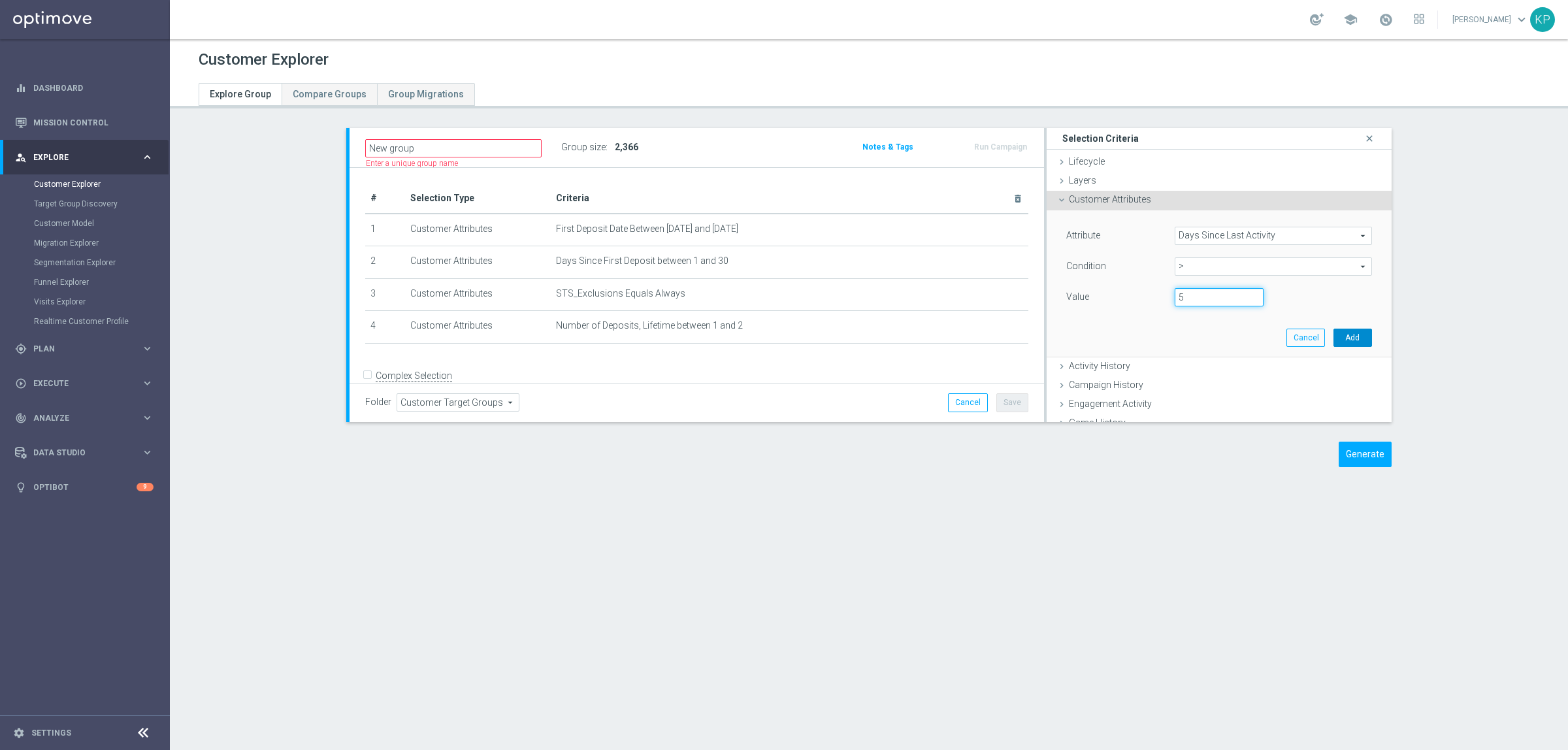
type input "5"
click at [1333, 335] on button "Add" at bounding box center [1352, 338] width 39 height 18
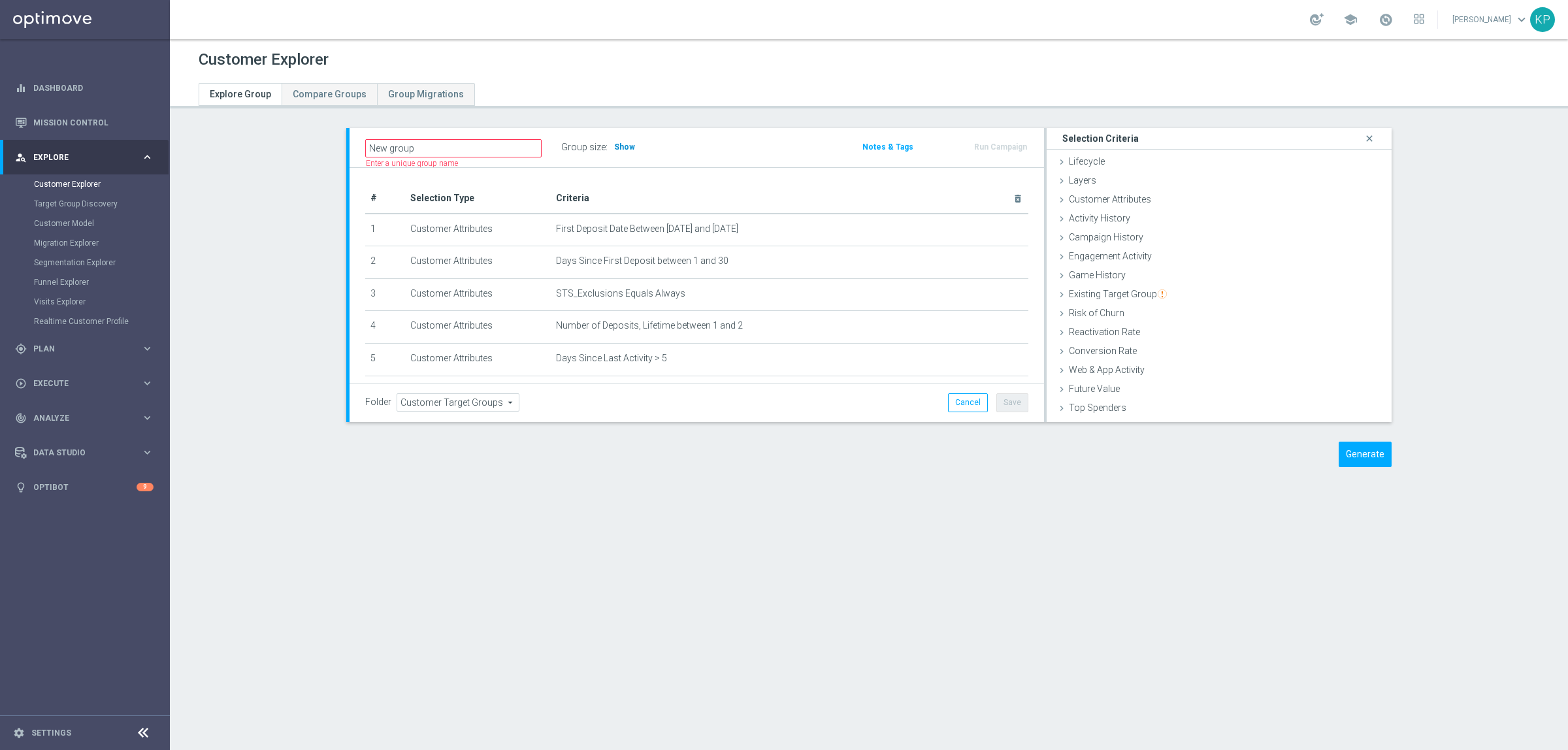
click at [614, 144] on span "Show" at bounding box center [624, 147] width 21 height 9
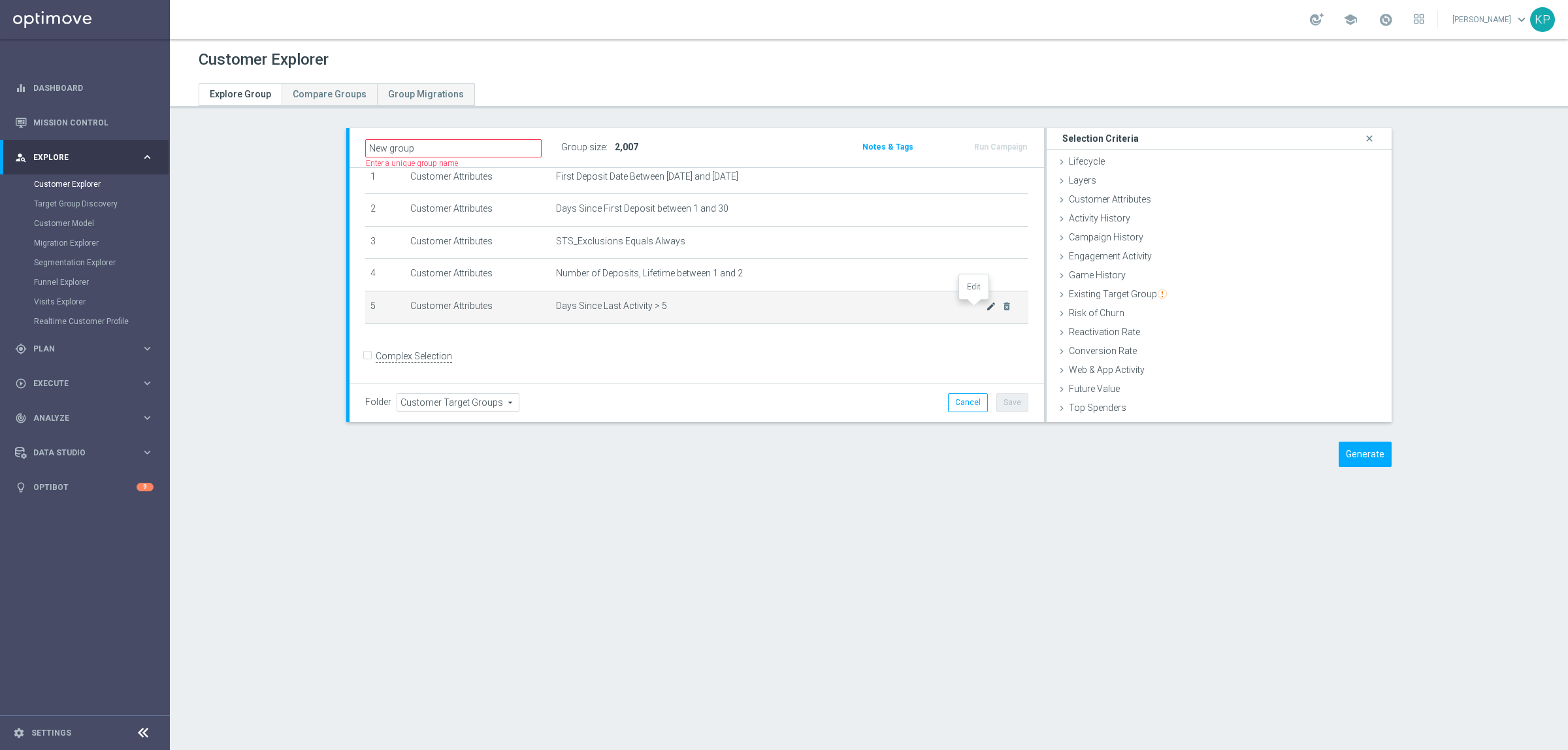
click at [986, 309] on icon "mode_edit" at bounding box center [991, 307] width 10 height 10
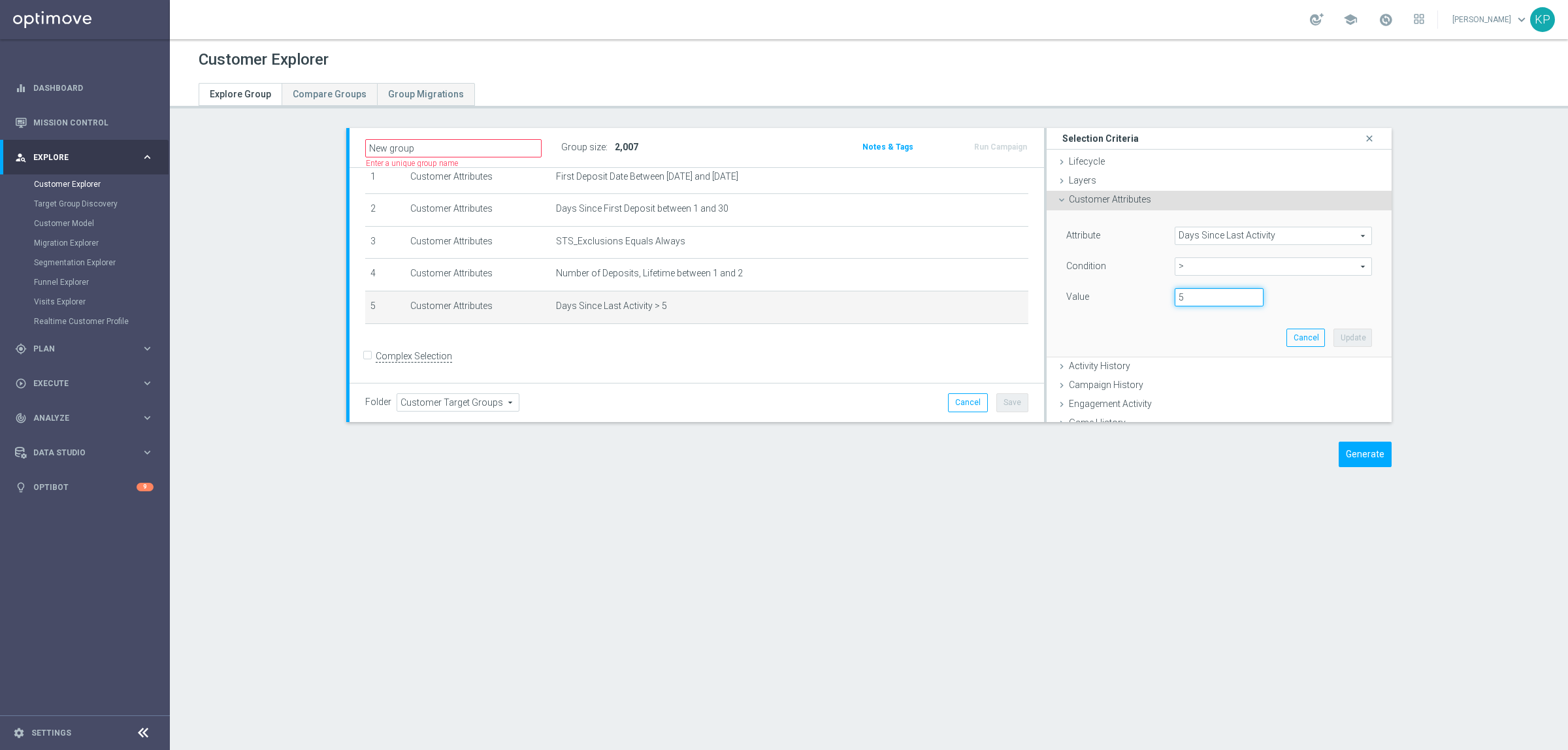
drag, startPoint x: 1169, startPoint y: 295, endPoint x: 1119, endPoint y: 293, distance: 50.0
click at [1121, 294] on div "Value 5" at bounding box center [1219, 299] width 326 height 21
type input "7"
click at [1333, 335] on button "Update" at bounding box center [1352, 338] width 39 height 18
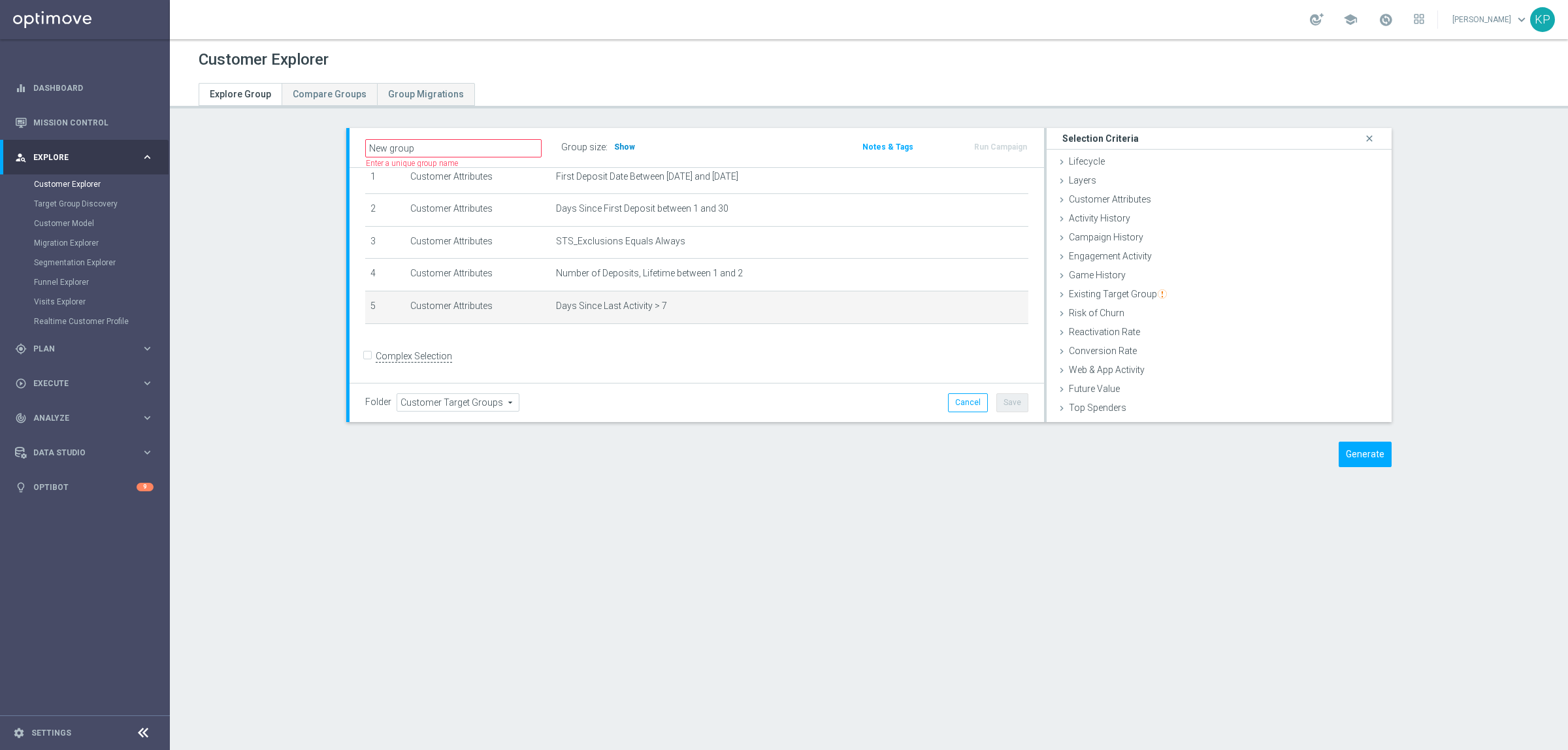
click at [615, 143] on span "Show" at bounding box center [624, 147] width 21 height 9
click at [687, 148] on div "New group Name length must be more than 2 characters Name length must be under …" at bounding box center [583, 148] width 455 height 20
click at [986, 301] on icon "mode_edit" at bounding box center [991, 307] width 10 height 10
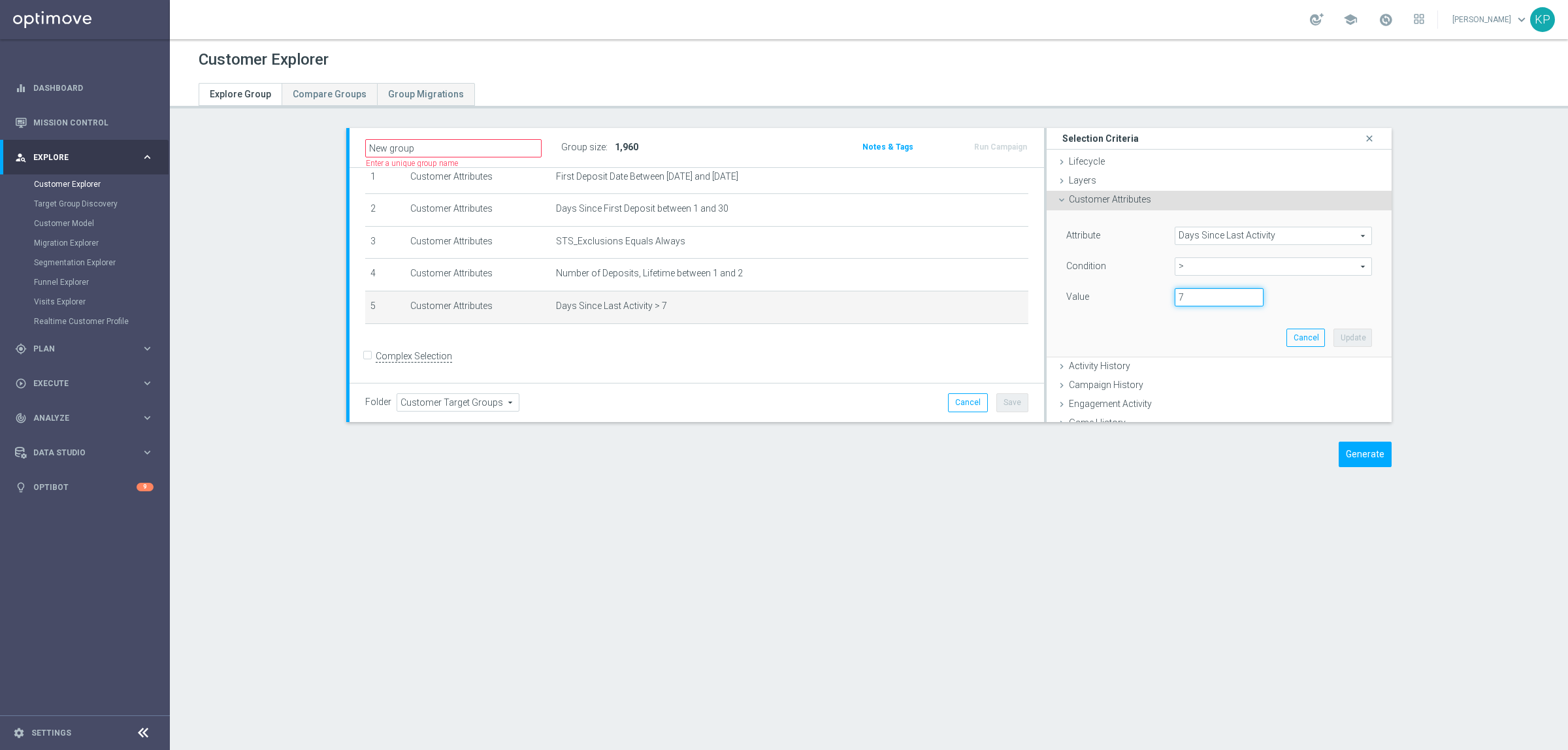
drag, startPoint x: 1176, startPoint y: 301, endPoint x: 1154, endPoint y: 298, distance: 22.2
click at [1165, 298] on div "7" at bounding box center [1219, 298] width 109 height 18
type input "3"
click at [1333, 335] on button "Update" at bounding box center [1352, 338] width 39 height 18
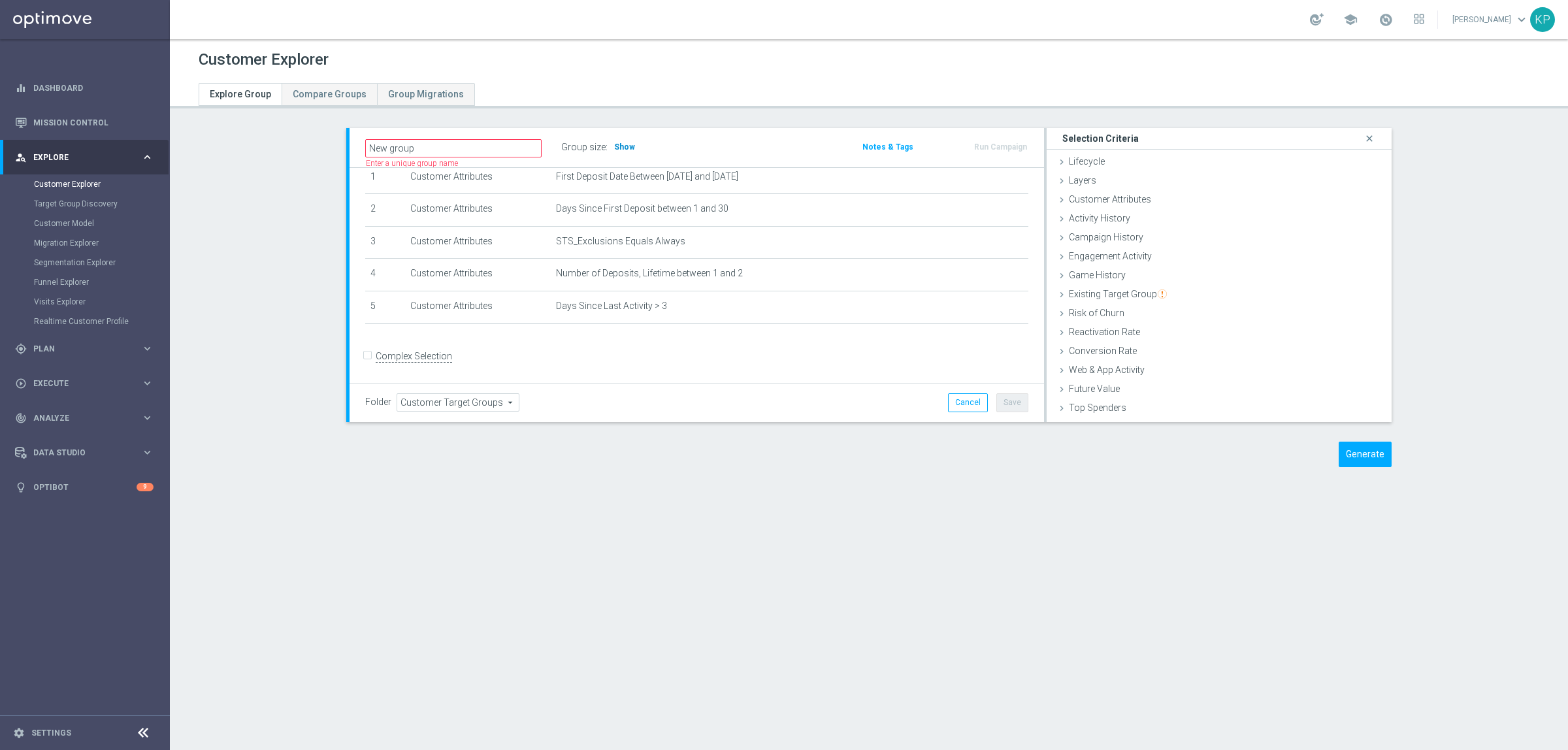
click at [621, 144] on span "Show" at bounding box center [624, 147] width 21 height 9
click at [687, 145] on div "New group Name length must be more than 2 characters Name length must be under …" at bounding box center [583, 148] width 455 height 20
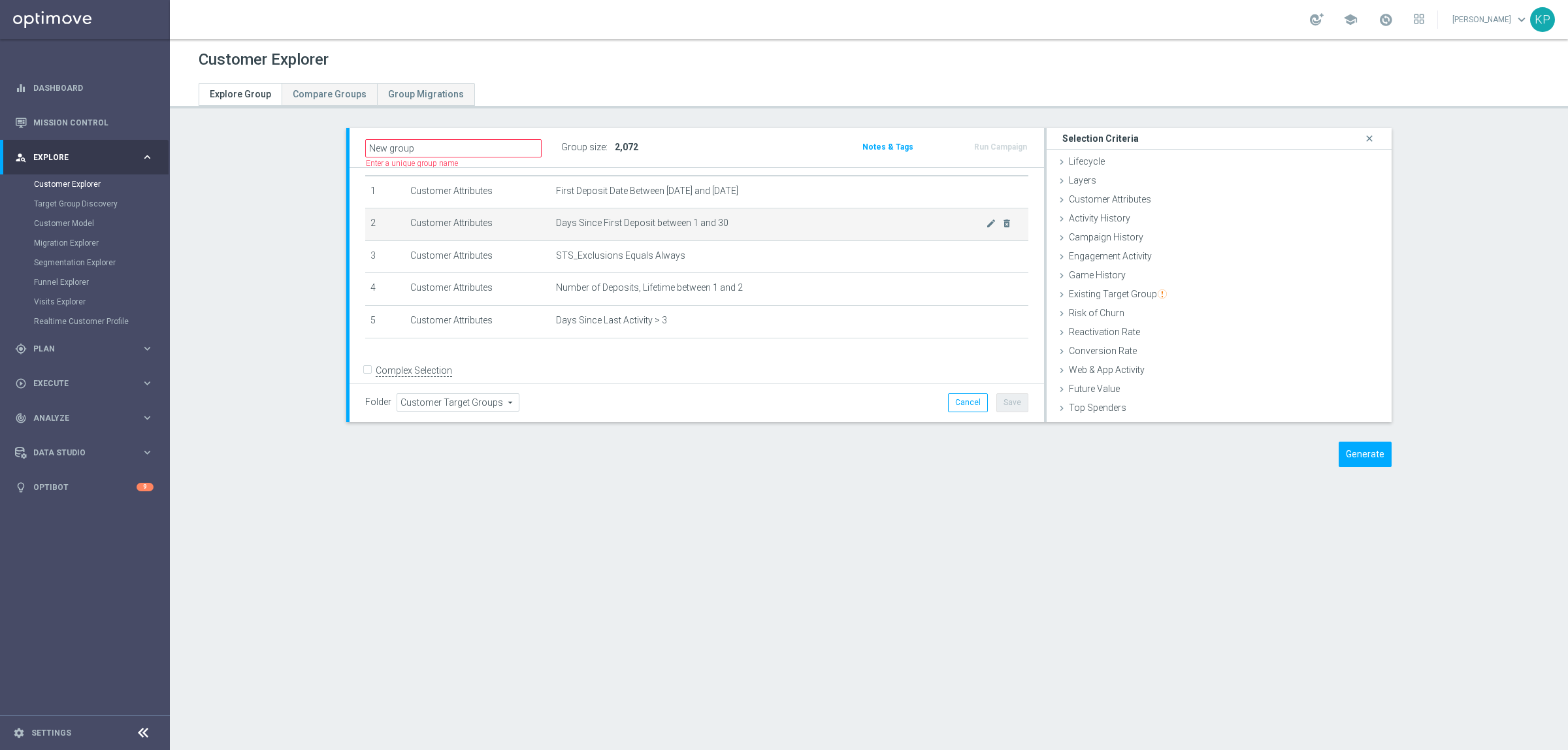
scroll to position [0, 0]
click at [1097, 203] on span "Customer Attributes" at bounding box center [1110, 199] width 82 height 10
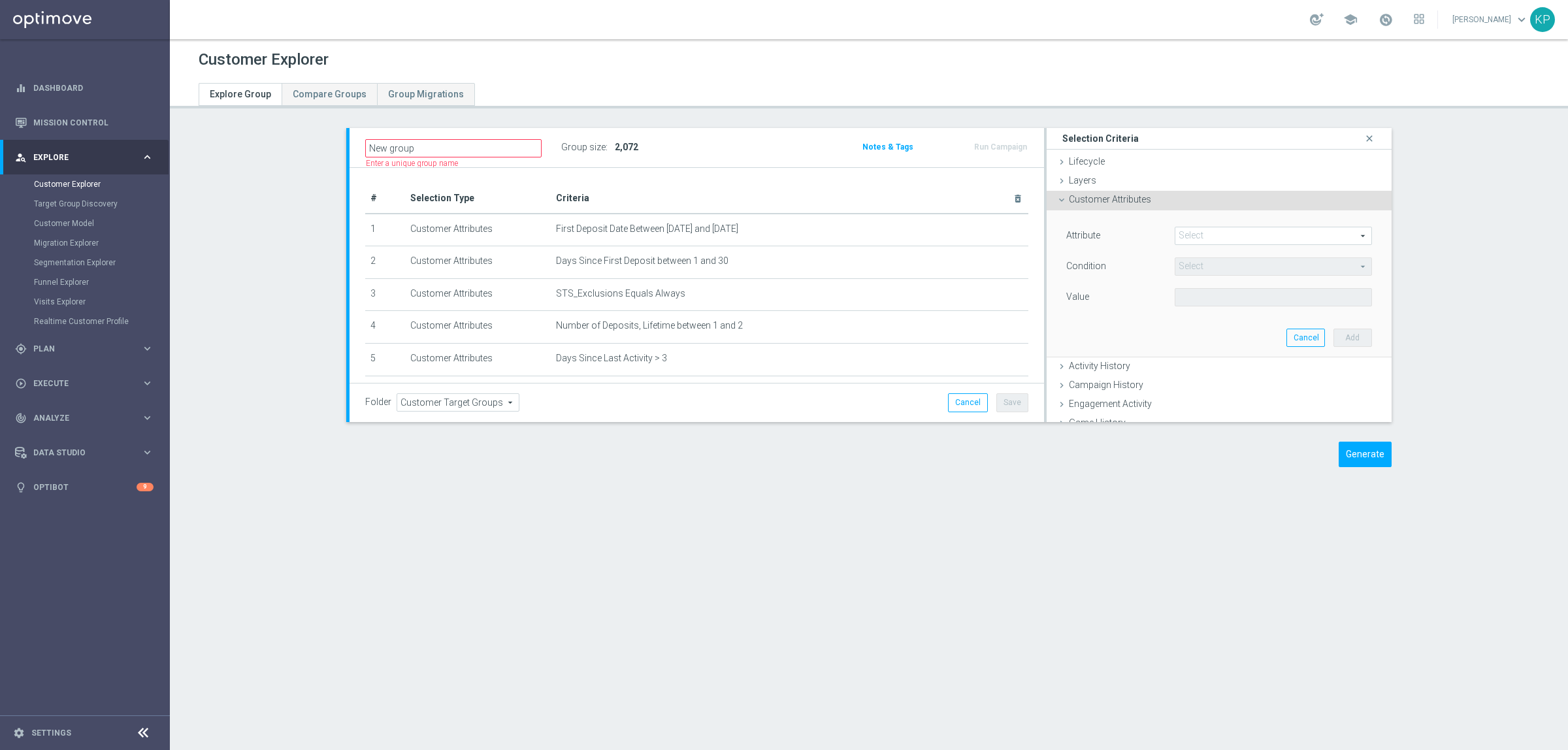
click at [1194, 229] on span at bounding box center [1273, 236] width 196 height 17
click at [0, 0] on input "search" at bounding box center [0, 0] width 0 height 0
type input "first depo"
click at [1204, 307] on span "First Deposit Date" at bounding box center [1273, 307] width 184 height 10
type input "First Deposit Date"
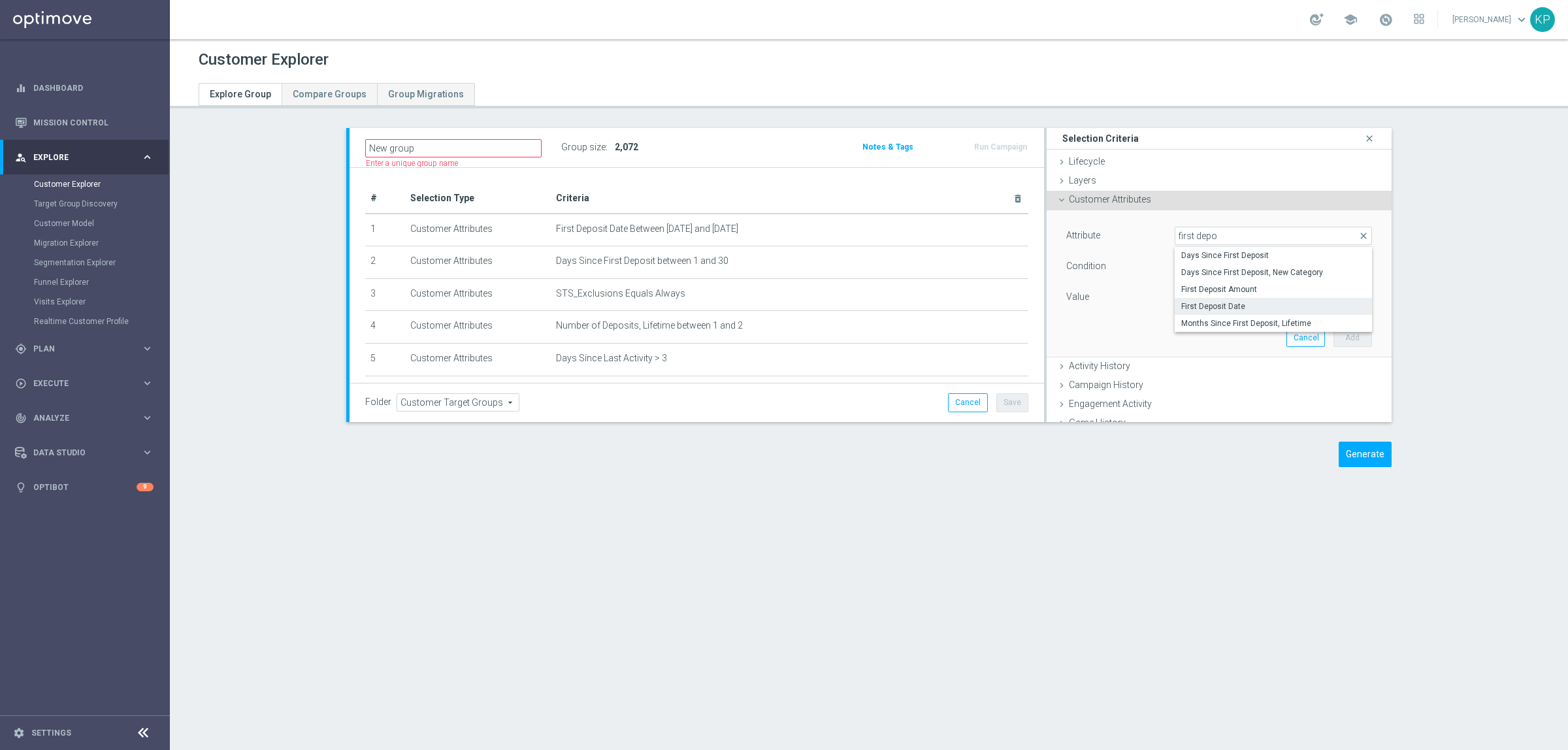
type input "Equals"
click at [1200, 267] on span "Equals" at bounding box center [1273, 267] width 196 height 17
click at [1184, 350] on span "Equals" at bounding box center [1273, 354] width 184 height 10
click at [1190, 296] on input at bounding box center [1273, 298] width 197 height 18
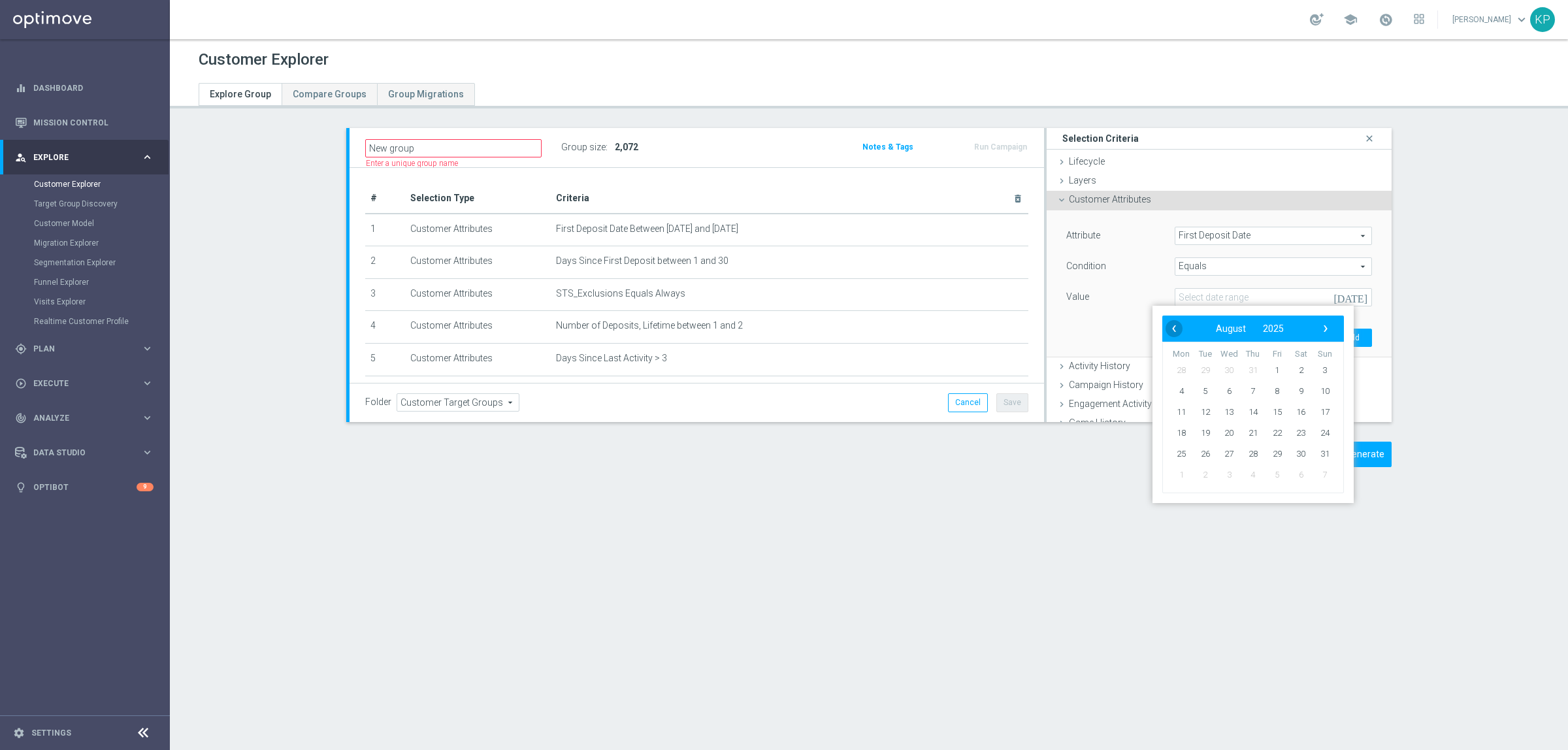
click at [1179, 331] on span "‹" at bounding box center [1174, 329] width 17 height 17
click at [1294, 406] on span "19" at bounding box center [1301, 412] width 21 height 21
type input "19 Jul 2025"
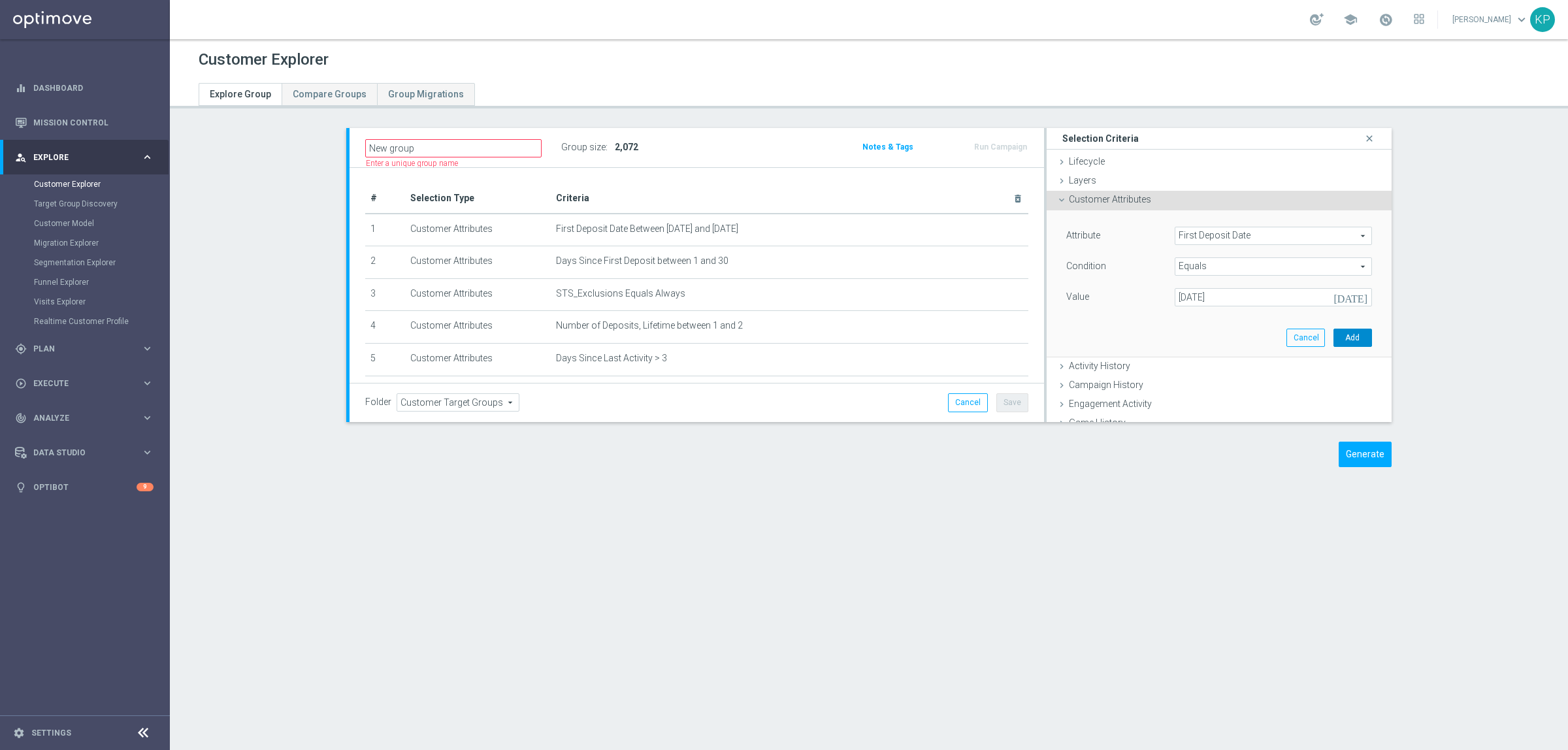
click at [1333, 334] on button "Add" at bounding box center [1352, 338] width 39 height 18
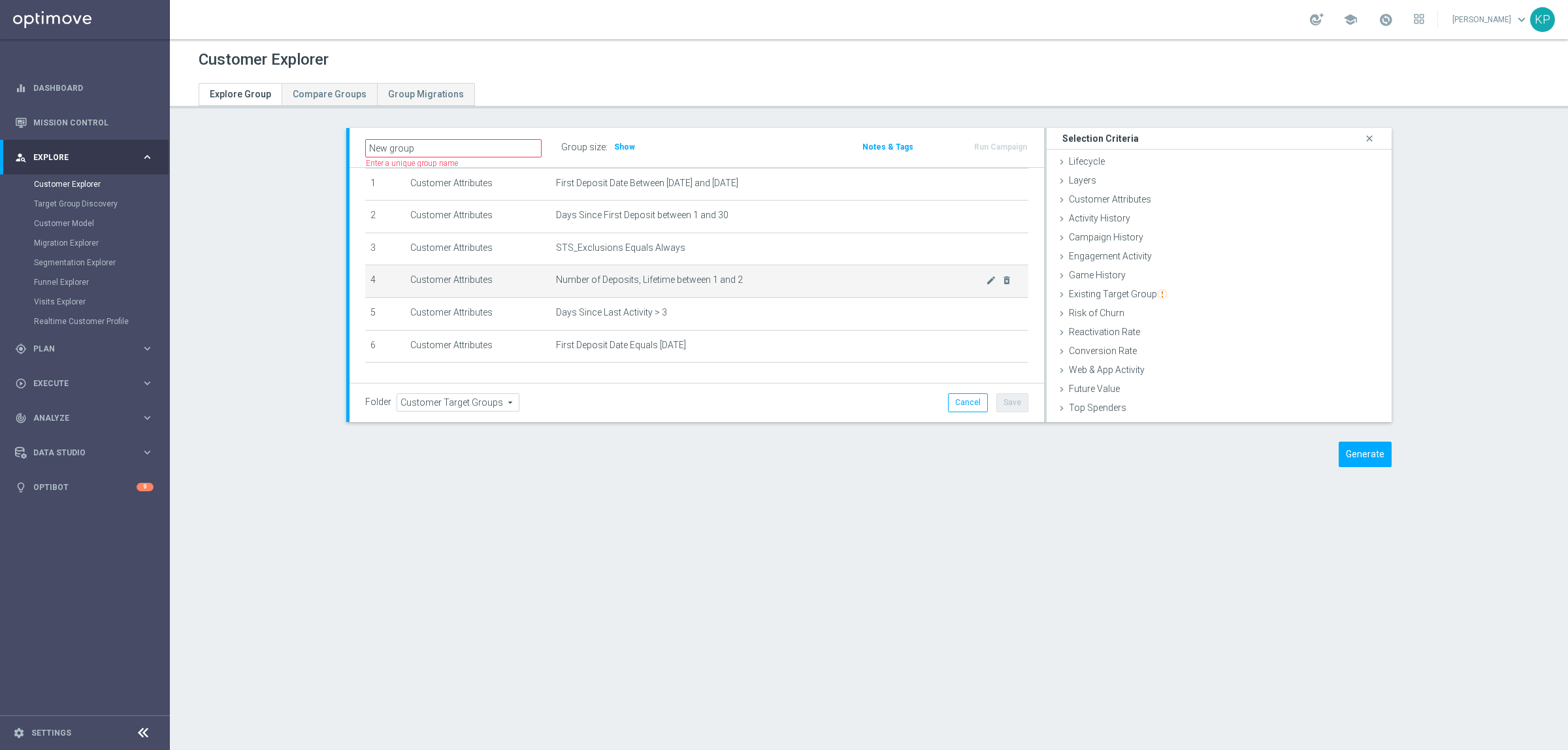
scroll to position [86, 0]
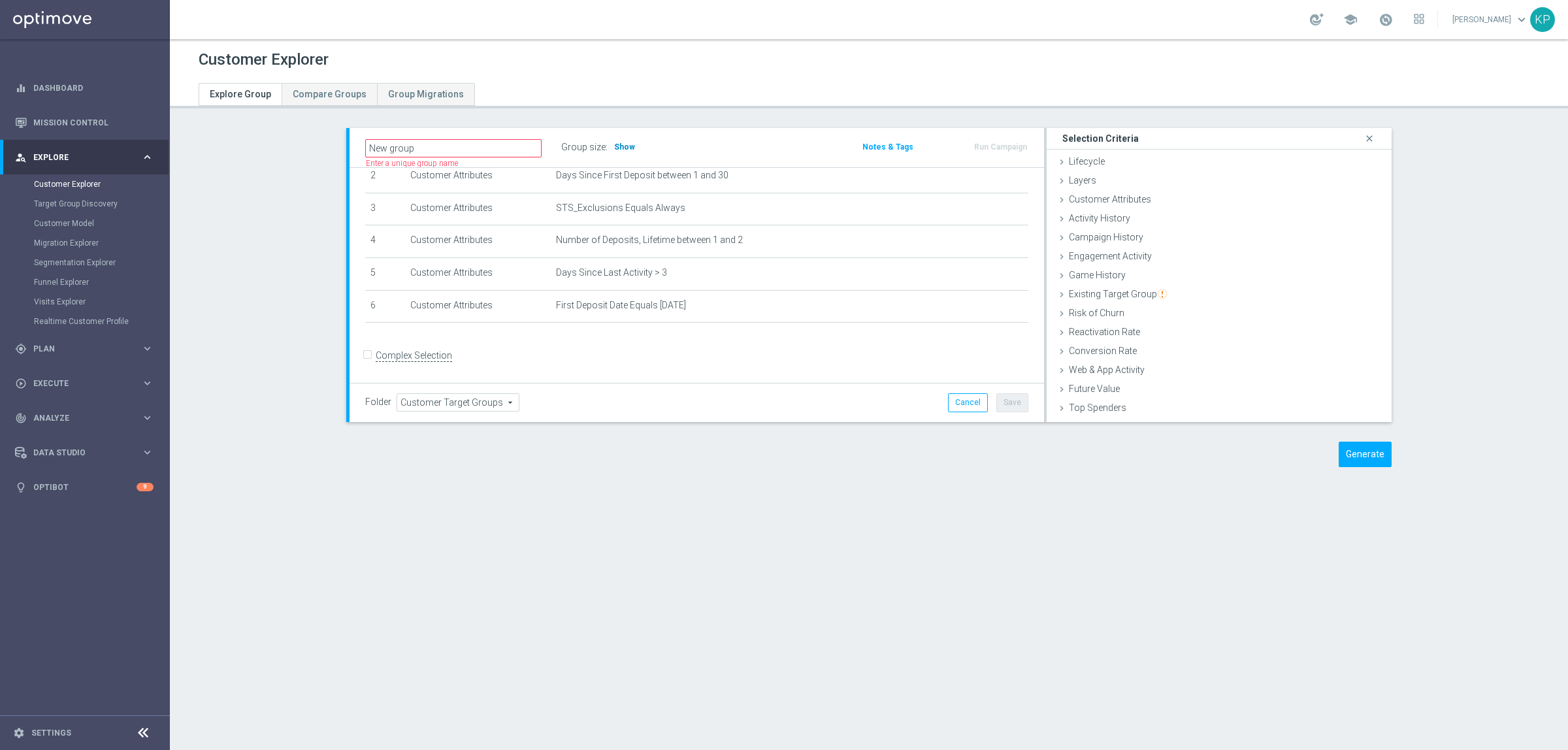
click at [621, 145] on span "Show" at bounding box center [624, 147] width 21 height 9
click at [986, 276] on icon "mode_edit" at bounding box center [991, 273] width 10 height 10
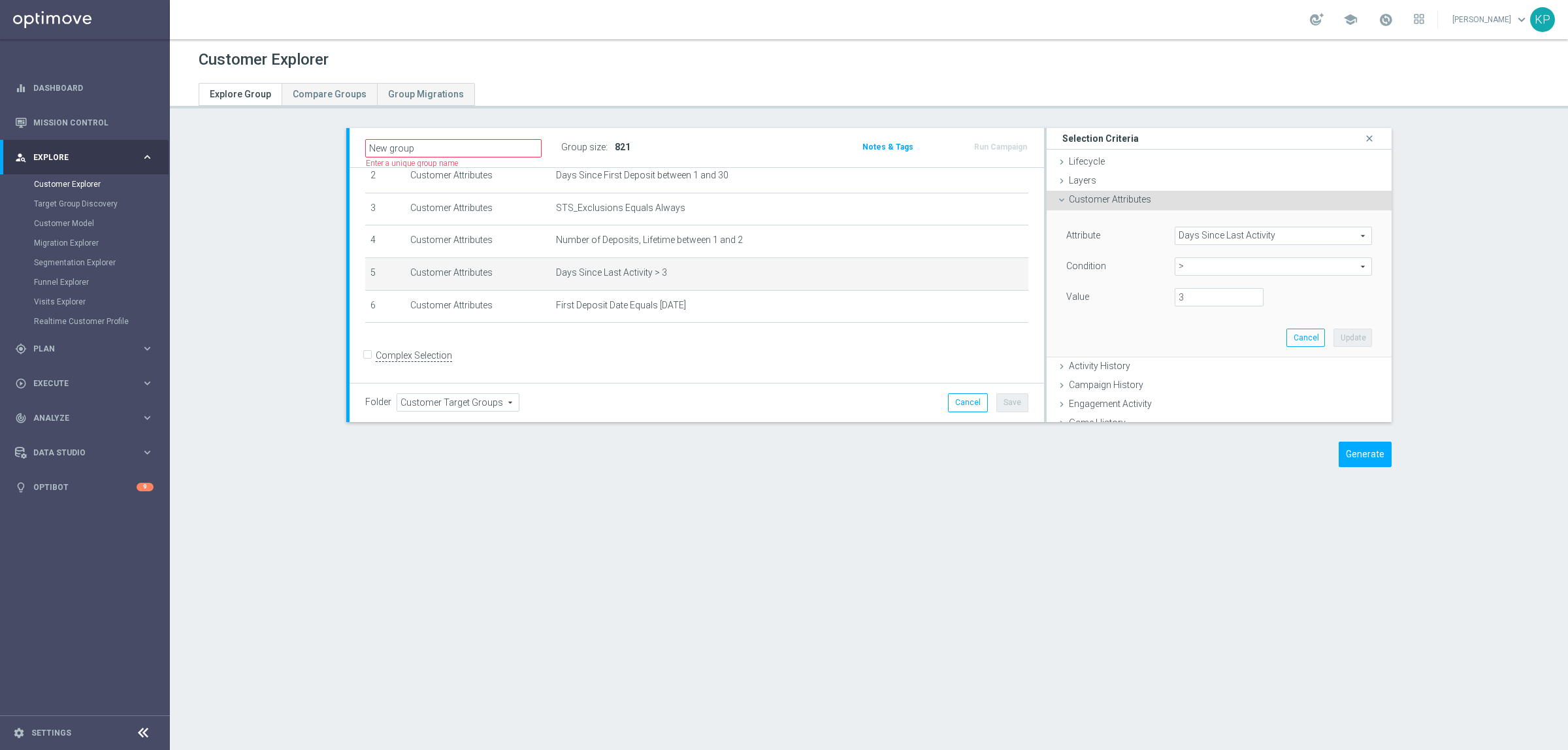
click at [1177, 268] on span ">" at bounding box center [1273, 267] width 196 height 17
click at [1191, 373] on span ">=" at bounding box center [1273, 371] width 184 height 10
type input ">="
click at [1185, 301] on input "number" at bounding box center [1219, 298] width 89 height 18
type input "1"
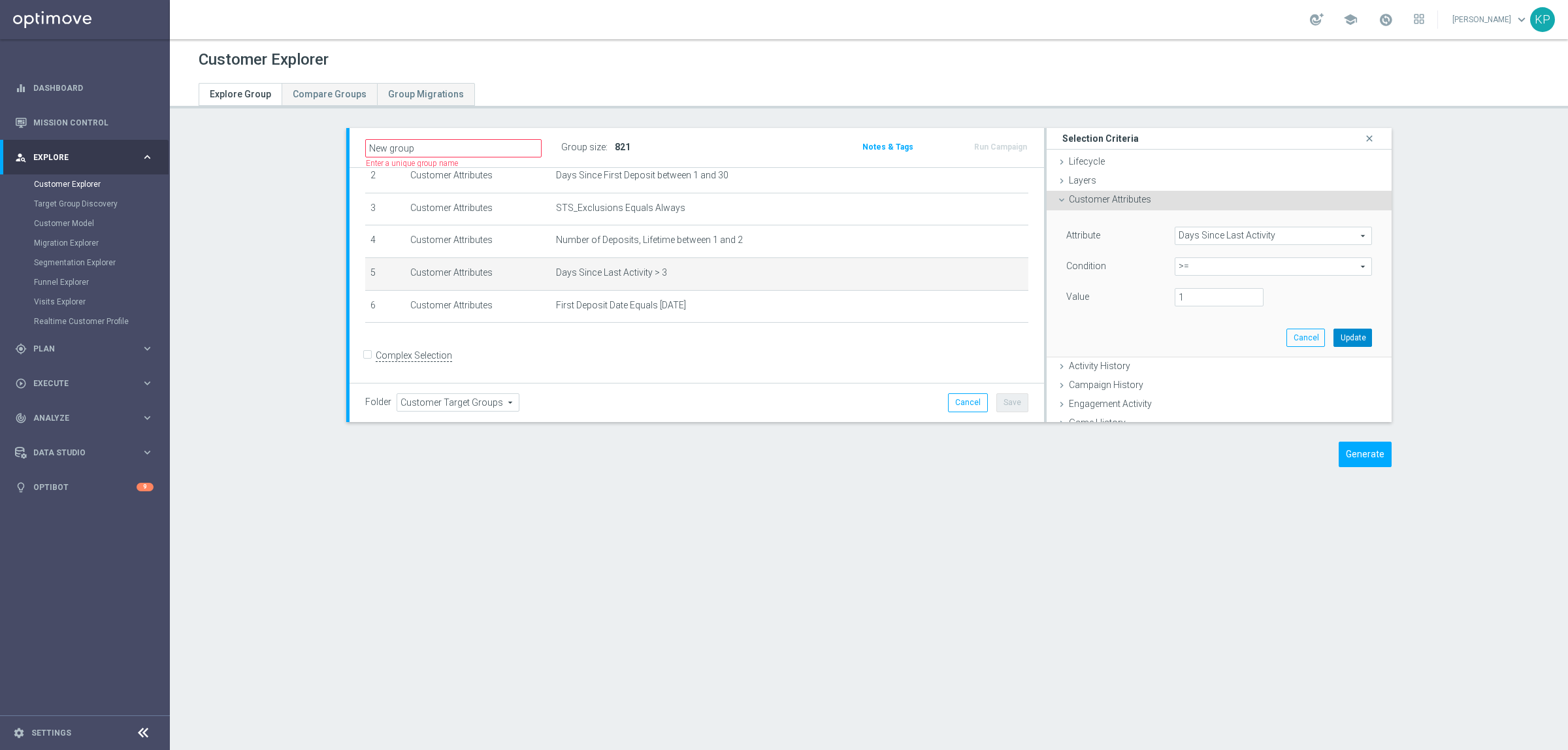
click at [1333, 334] on button "Update" at bounding box center [1352, 338] width 39 height 18
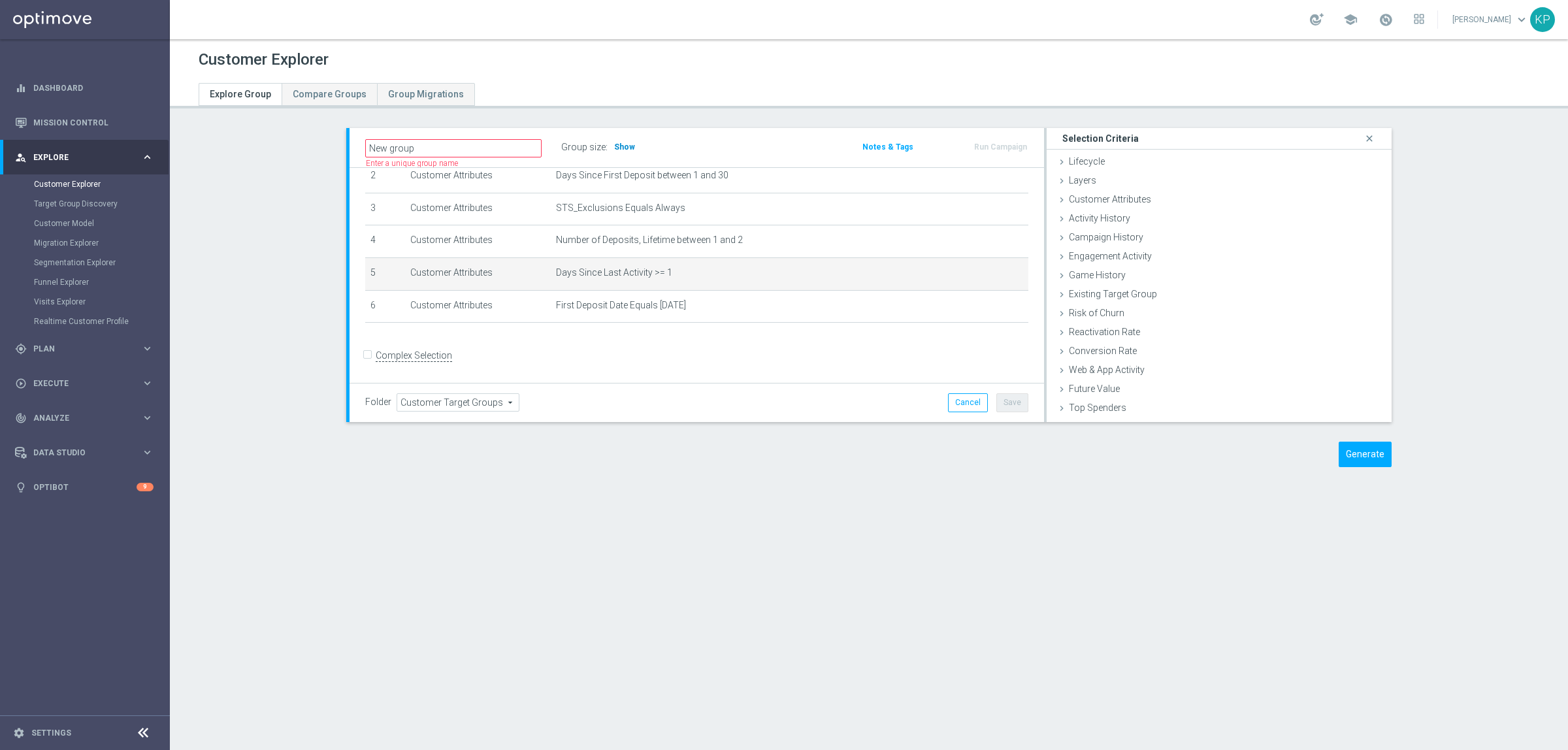
click at [619, 146] on span "Show" at bounding box center [624, 147] width 21 height 9
click at [704, 148] on div "New group Name length must be more than 2 characters Name length must be under …" at bounding box center [583, 148] width 455 height 20
click at [1002, 268] on icon "delete_forever" at bounding box center [1007, 273] width 10 height 10
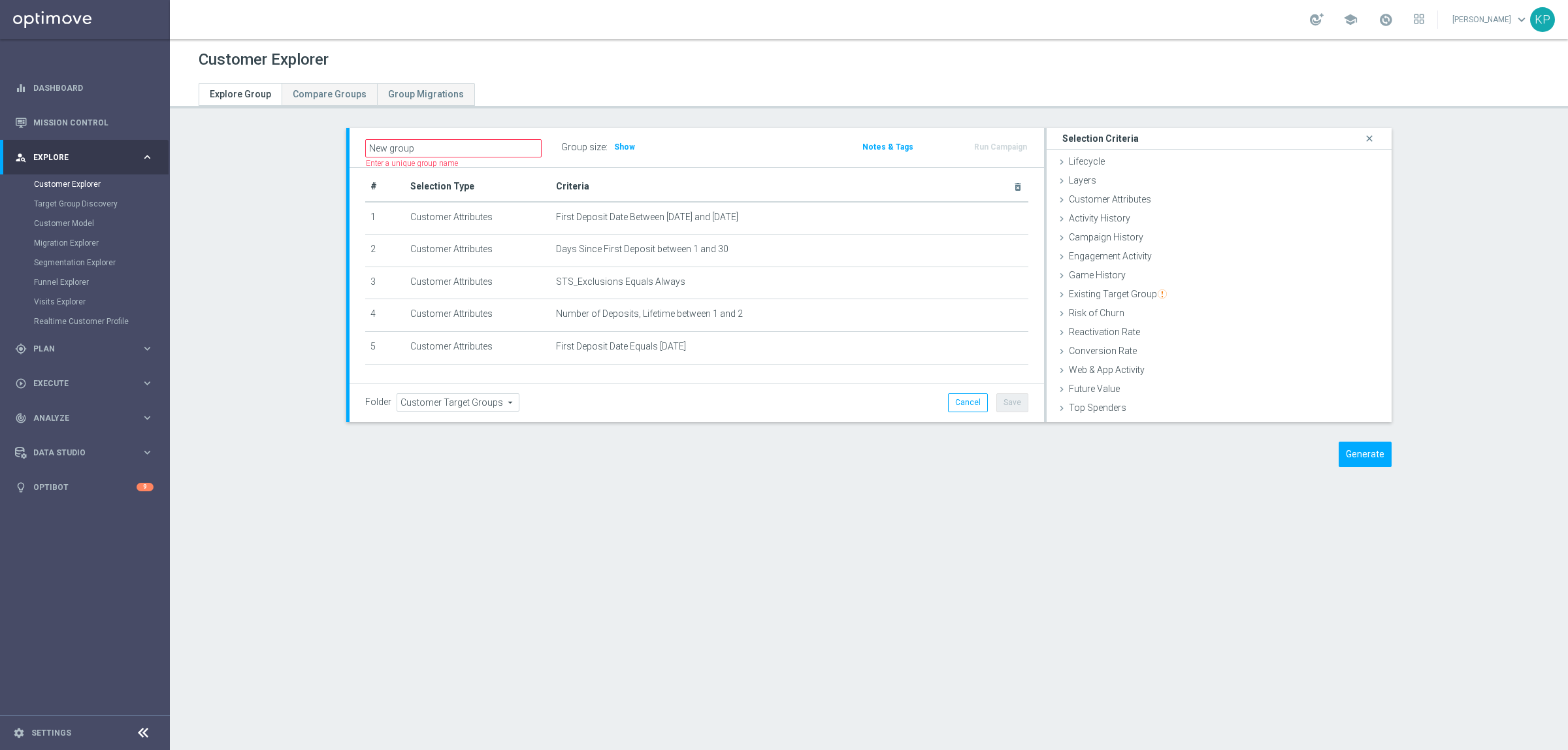
scroll to position [5, 0]
click at [615, 152] on h3 "Show" at bounding box center [624, 147] width 24 height 14
click at [655, 185] on th "Criteria delete_forever" at bounding box center [789, 194] width 477 height 30
click at [210, 276] on section "New group Name length must be more than 2 characters Name length must be under …" at bounding box center [869, 307] width 1398 height 359
click at [986, 318] on icon "mode_edit" at bounding box center [991, 321] width 10 height 10
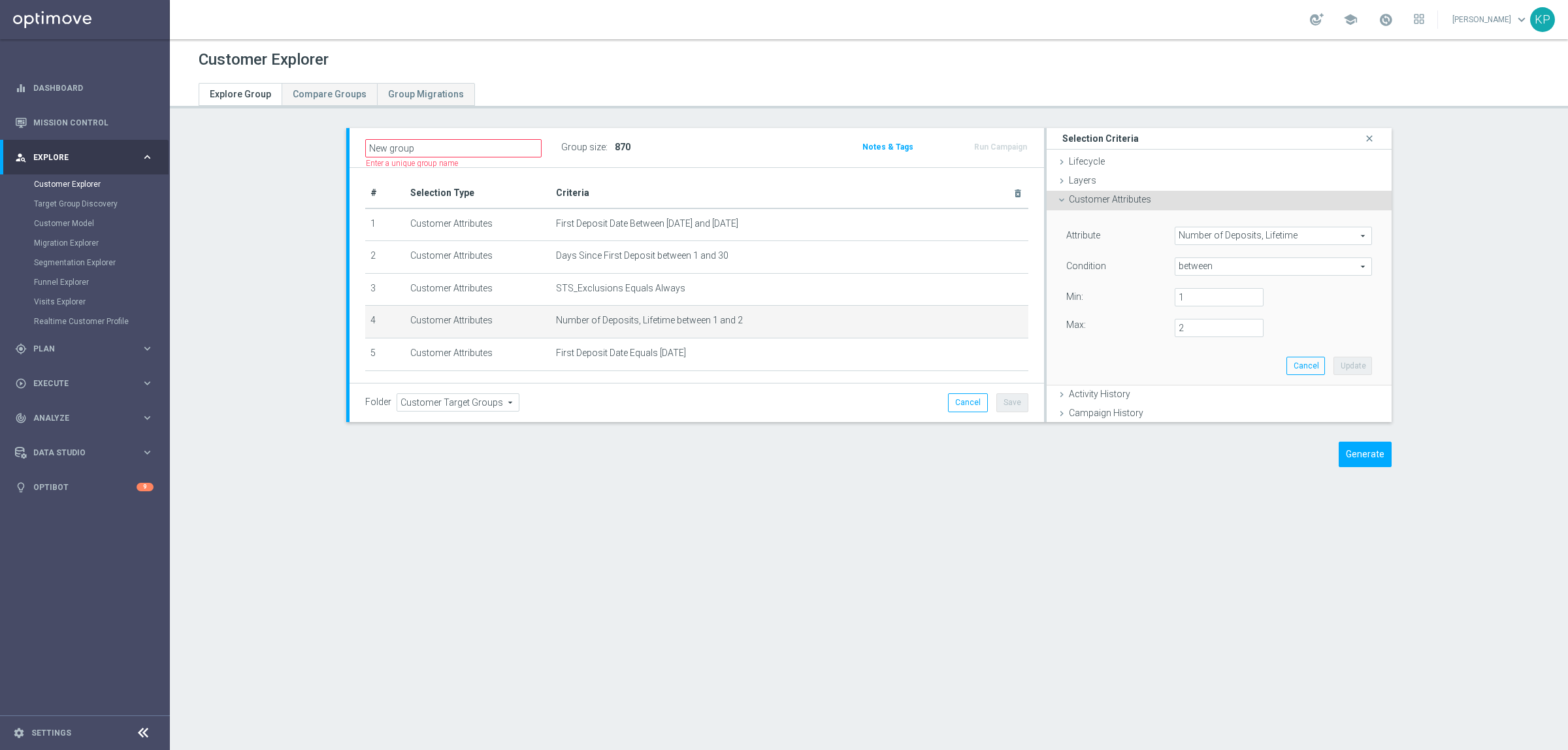
click at [1207, 268] on span "between" at bounding box center [1273, 267] width 196 height 17
click at [1189, 332] on span "=" at bounding box center [1273, 337] width 184 height 10
type input "="
click at [1187, 305] on input "number" at bounding box center [1219, 298] width 89 height 18
type input "2"
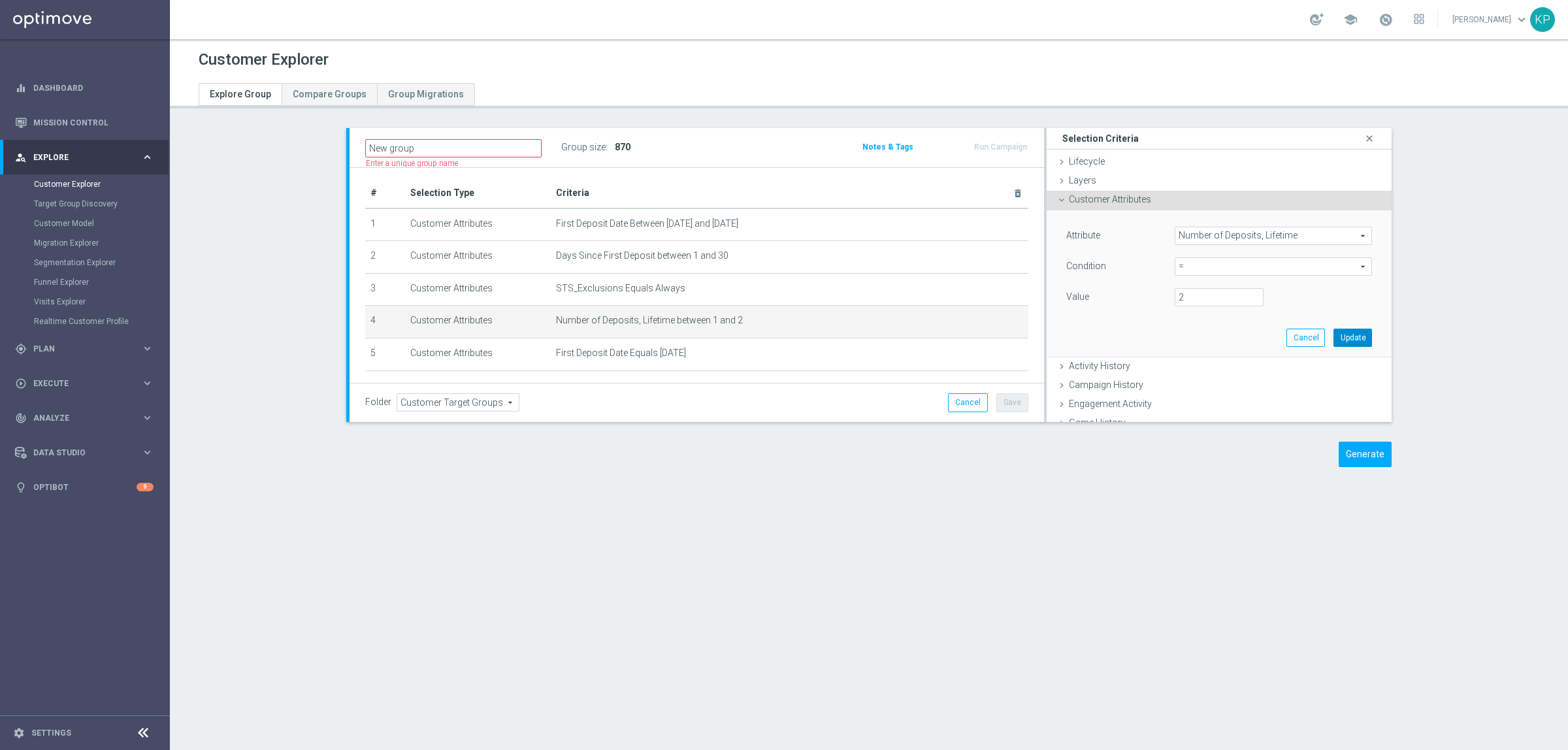
click at [1333, 330] on button "Update" at bounding box center [1352, 338] width 39 height 18
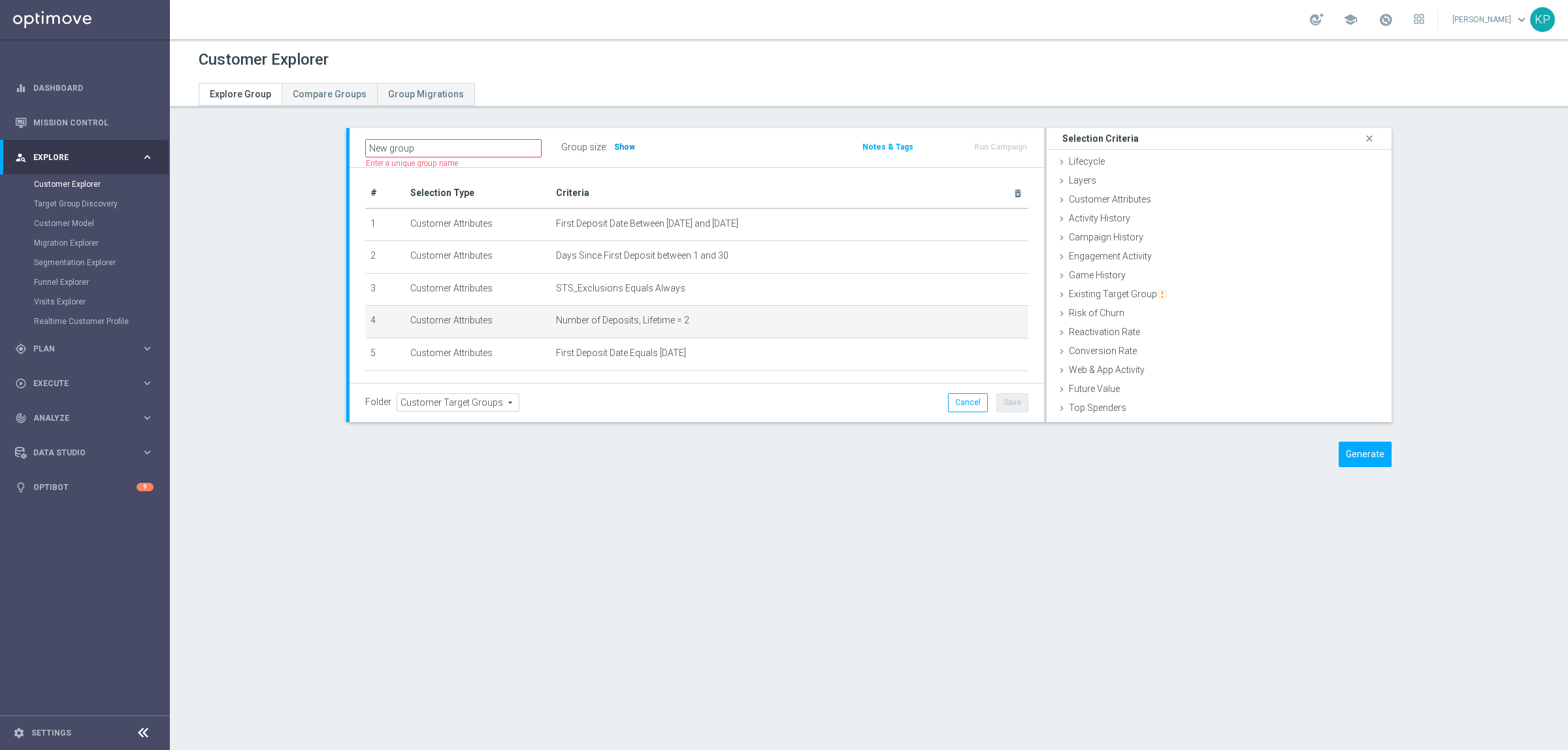
click at [619, 145] on span "Show" at bounding box center [624, 147] width 21 height 9
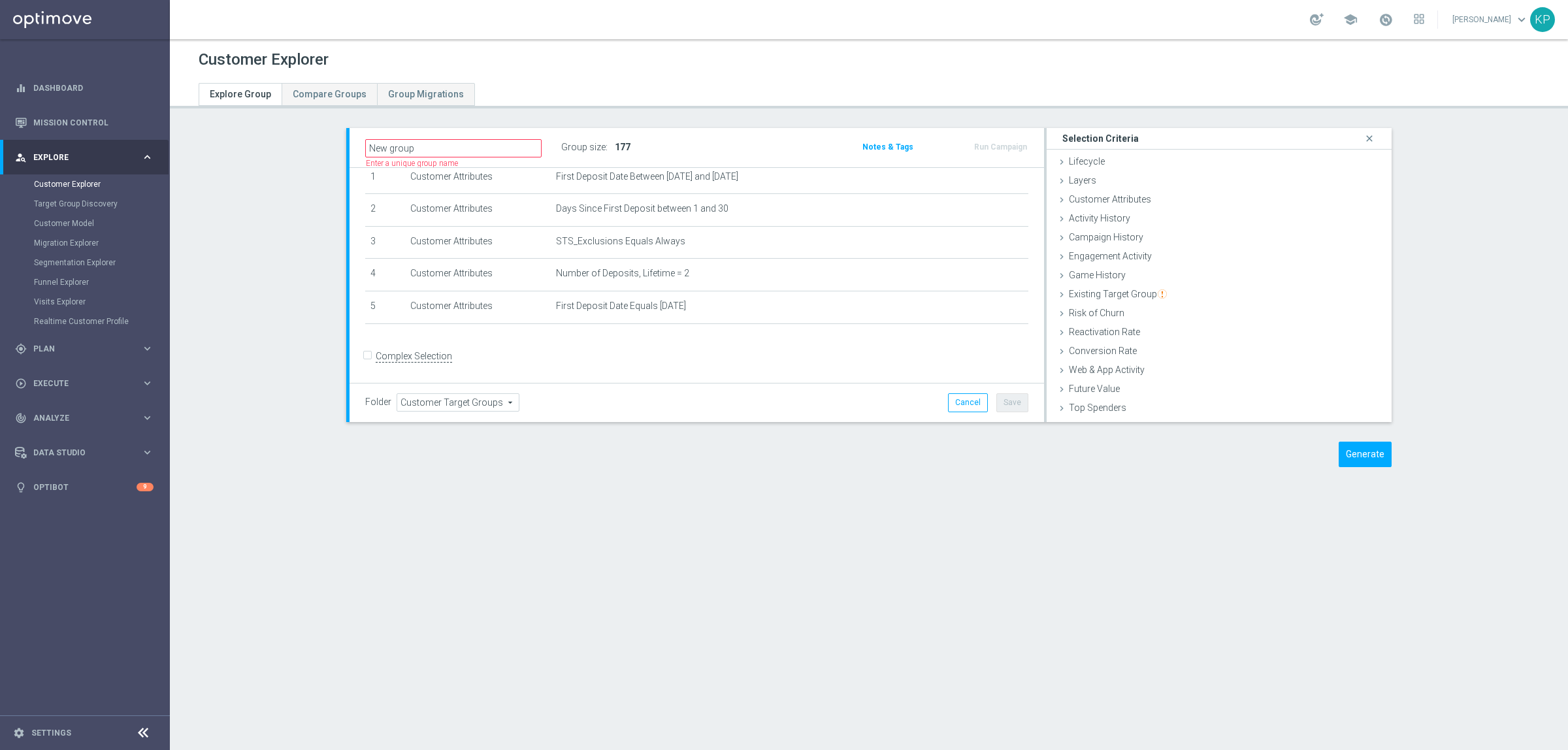
scroll to position [0, 0]
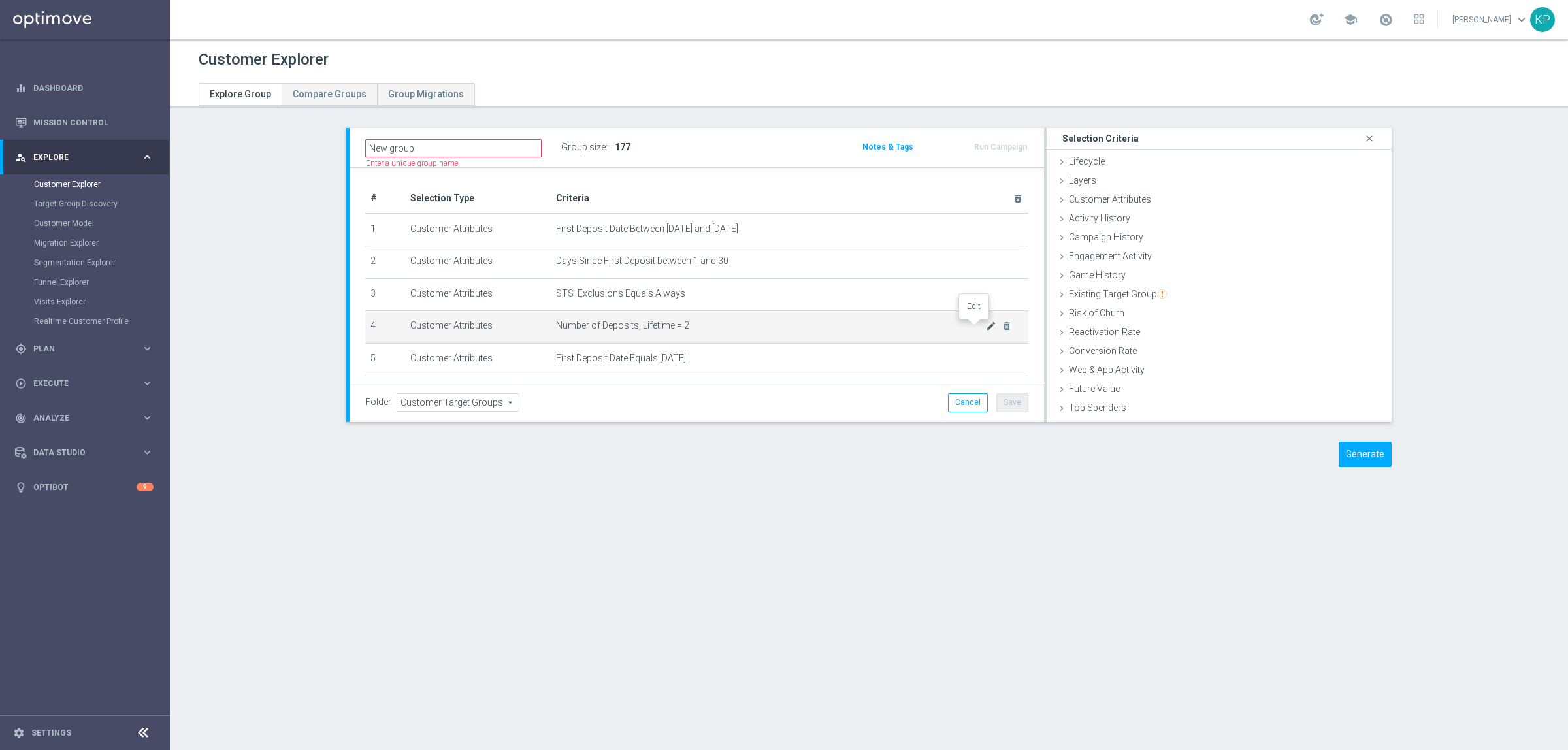
click at [986, 327] on icon "mode_edit" at bounding box center [991, 326] width 10 height 10
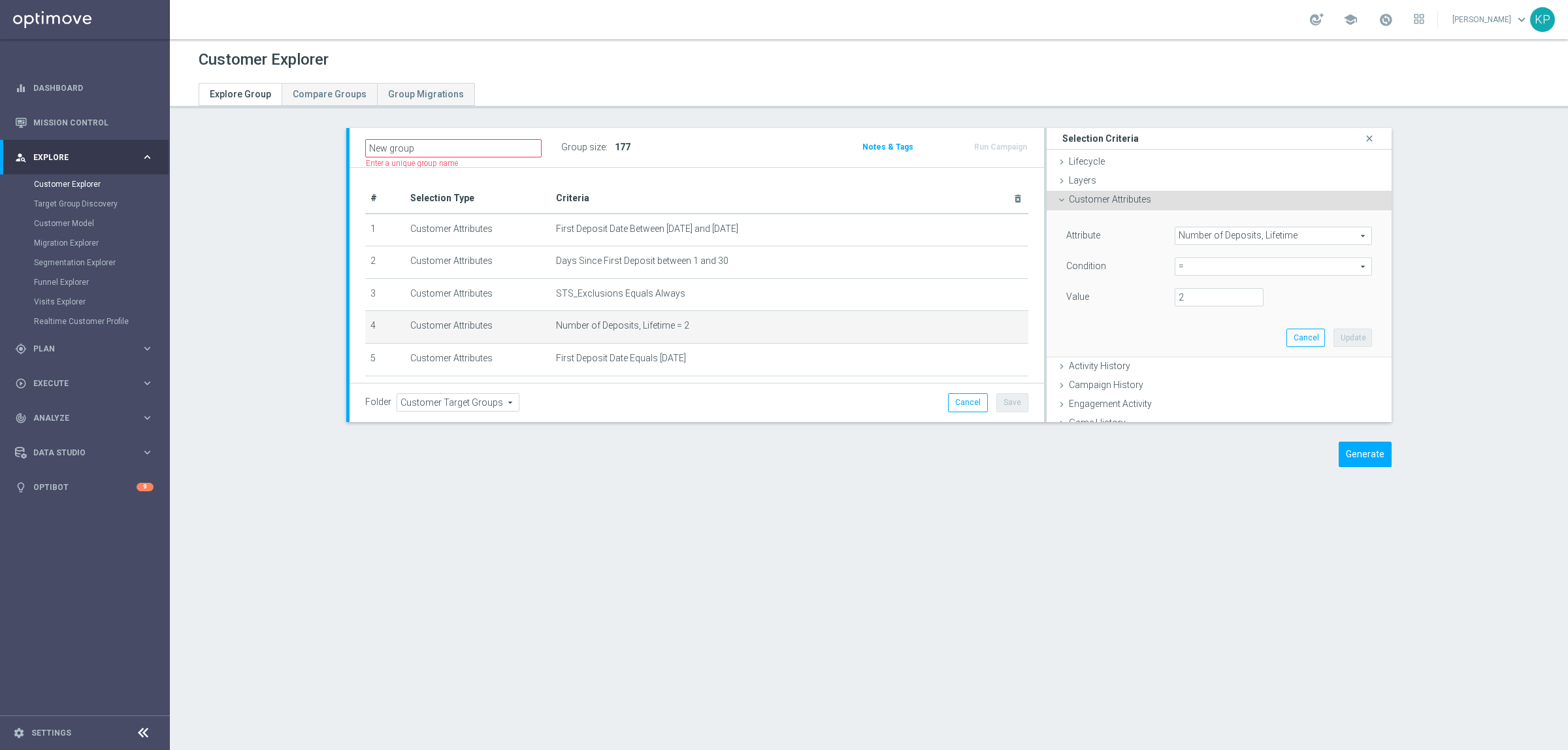
click at [1215, 250] on div "Attribute Number of Deposits, Lifetime Number of Deposits, Lifetime arrow_drop_…" at bounding box center [1219, 268] width 306 height 82
click at [1209, 268] on span "=" at bounding box center [1273, 267] width 196 height 17
click at [1197, 387] on span "between" at bounding box center [1273, 388] width 184 height 10
type input "between"
click at [1196, 308] on div "Value Min:" at bounding box center [1219, 299] width 326 height 21
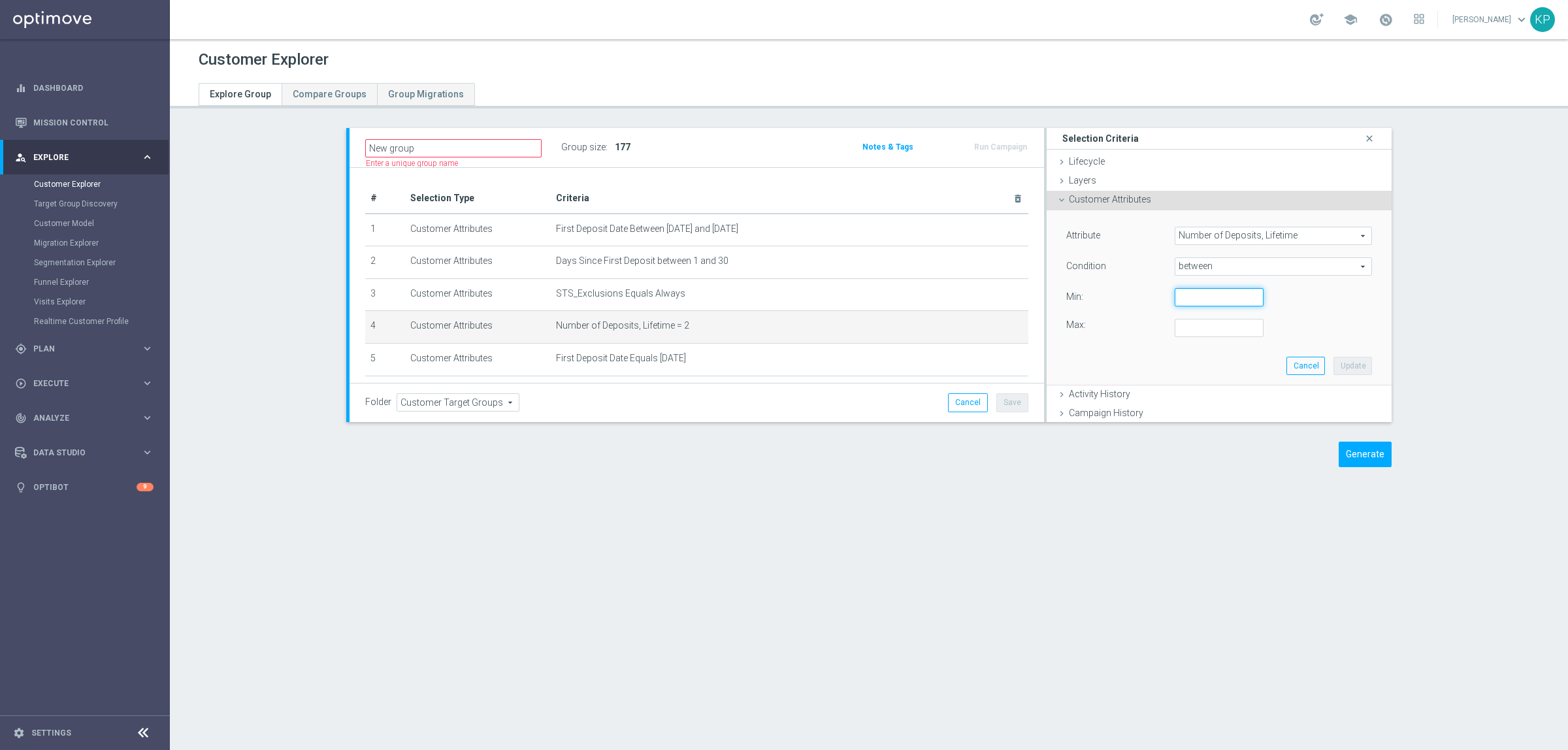
click at [1189, 299] on input "number" at bounding box center [1219, 298] width 89 height 18
type input "1"
click at [1187, 328] on input "number" at bounding box center [1219, 328] width 89 height 18
type input "2"
click at [1333, 362] on button "Update" at bounding box center [1352, 366] width 39 height 18
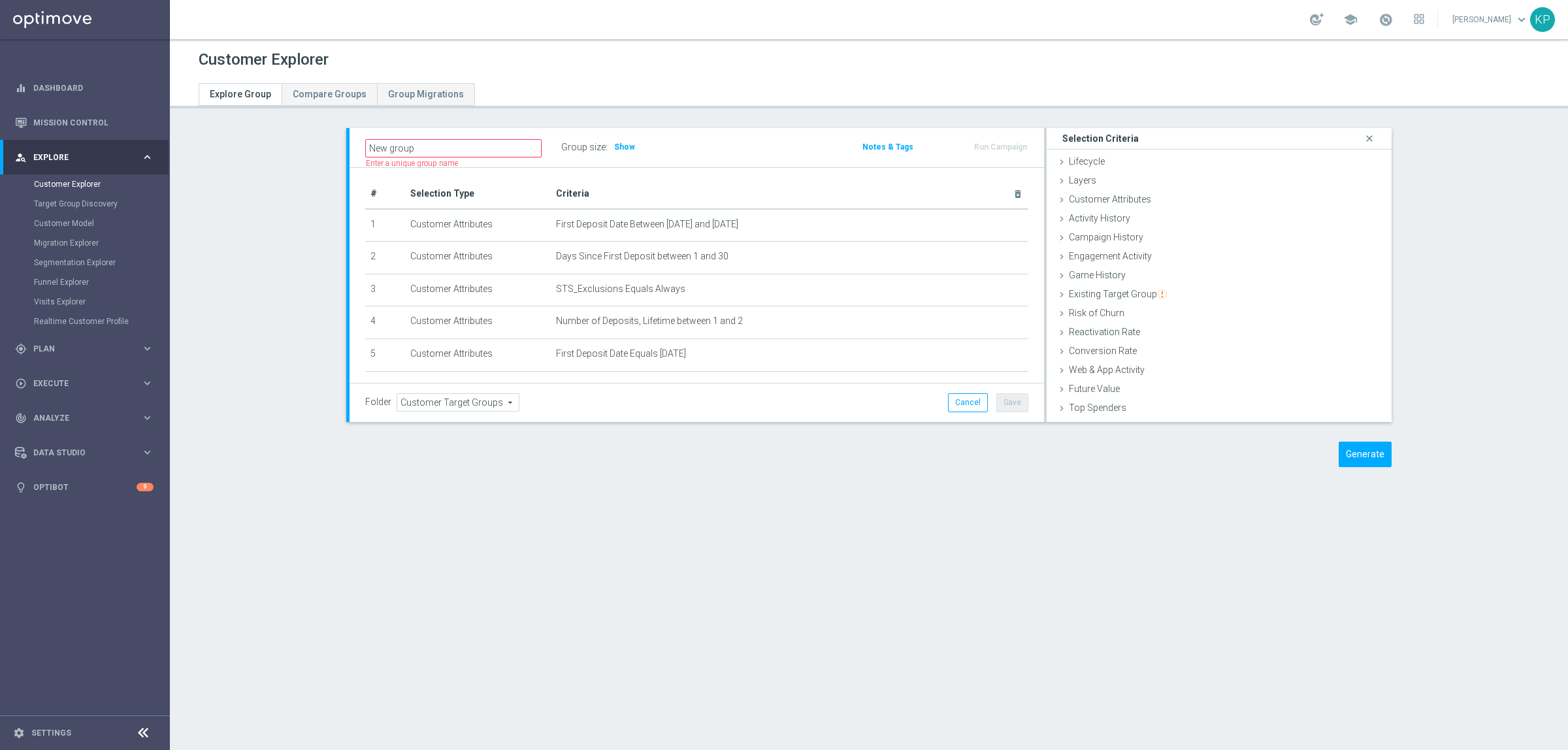
scroll to position [3, 0]
click at [621, 150] on span "Show" at bounding box center [624, 147] width 21 height 9
click at [662, 165] on div "New group Name length must be more than 2 characters Name length must be under …" at bounding box center [697, 148] width 694 height 39
click at [1150, 556] on div "Customer Explorer Explore Group Compare Groups Group Migrations New group" at bounding box center [869, 394] width 1398 height 711
click at [307, 500] on div "Customer Explorer Explore Group Compare Groups Group Migrations New group" at bounding box center [869, 394] width 1398 height 711
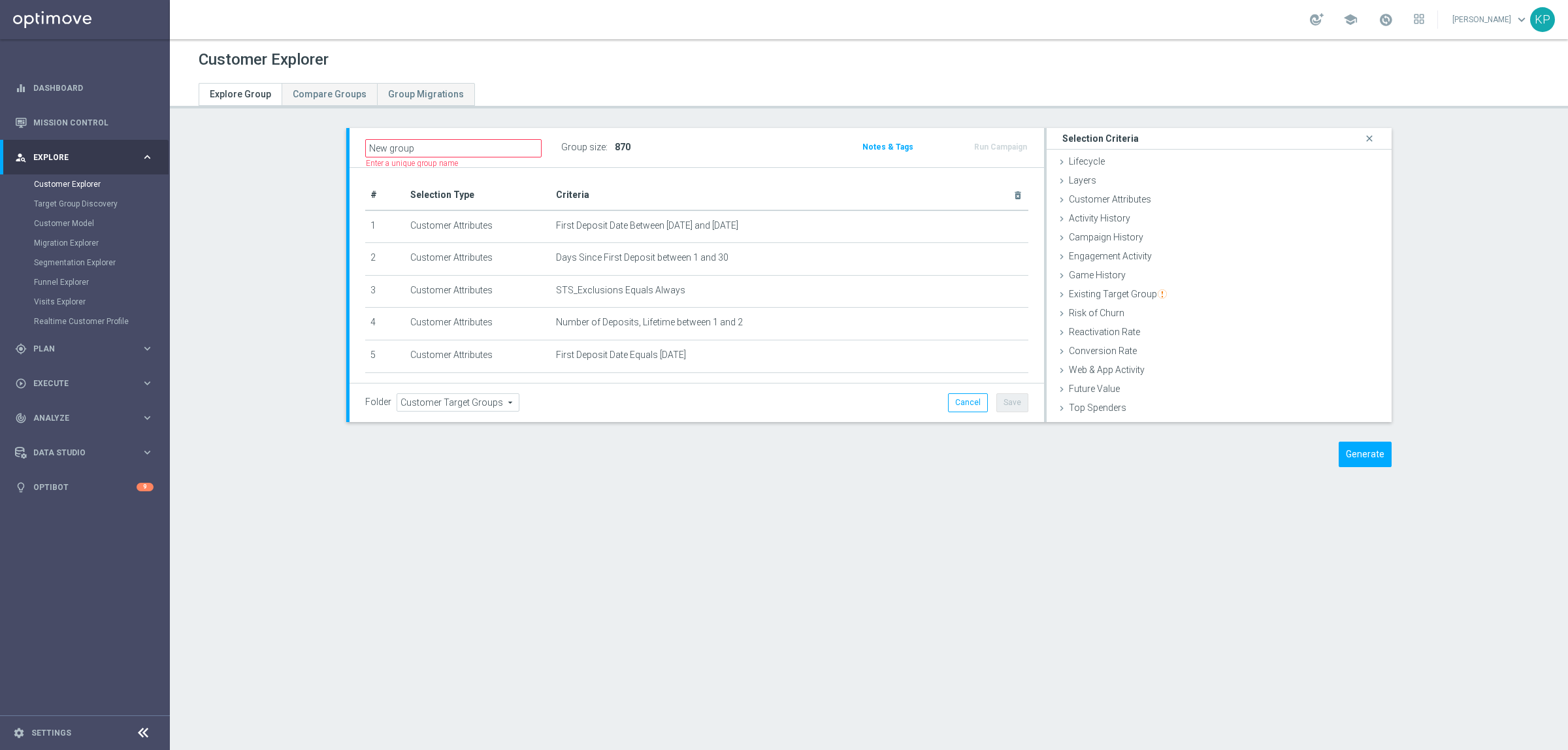
click at [589, 515] on div "Customer Explorer Explore Group Compare Groups Group Migrations New group" at bounding box center [869, 394] width 1398 height 711
